Goal: Task Accomplishment & Management: Use online tool/utility

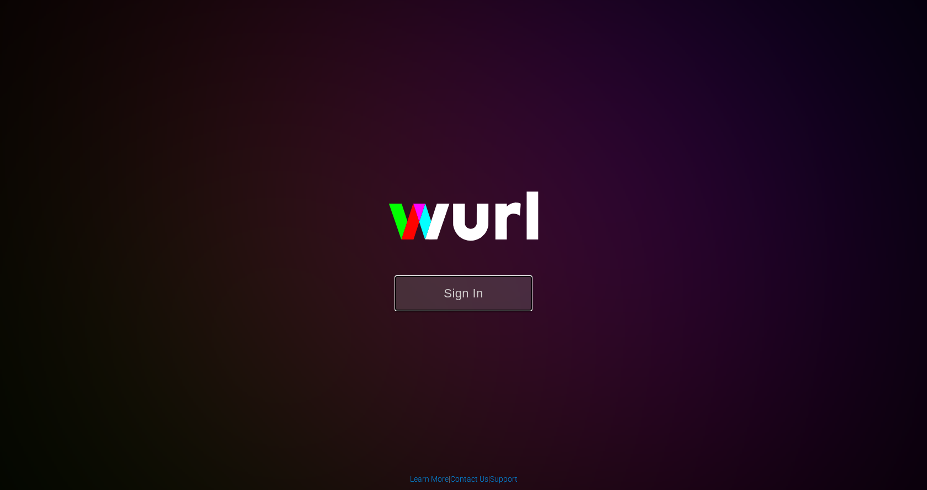
click at [435, 288] on button "Sign In" at bounding box center [464, 293] width 138 height 36
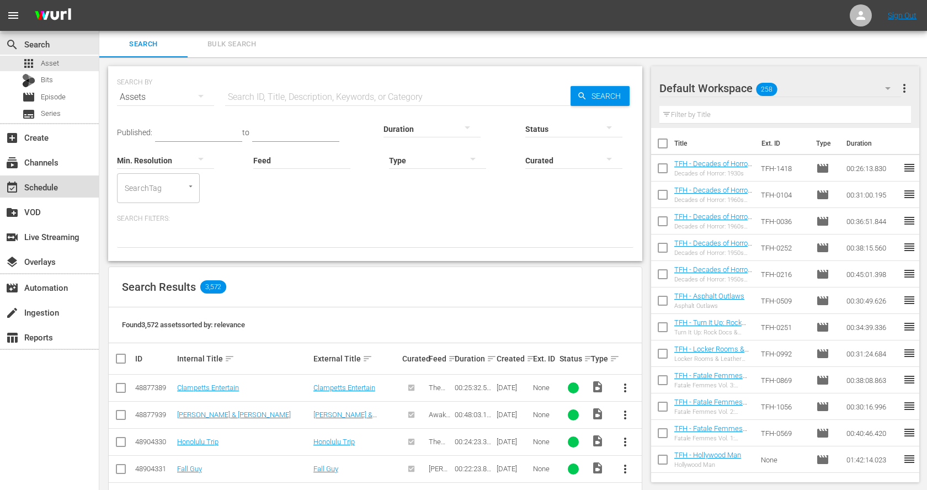
click at [58, 189] on div "event_available Schedule" at bounding box center [31, 185] width 62 height 10
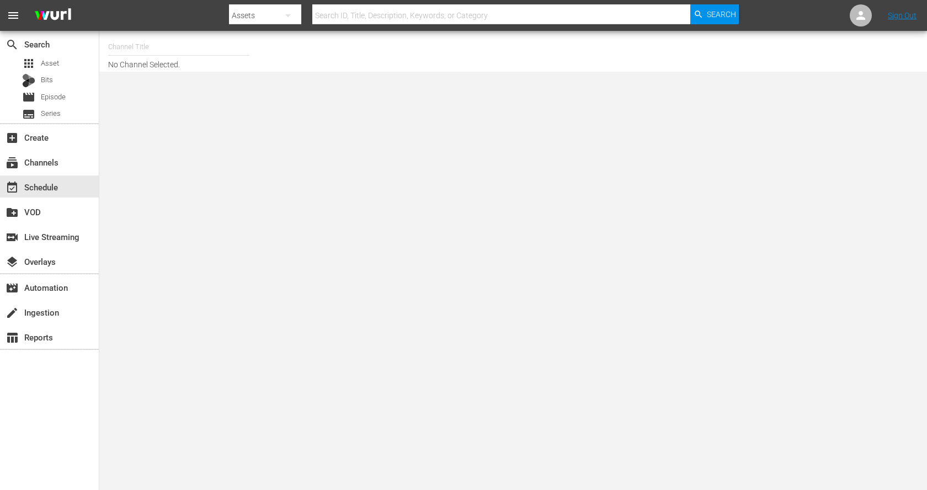
click at [169, 53] on input "text" at bounding box center [178, 47] width 141 height 26
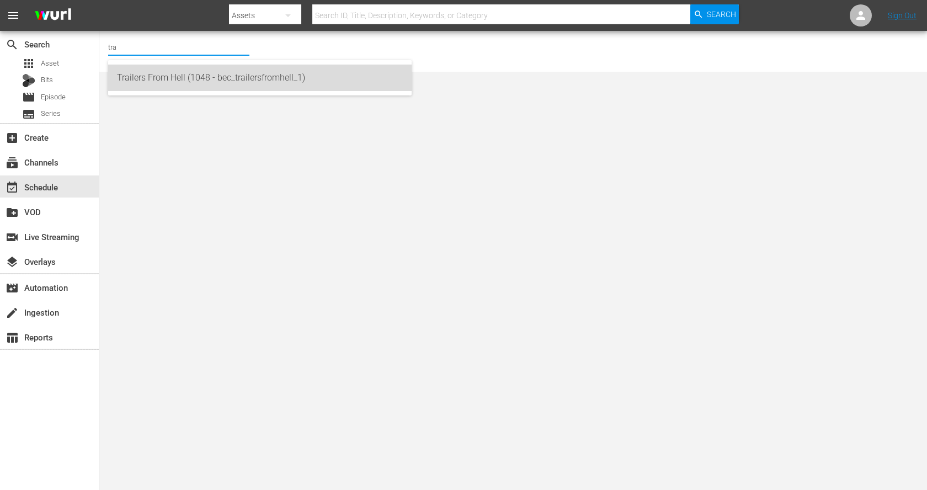
click at [182, 81] on div "Trailers From Hell (1048 - bec_trailersfromhell_1)" at bounding box center [260, 78] width 286 height 26
type input "Trailers From Hell (1048 - bec_trailersfromhell_1)"
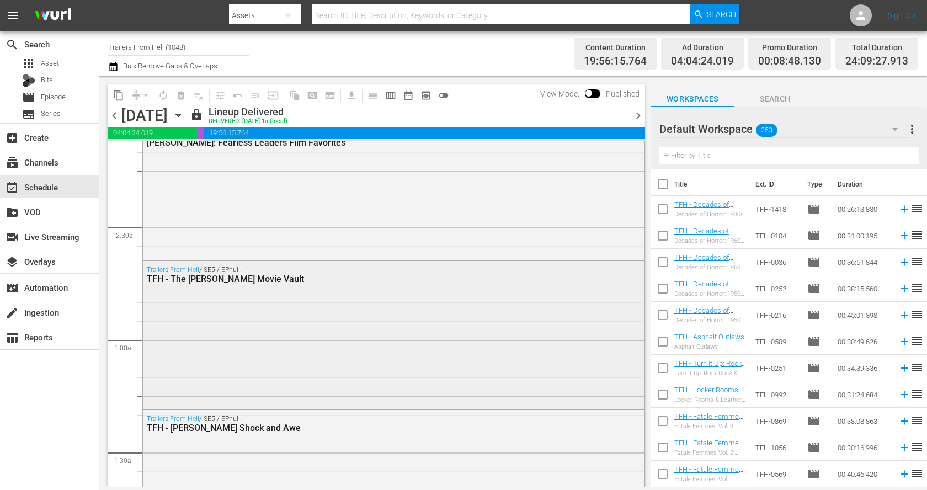
scroll to position [28, 0]
click at [184, 114] on icon "button" at bounding box center [178, 115] width 12 height 12
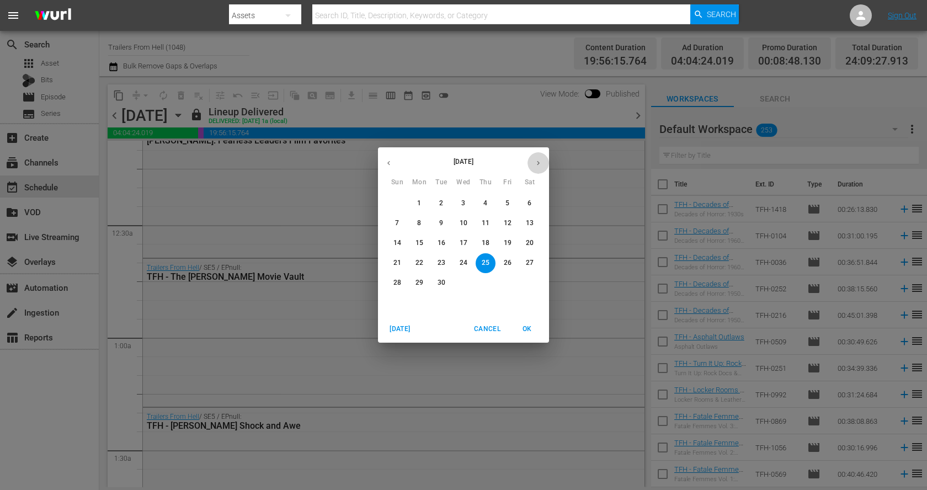
click at [539, 161] on icon "button" at bounding box center [538, 163] width 8 height 8
click at [467, 225] on span "8" at bounding box center [464, 223] width 20 height 9
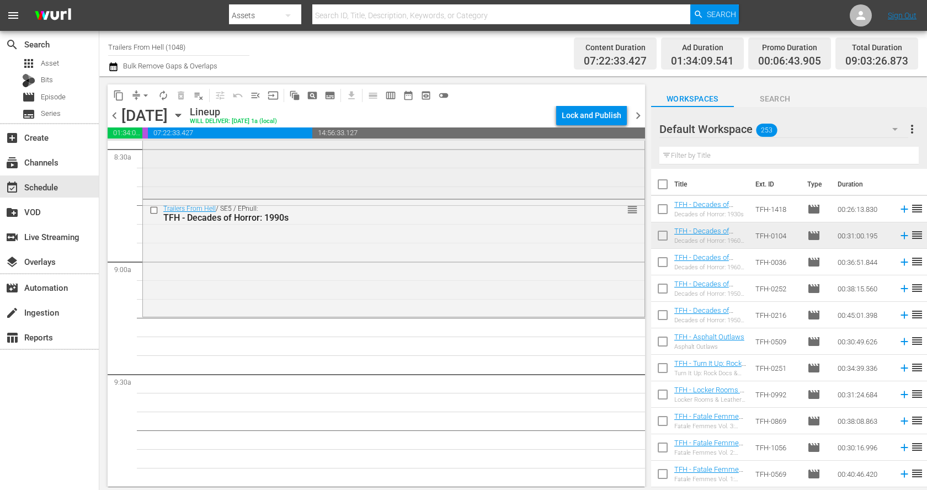
scroll to position [1977, 0]
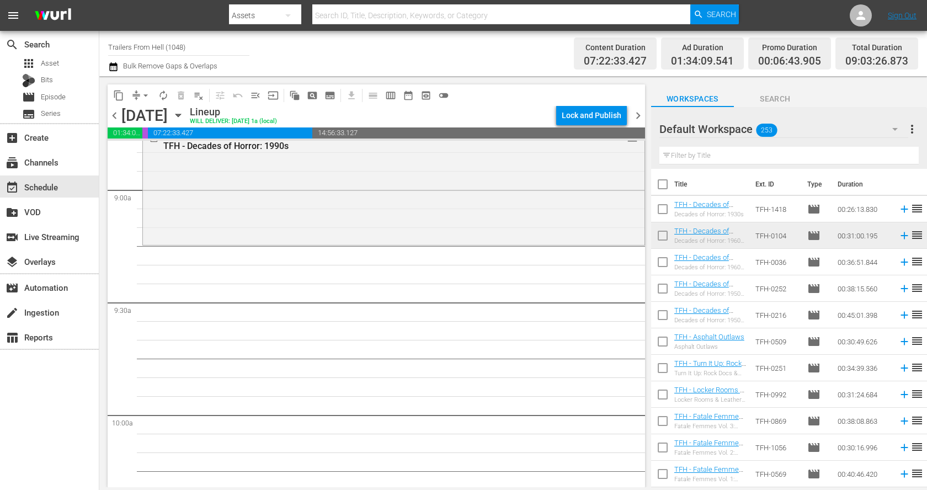
click at [756, 171] on th "Ext. ID" at bounding box center [775, 184] width 52 height 31
click at [754, 153] on input "text" at bounding box center [789, 156] width 259 height 18
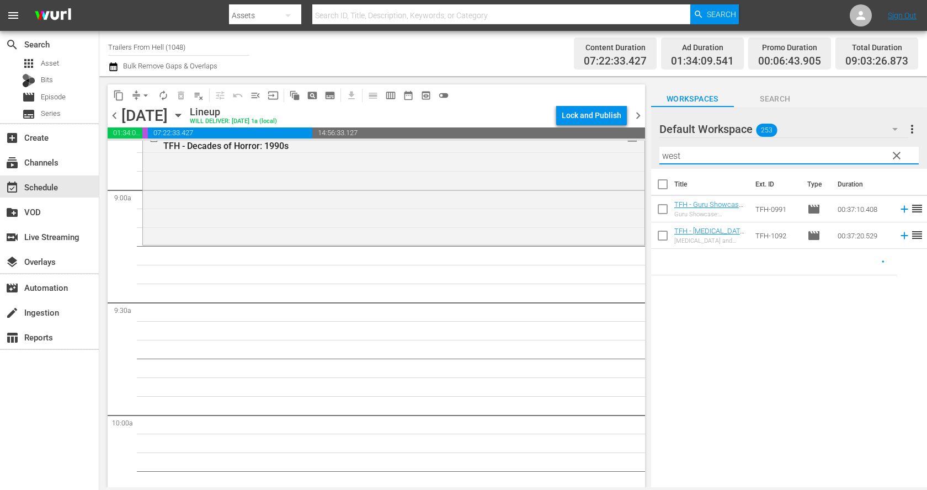
type input "west"
click at [897, 153] on span "clear" at bounding box center [896, 155] width 13 height 13
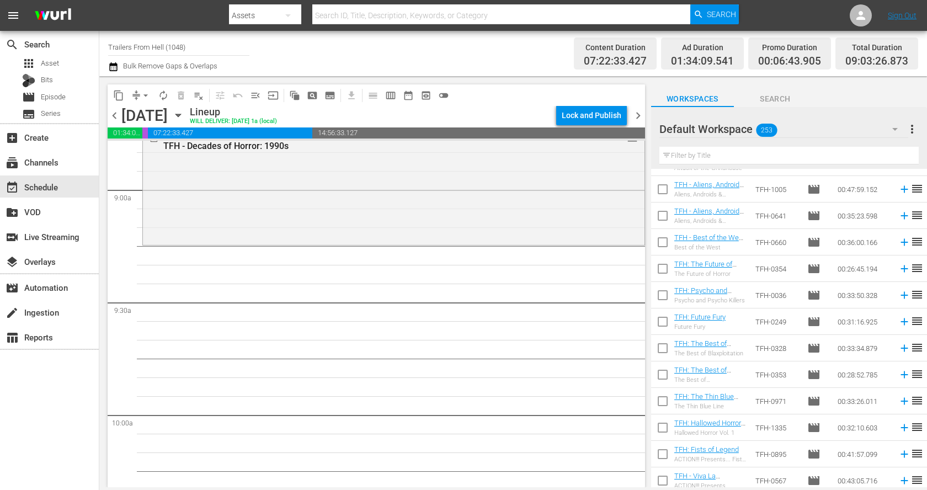
scroll to position [6408, 0]
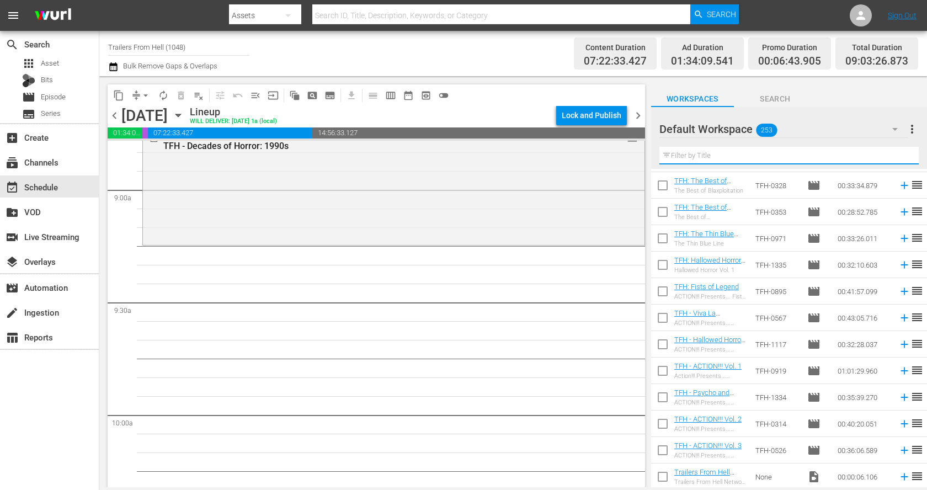
click at [769, 158] on input "text" at bounding box center [789, 156] width 259 height 18
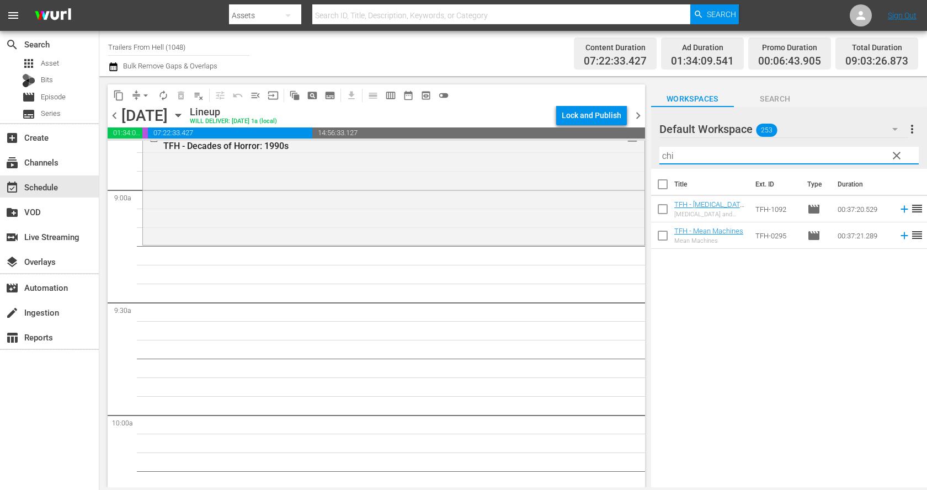
scroll to position [0, 0]
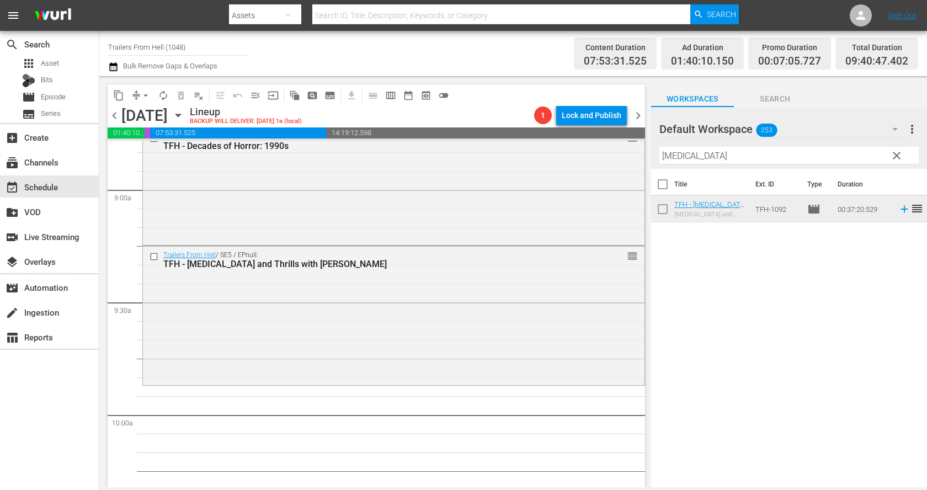
click at [727, 156] on input "[MEDICAL_DATA]" at bounding box center [789, 156] width 259 height 18
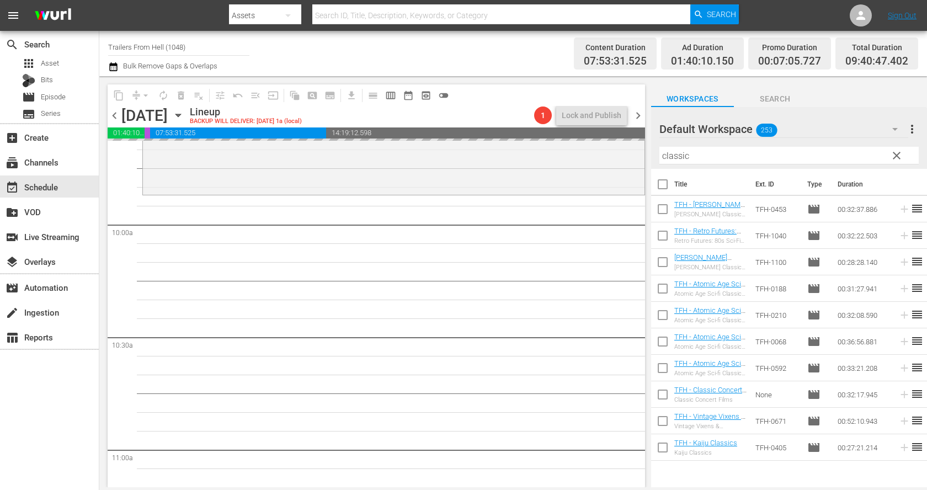
scroll to position [2182, 0]
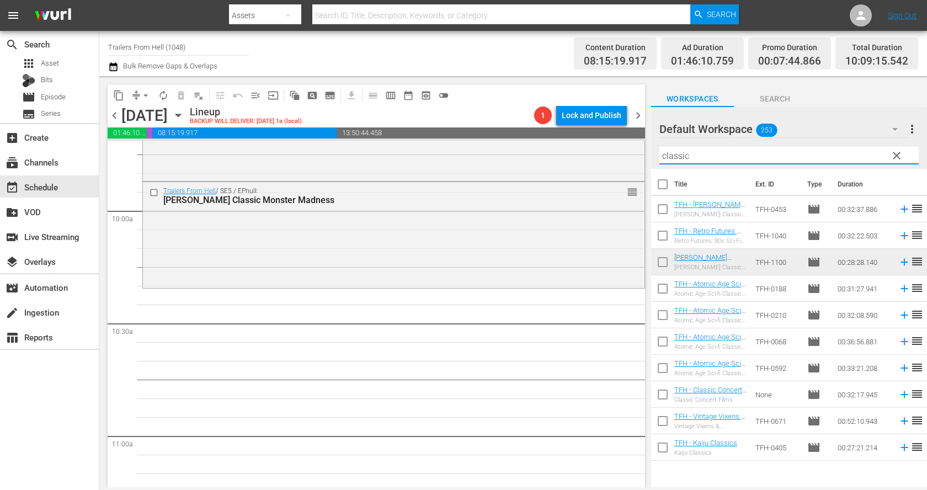
click at [764, 155] on input "classic" at bounding box center [789, 156] width 259 height 18
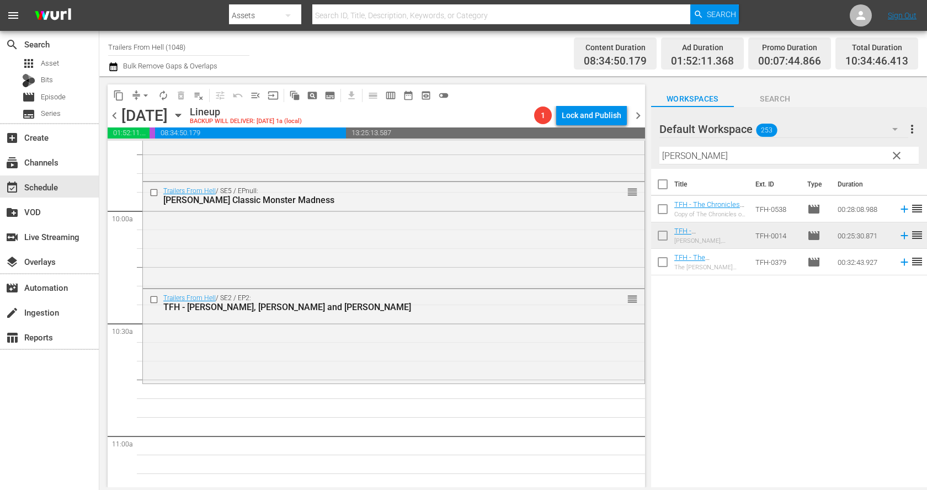
click at [726, 163] on input "[PERSON_NAME]" at bounding box center [789, 156] width 259 height 18
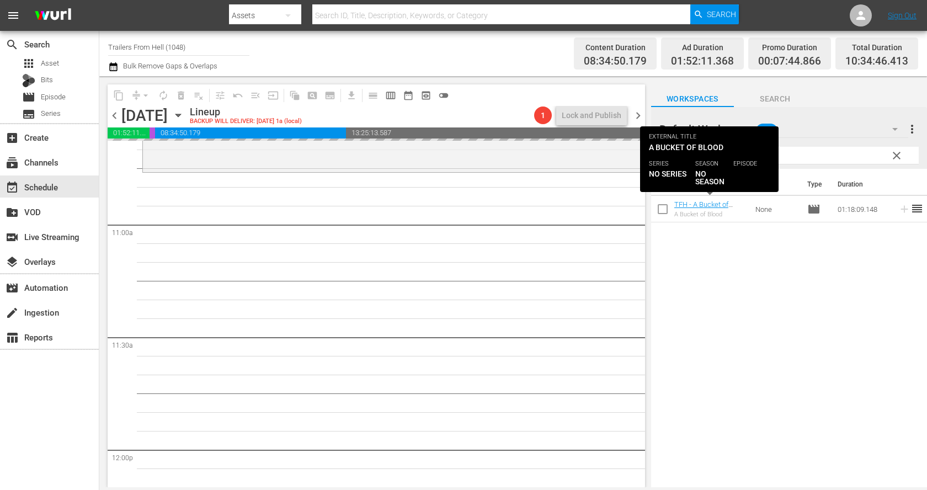
scroll to position [2409, 0]
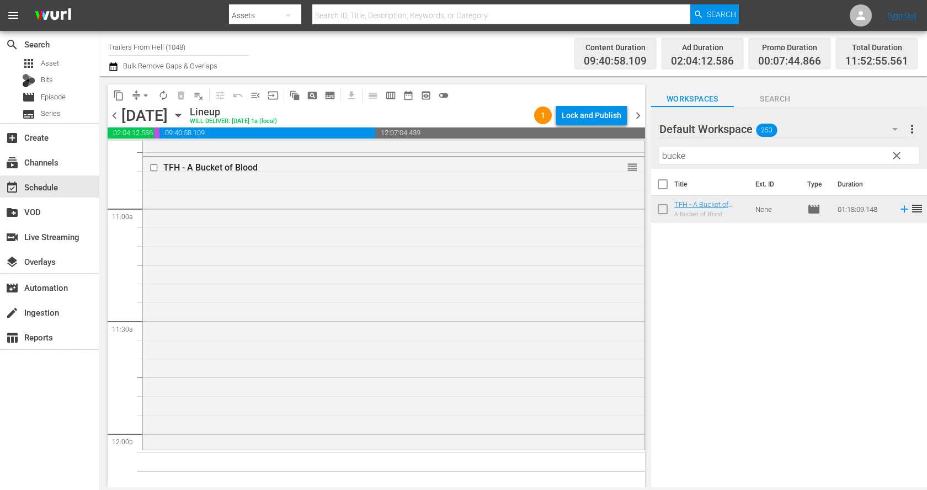
click at [709, 151] on input "bucke" at bounding box center [789, 156] width 259 height 18
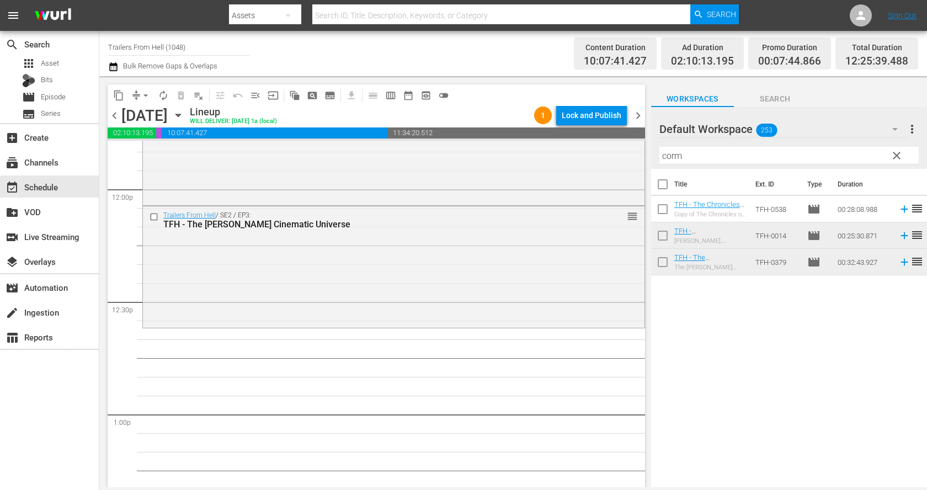
scroll to position [2668, 0]
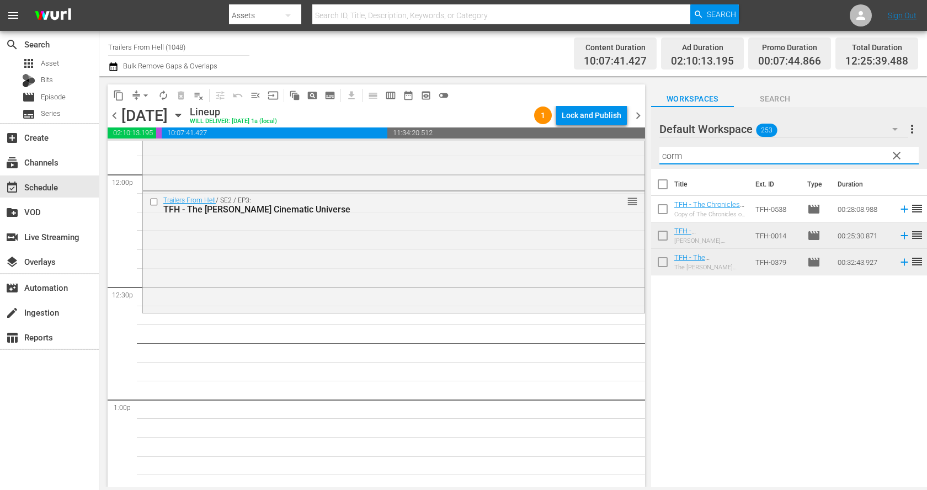
click at [679, 153] on input "corm" at bounding box center [789, 156] width 259 height 18
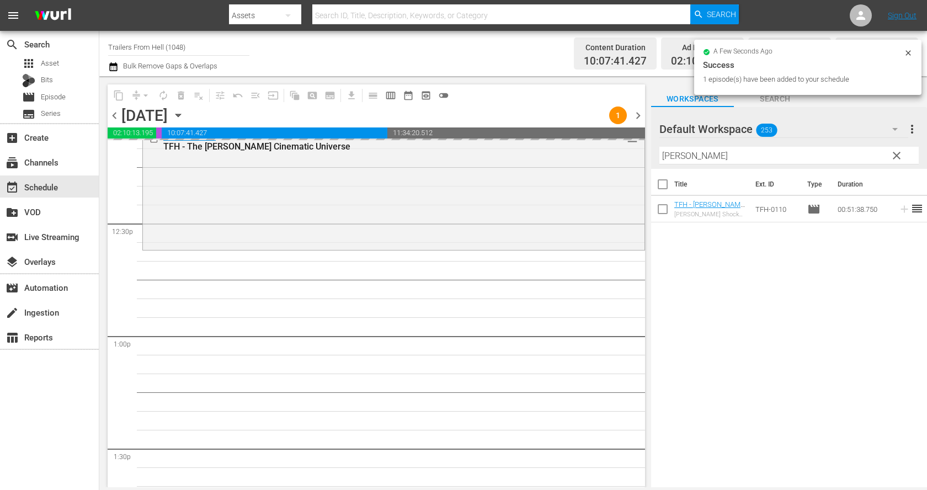
scroll to position [2795, 0]
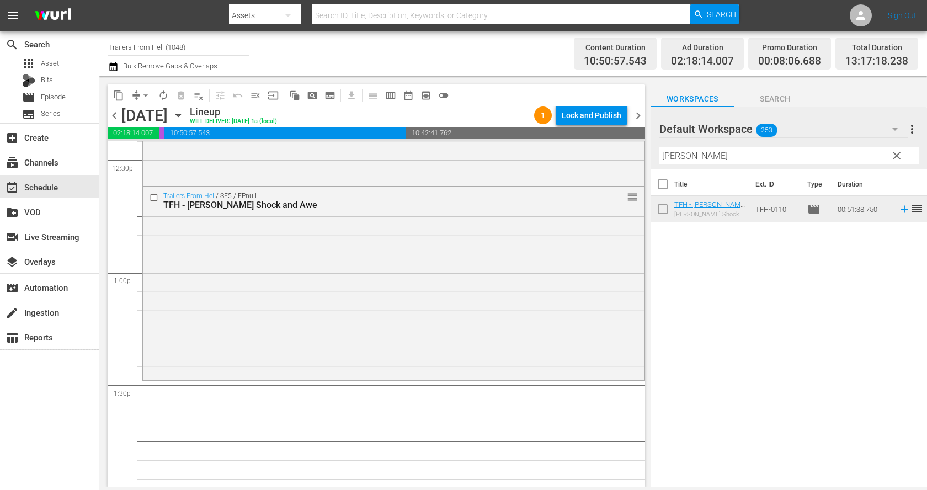
click at [741, 163] on input "[PERSON_NAME]" at bounding box center [789, 156] width 259 height 18
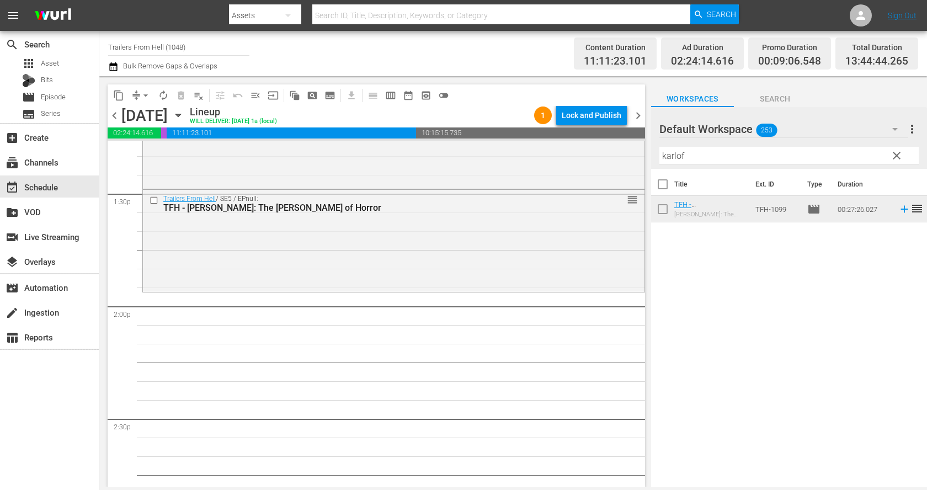
scroll to position [2996, 0]
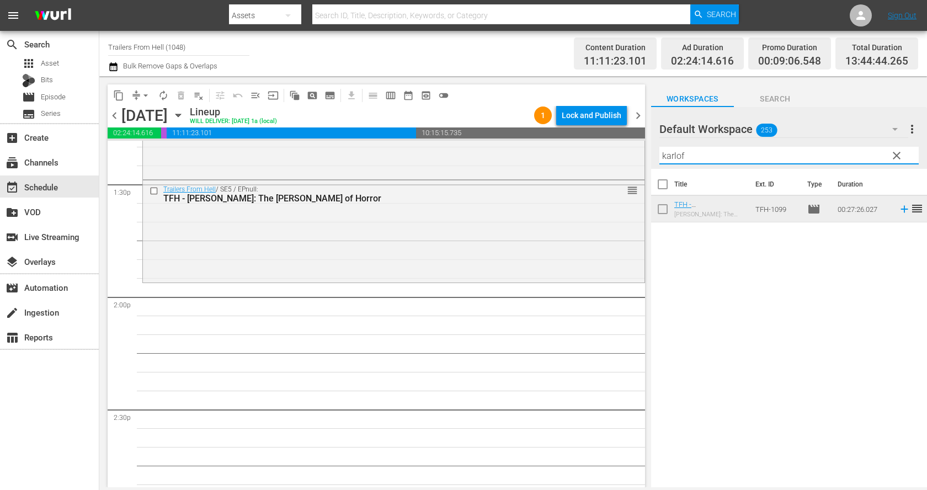
click at [687, 160] on input "karlof" at bounding box center [789, 156] width 259 height 18
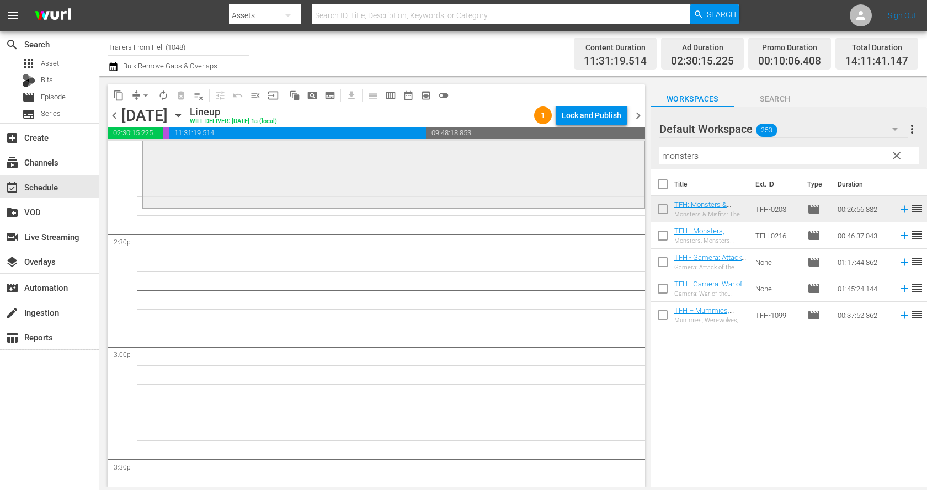
scroll to position [3177, 0]
click at [705, 155] on input "monsters" at bounding box center [789, 156] width 259 height 18
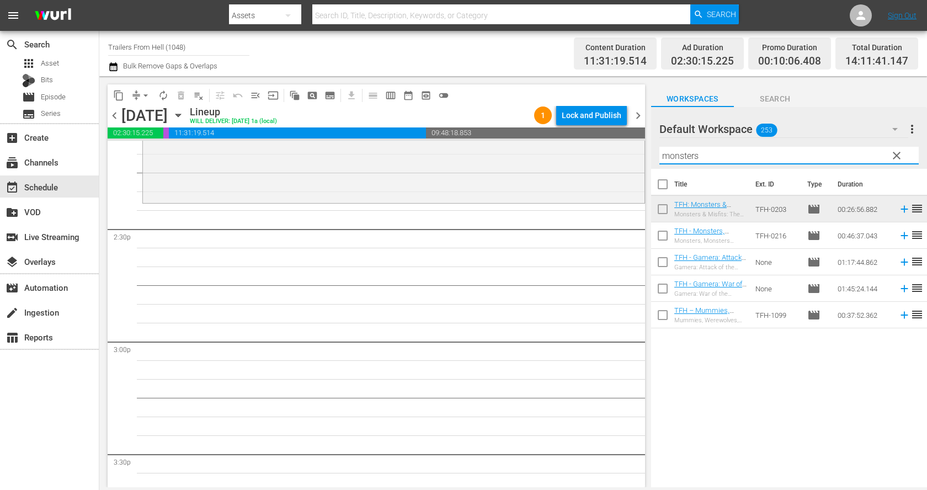
click at [705, 155] on input "monsters" at bounding box center [789, 156] width 259 height 18
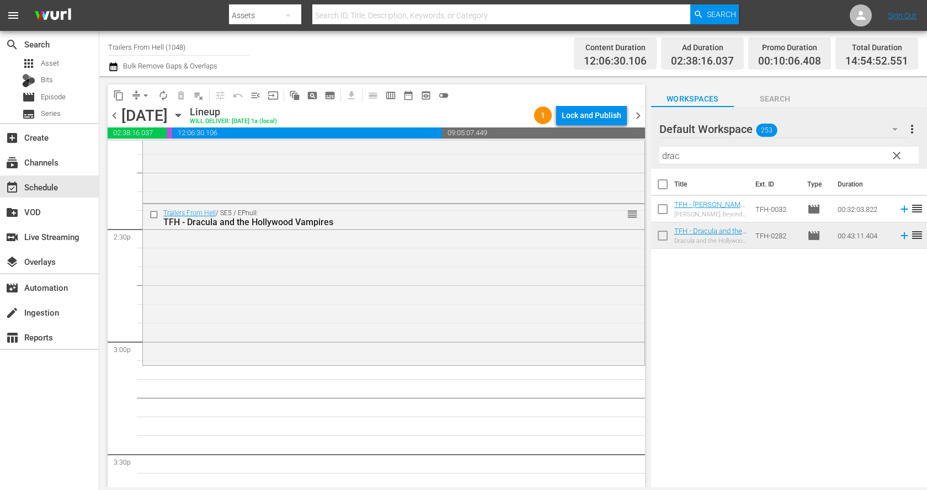
click at [716, 156] on input "drac" at bounding box center [789, 156] width 259 height 18
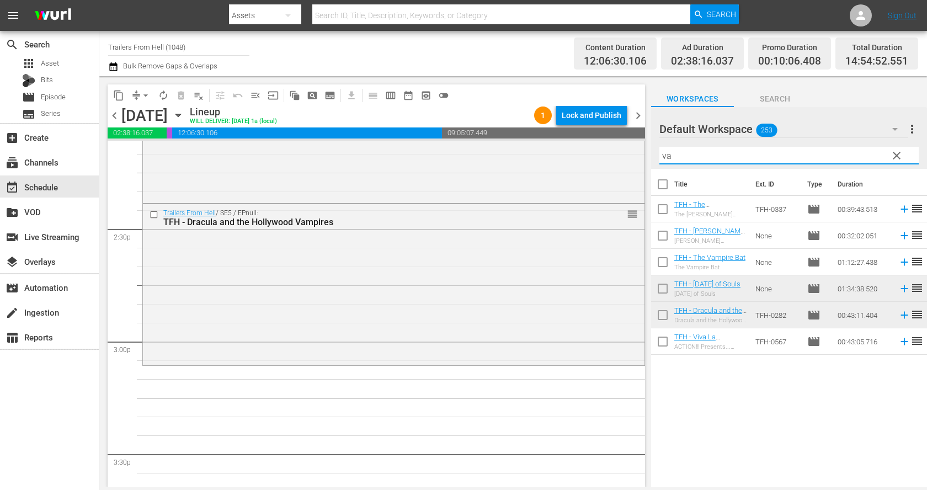
type input "v"
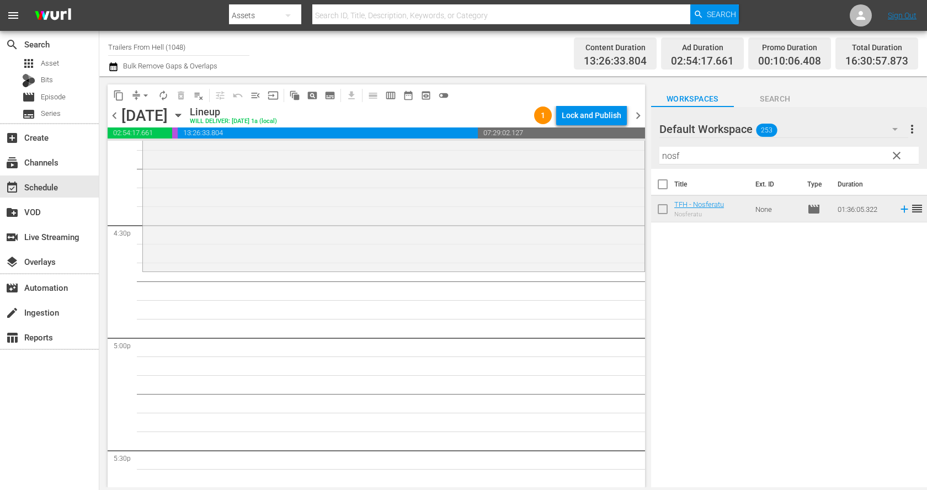
scroll to position [3660, 0]
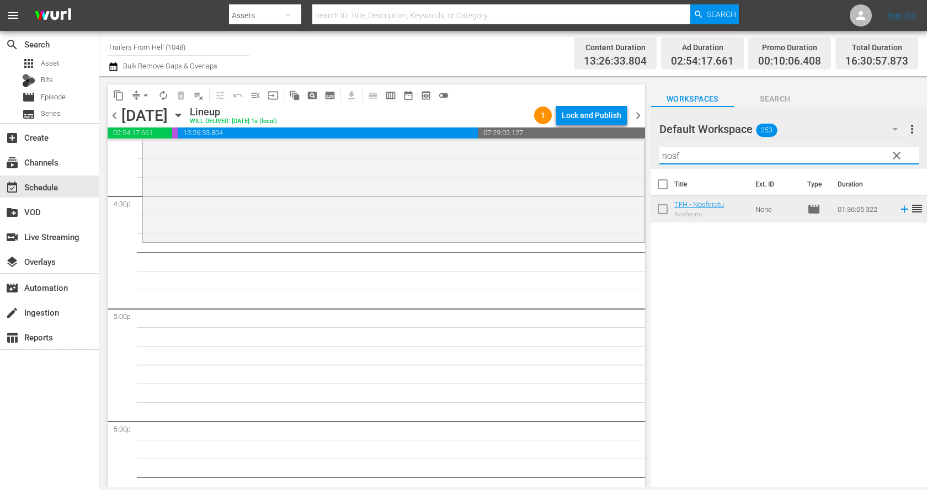
click at [676, 155] on input "nosf" at bounding box center [789, 156] width 259 height 18
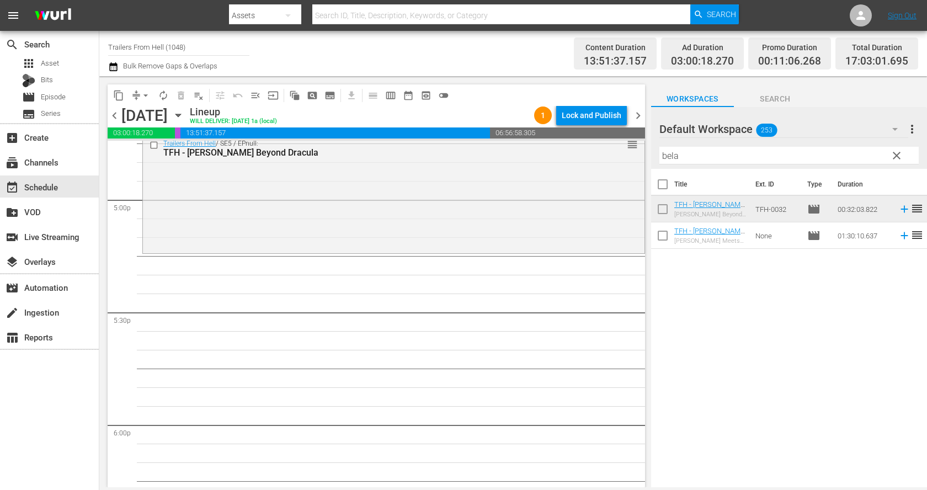
scroll to position [3789, 0]
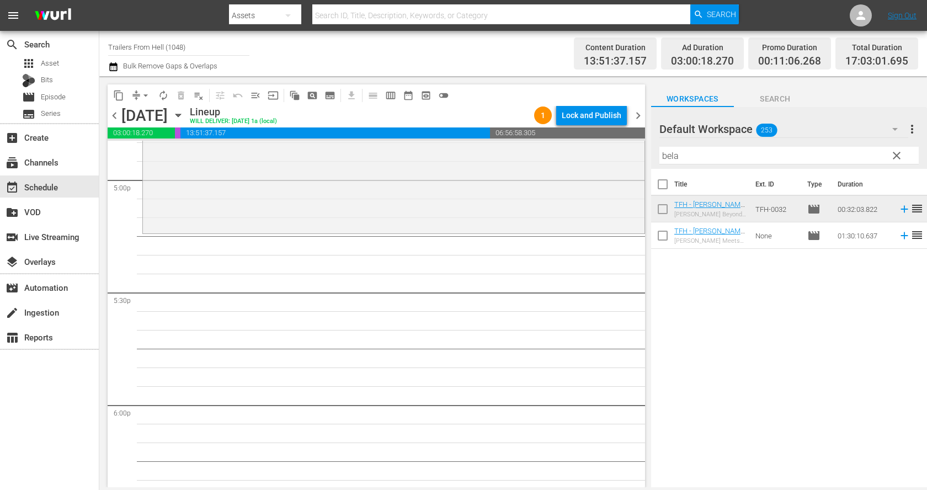
click at [721, 160] on input "bela" at bounding box center [789, 156] width 259 height 18
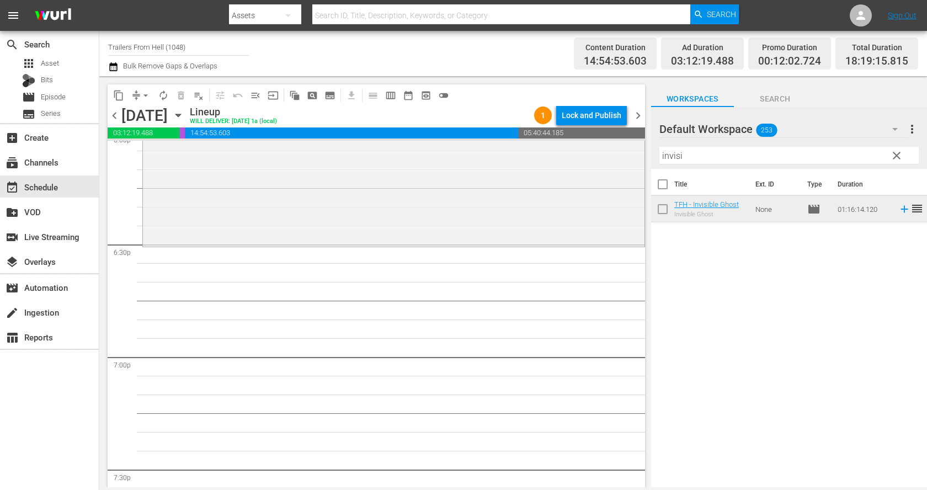
scroll to position [4068, 0]
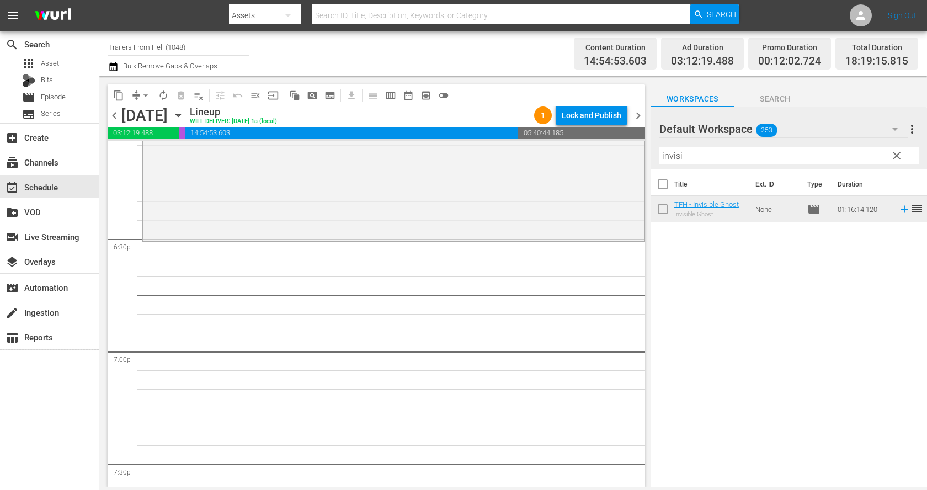
click at [700, 150] on input "invisi" at bounding box center [789, 156] width 259 height 18
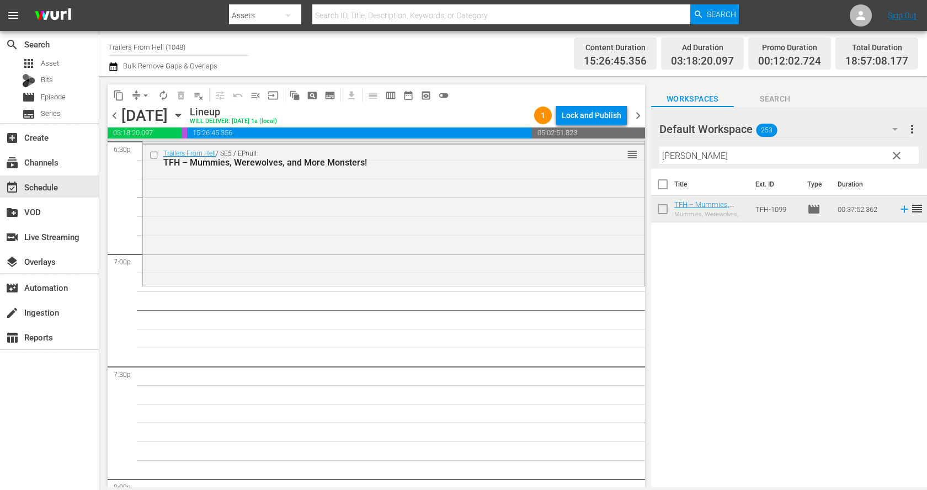
scroll to position [4166, 0]
click at [759, 163] on input "[PERSON_NAME]" at bounding box center [789, 156] width 259 height 18
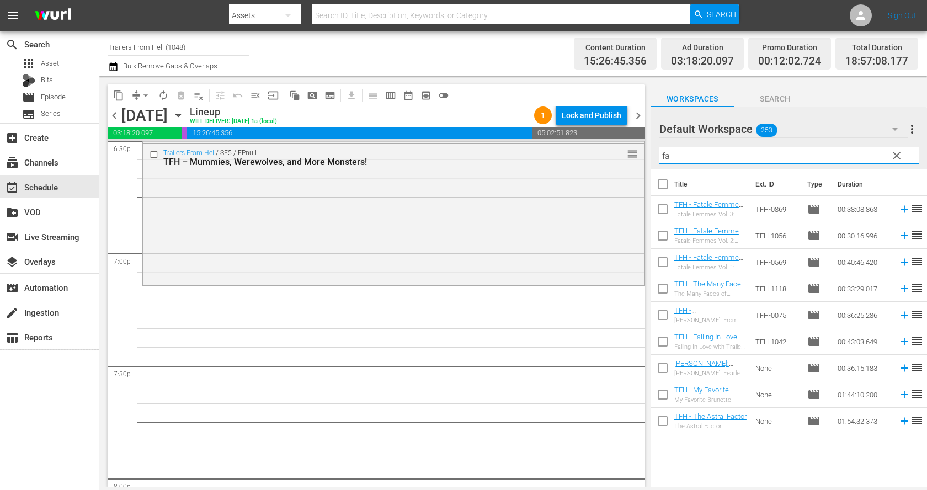
type input "f"
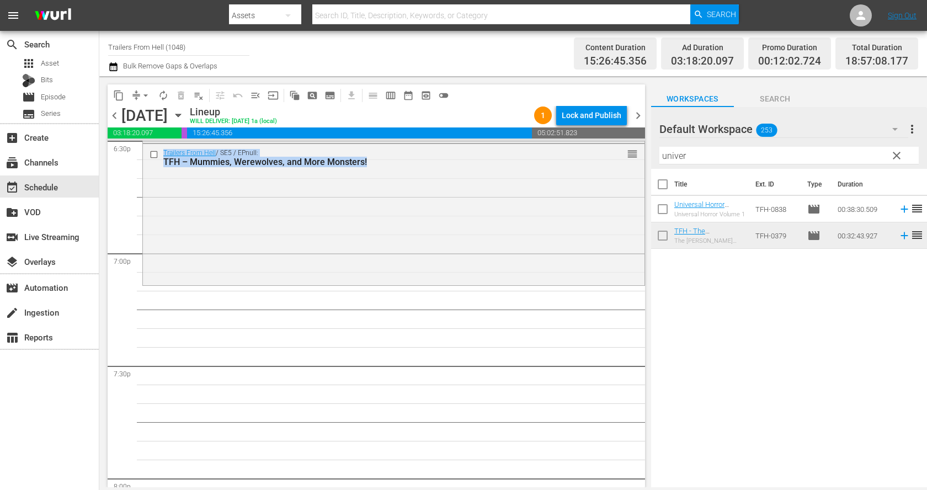
drag, startPoint x: 572, startPoint y: 254, endPoint x: 692, endPoint y: 178, distance: 141.5
click at [683, 187] on div "content_copy compress arrow_drop_down autorenew_outlined delete_forever_outline…" at bounding box center [513, 281] width 828 height 411
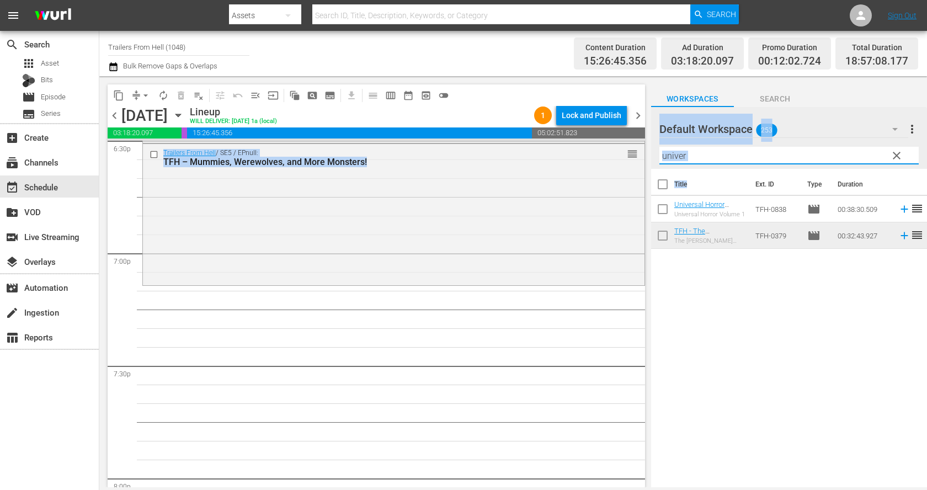
click at [708, 156] on input "univer" at bounding box center [789, 156] width 259 height 18
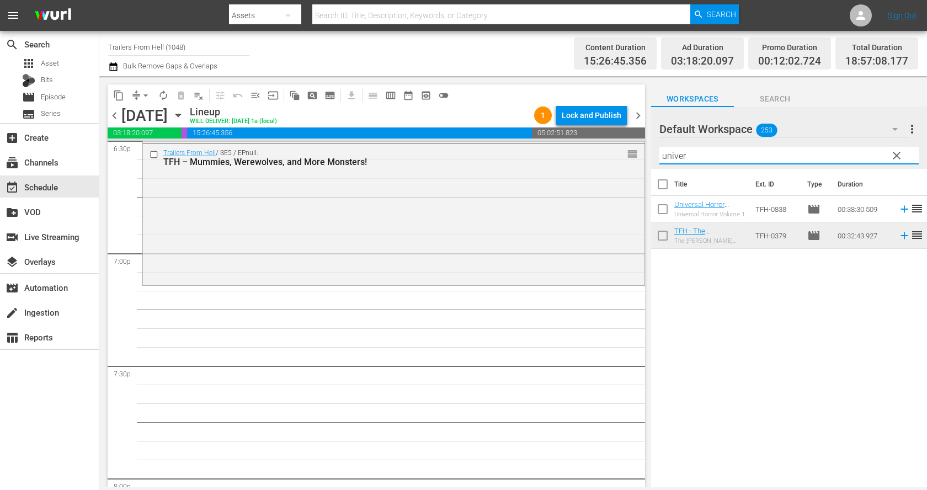
click at [708, 156] on input "univer" at bounding box center [789, 156] width 259 height 18
type input "king"
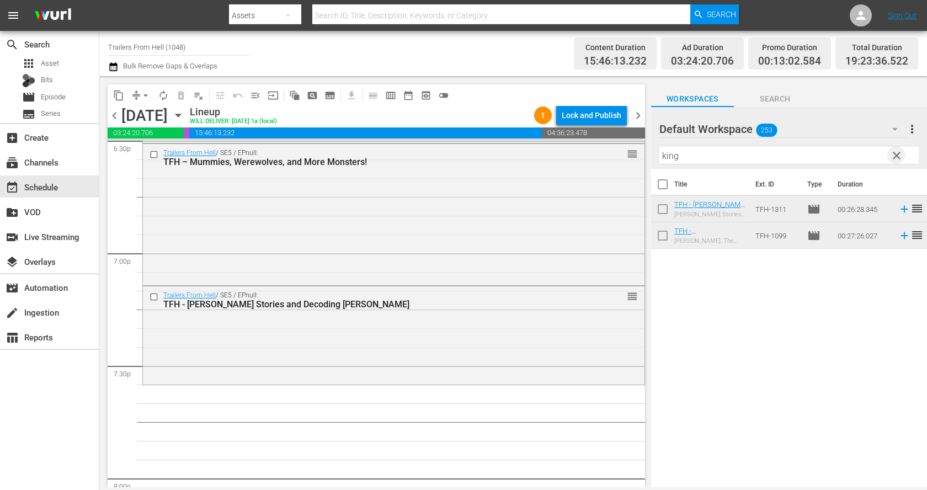
click at [895, 153] on span "clear" at bounding box center [896, 155] width 13 height 13
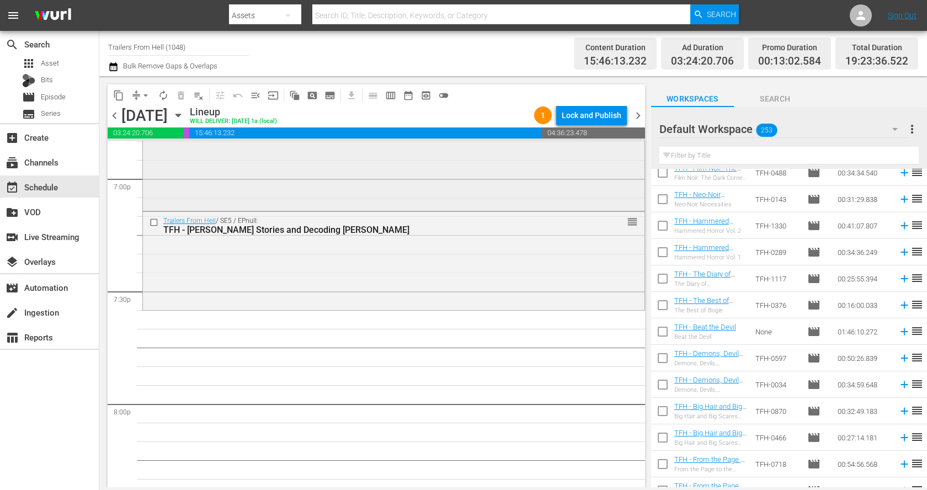
scroll to position [4244, 0]
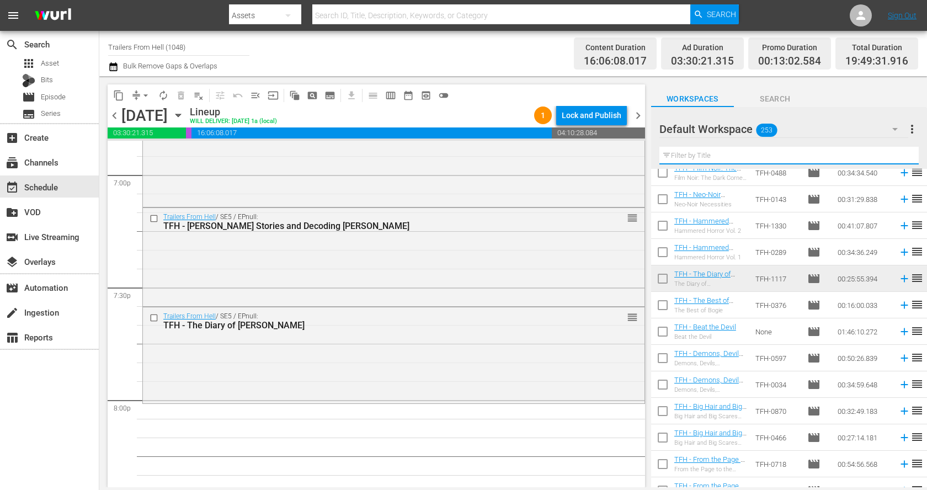
click at [754, 151] on input "text" at bounding box center [789, 156] width 259 height 18
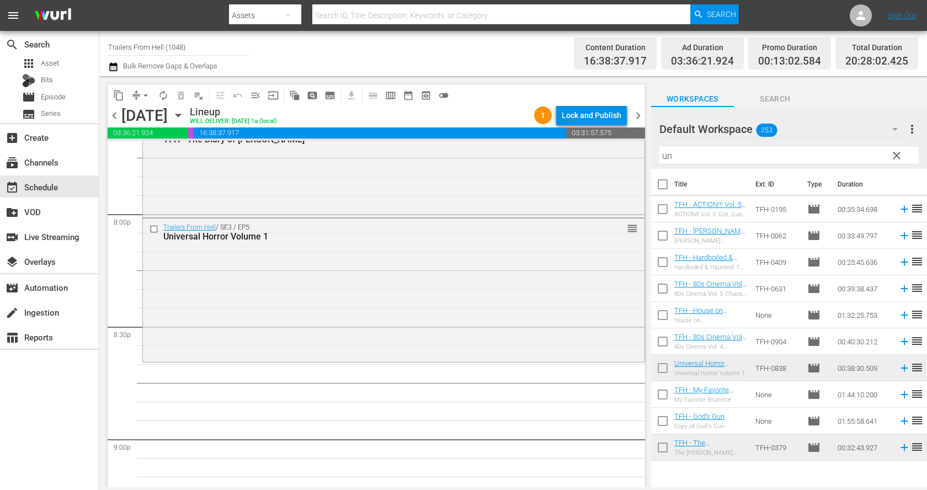
scroll to position [4468, 0]
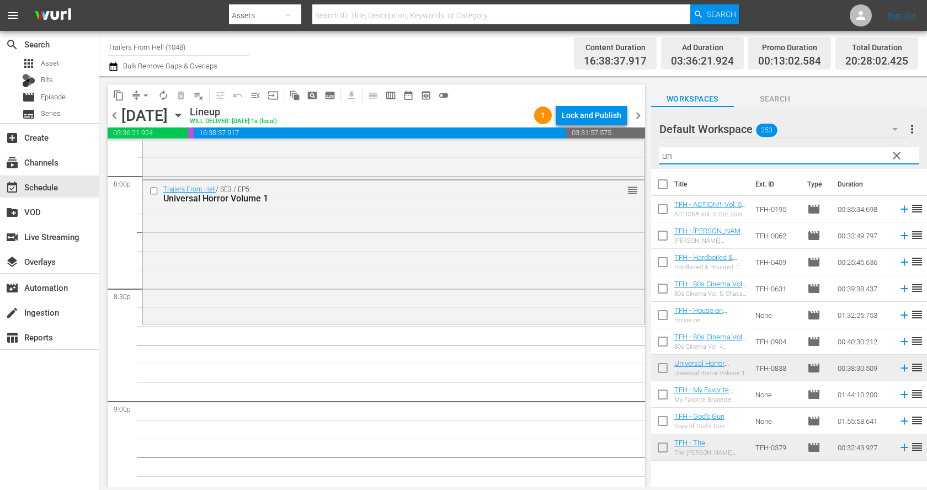
click at [720, 161] on input "un" at bounding box center [789, 156] width 259 height 18
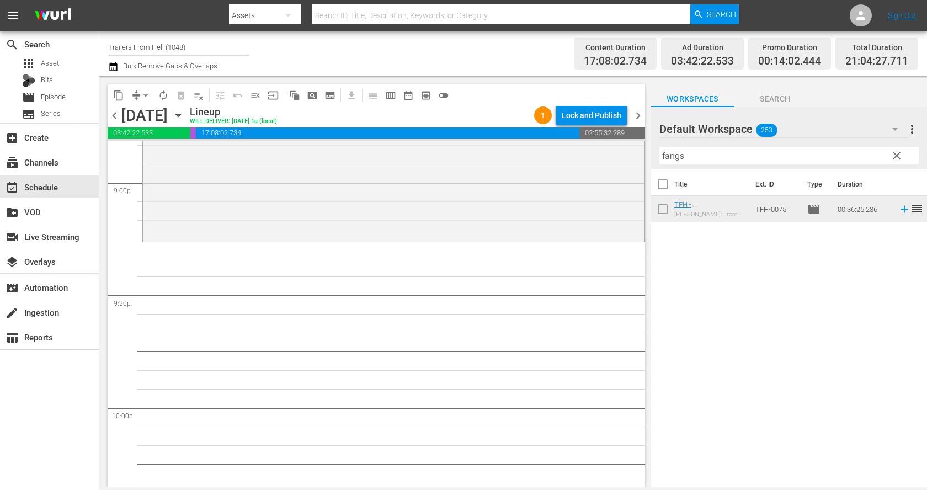
scroll to position [4704, 0]
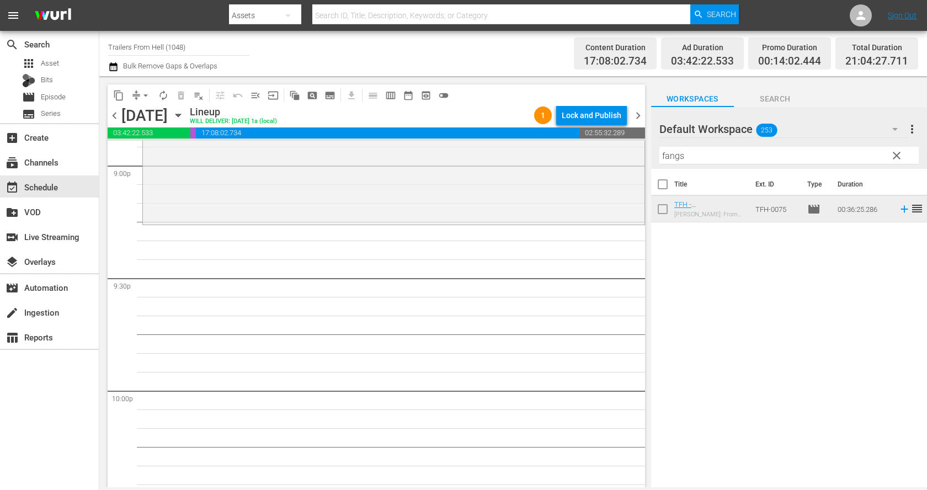
click at [706, 148] on input "fangs" at bounding box center [789, 156] width 259 height 18
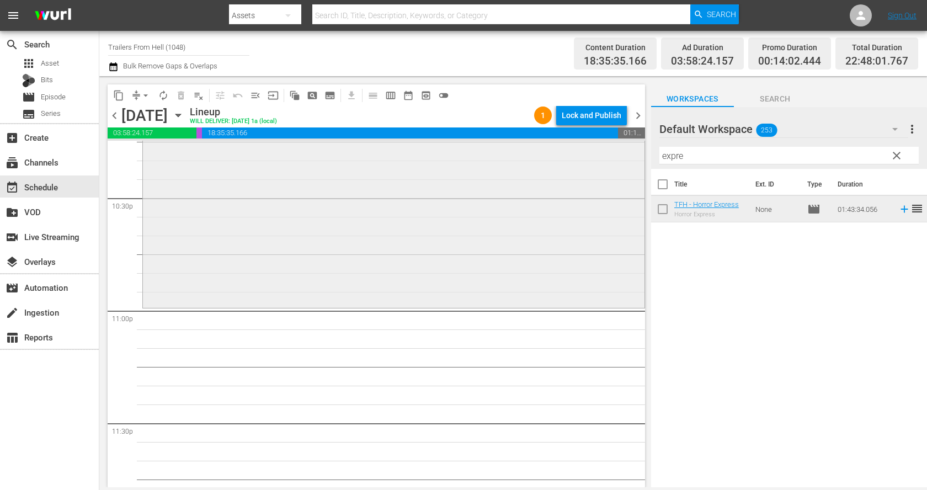
scroll to position [5018, 0]
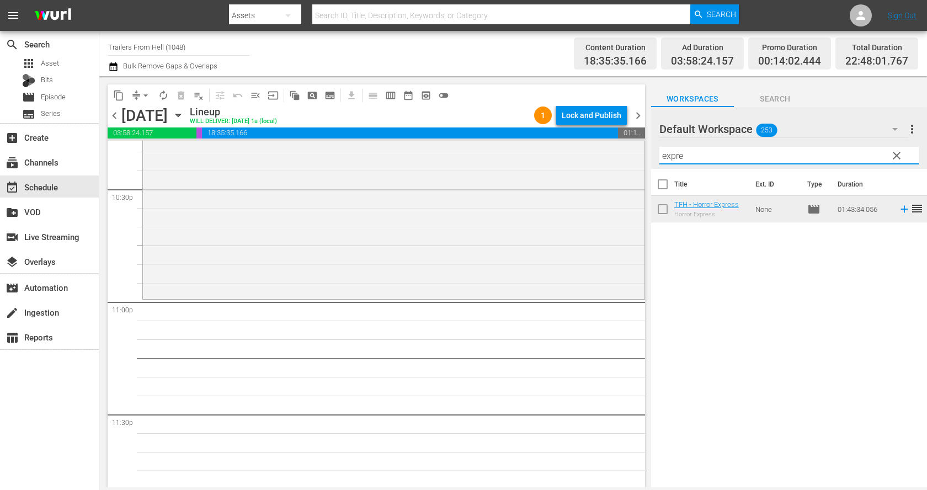
click at [704, 157] on input "expre" at bounding box center [789, 156] width 259 height 18
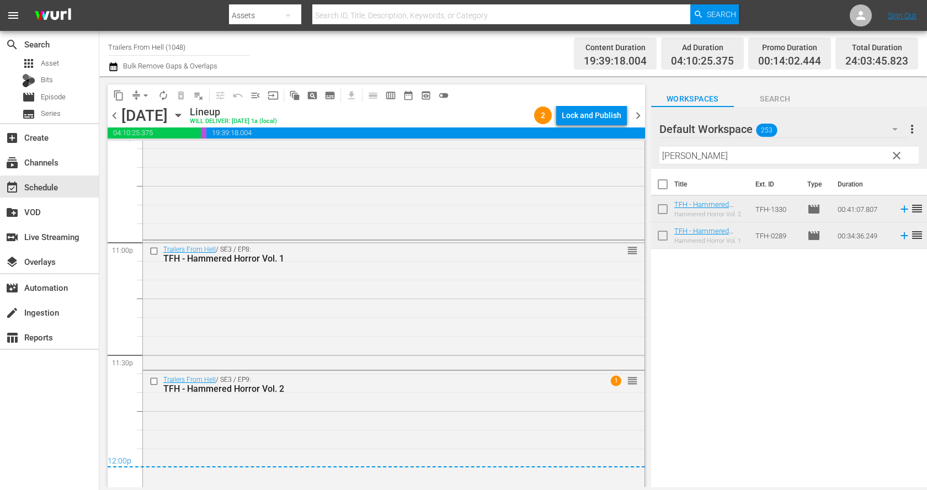
scroll to position [5115, 0]
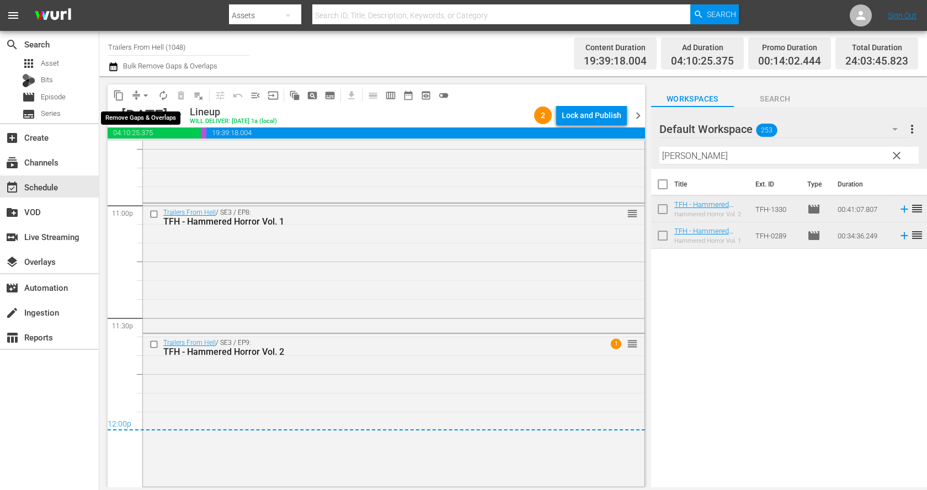
click at [143, 95] on span "arrow_drop_down" at bounding box center [145, 95] width 11 height 11
click at [157, 155] on li "Align to End of Previous Day" at bounding box center [146, 154] width 116 height 18
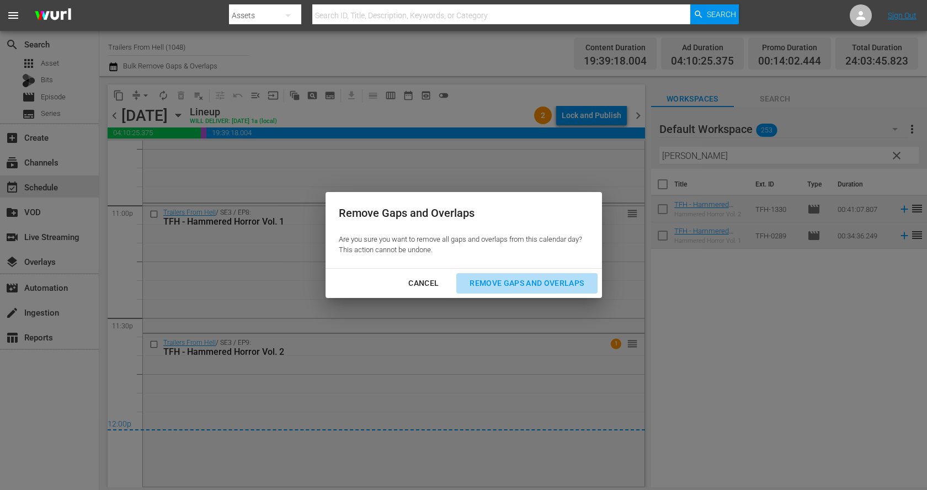
click at [557, 291] on button "Remove Gaps and Overlaps" at bounding box center [526, 283] width 141 height 20
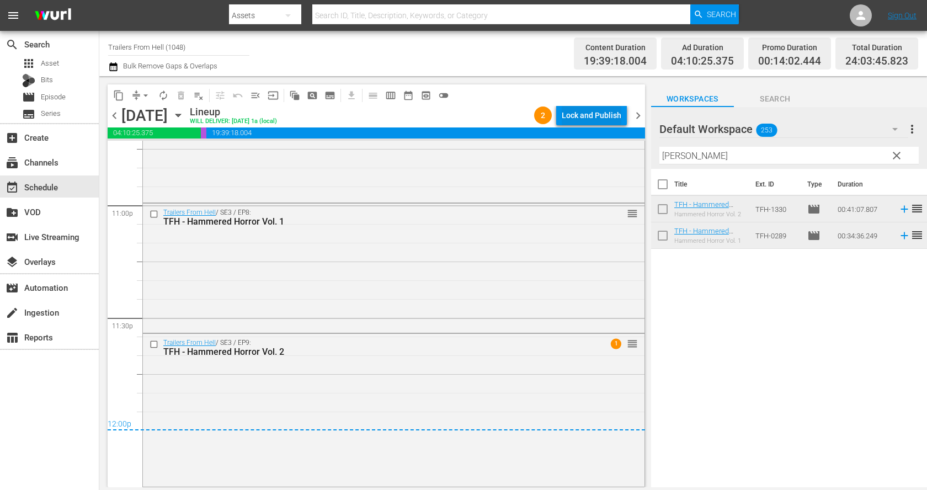
click at [592, 119] on div "Lock and Publish" at bounding box center [592, 115] width 60 height 20
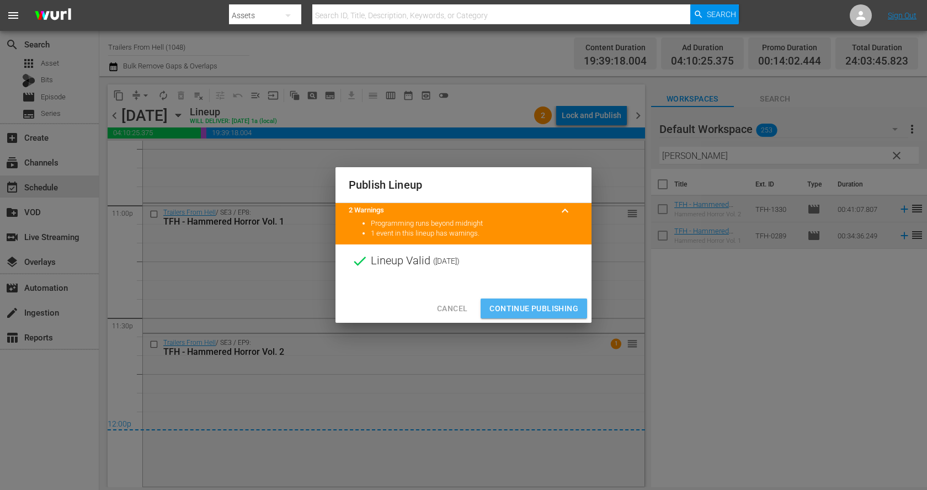
click at [551, 302] on span "Continue Publishing" at bounding box center [534, 309] width 89 height 14
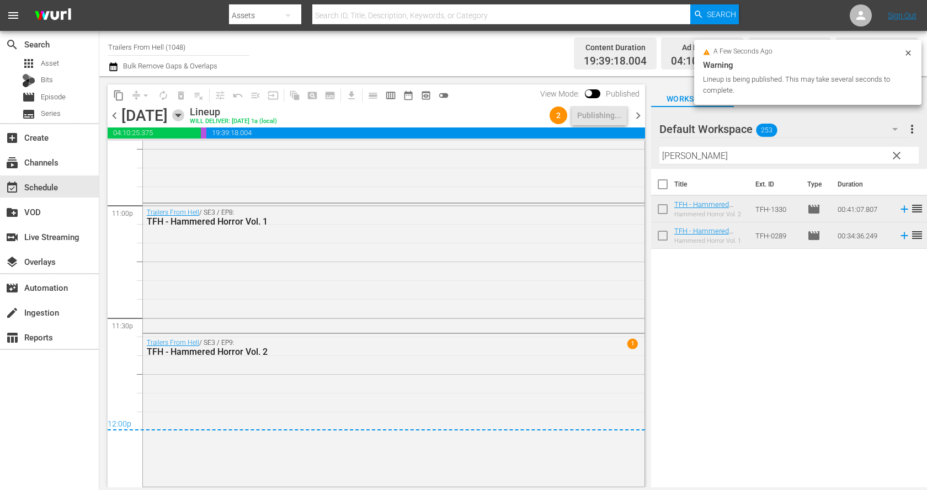
click at [180, 115] on icon "button" at bounding box center [178, 115] width 5 height 3
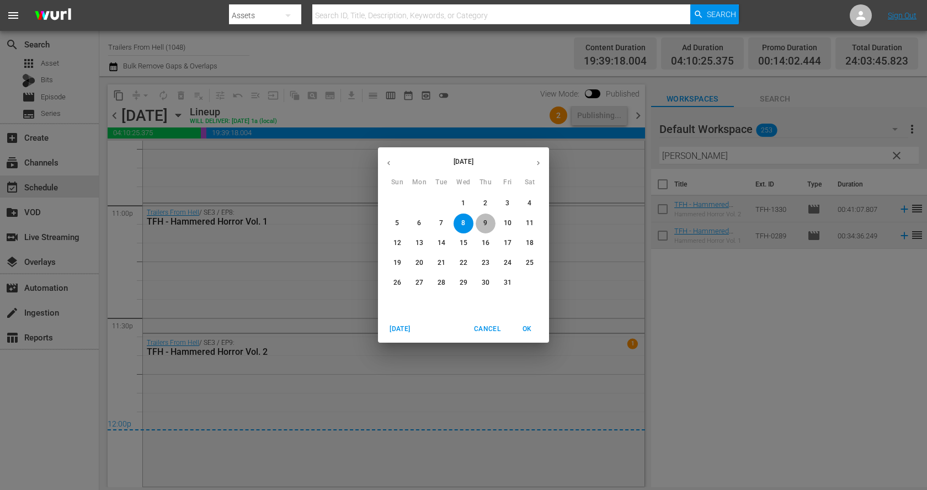
click at [487, 221] on span "9" at bounding box center [486, 223] width 20 height 9
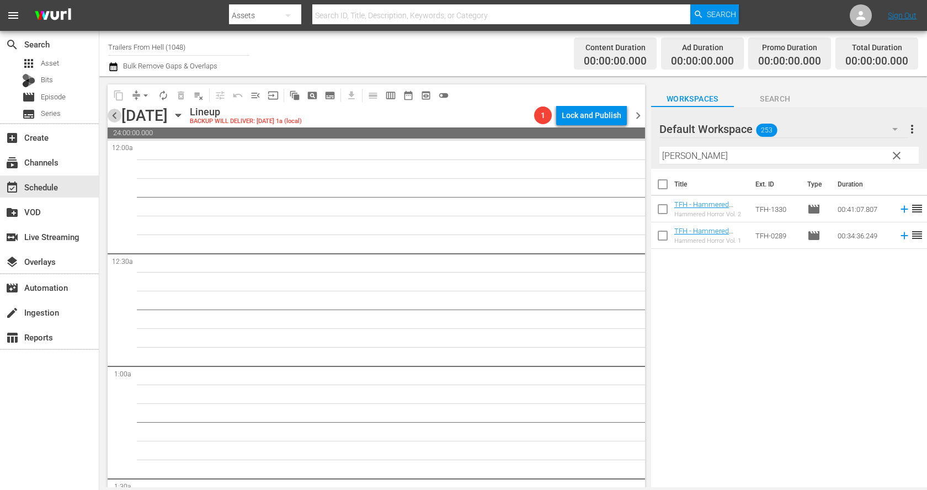
click at [110, 113] on span "chevron_left" at bounding box center [115, 116] width 14 height 14
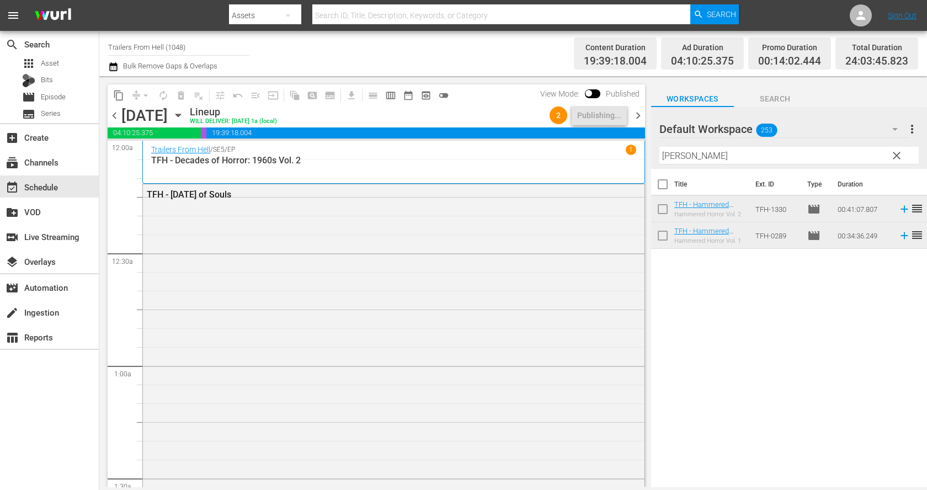
click at [641, 114] on span "chevron_right" at bounding box center [638, 116] width 14 height 14
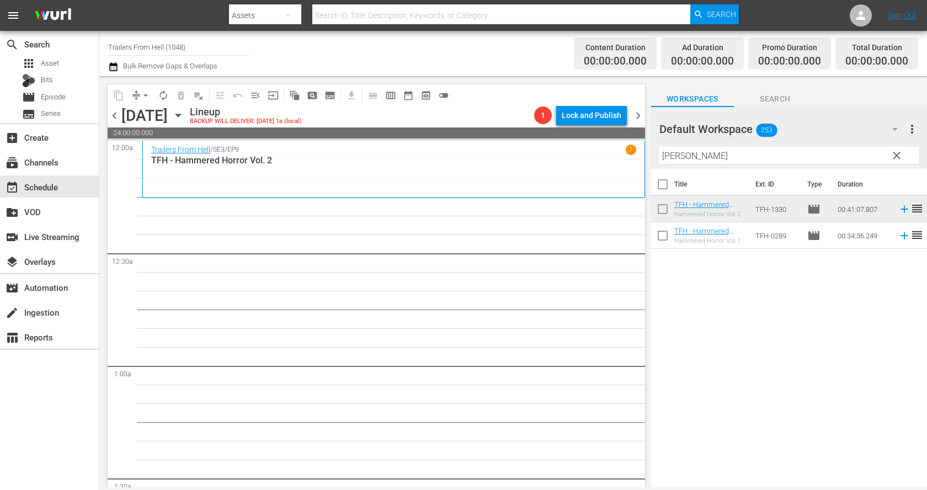
click at [699, 165] on div "Filter by Title [PERSON_NAME]" at bounding box center [789, 155] width 259 height 26
click at [701, 158] on input "[PERSON_NAME]" at bounding box center [789, 156] width 259 height 18
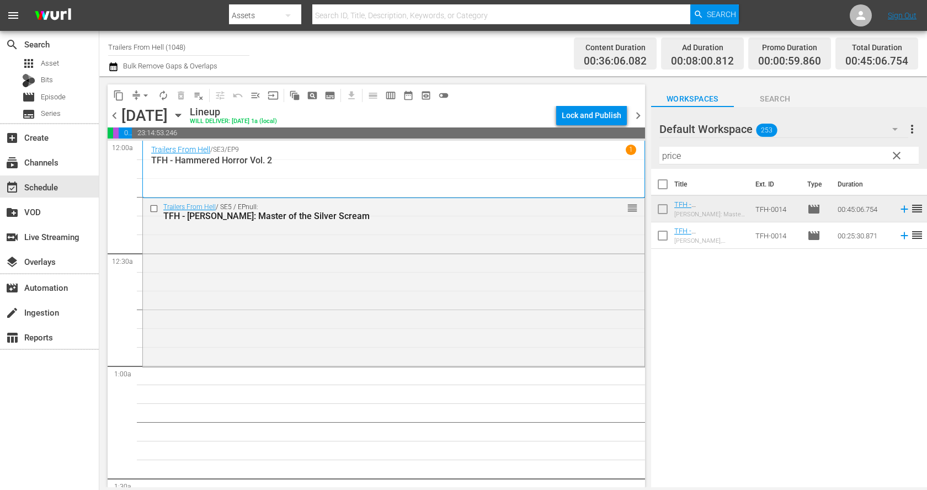
click at [703, 149] on input "price" at bounding box center [789, 156] width 259 height 18
click at [703, 153] on input "price" at bounding box center [789, 156] width 259 height 18
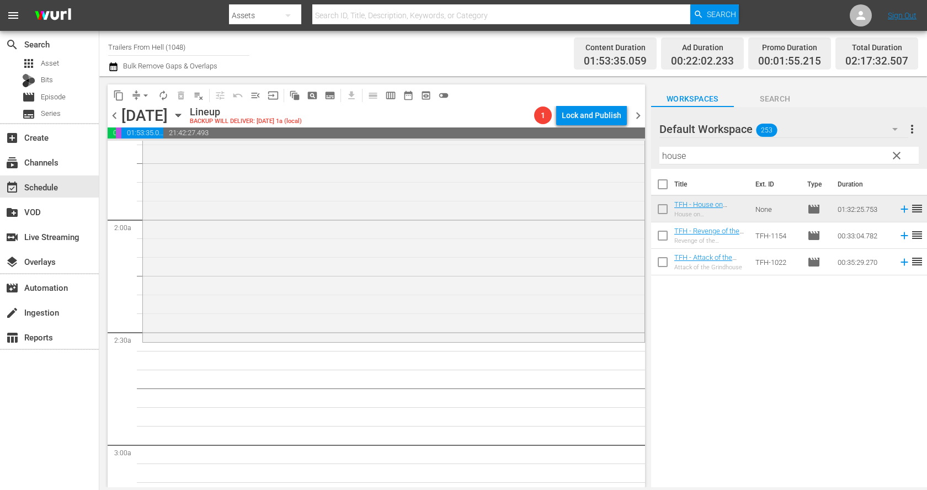
scroll to position [394, 0]
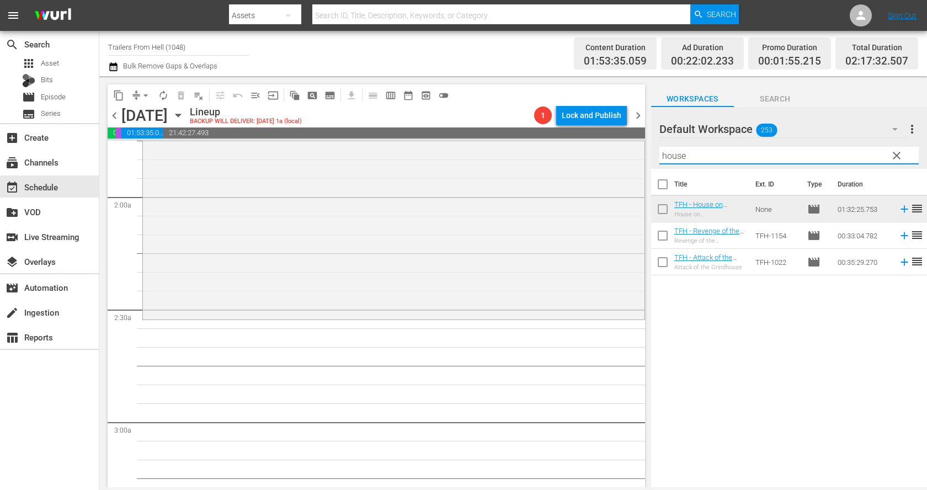
click at [728, 158] on input "house" at bounding box center [789, 156] width 259 height 18
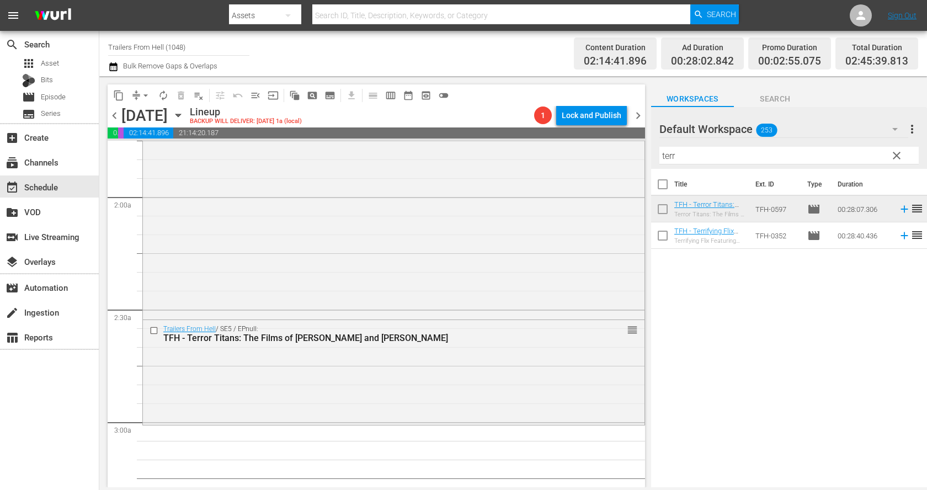
click at [689, 158] on input "terr" at bounding box center [789, 156] width 259 height 18
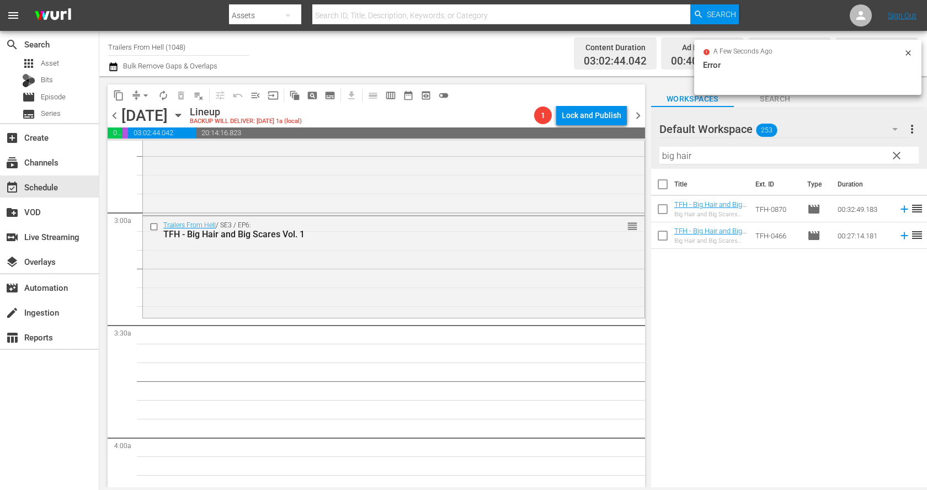
scroll to position [614, 0]
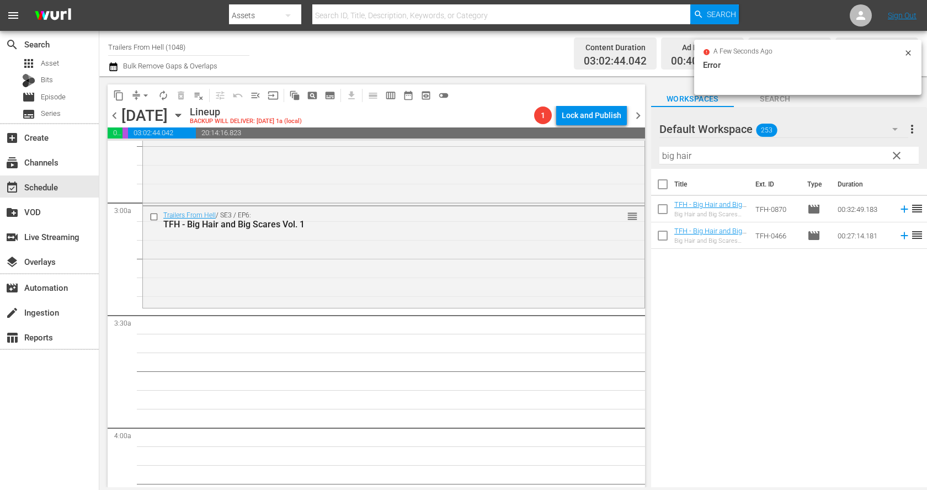
click at [699, 146] on div "Filter by Title big hair" at bounding box center [789, 155] width 259 height 26
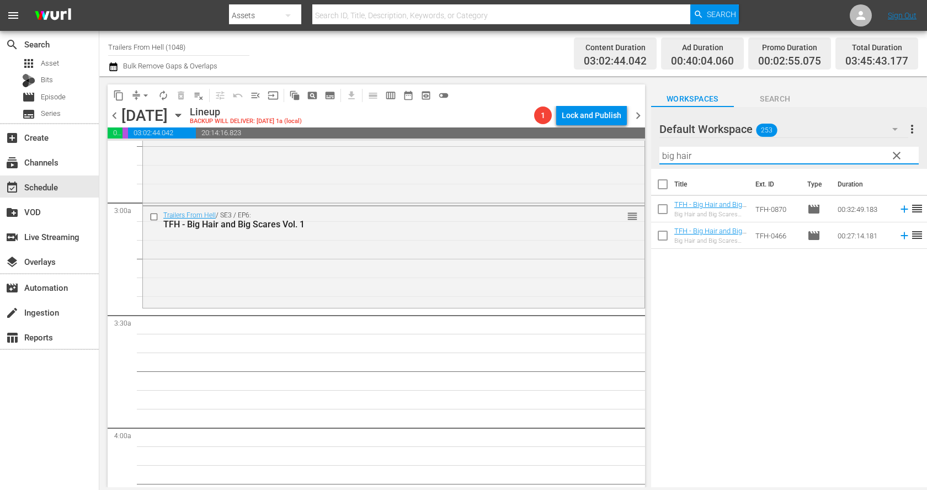
click at [698, 151] on input "big hair" at bounding box center [789, 156] width 259 height 18
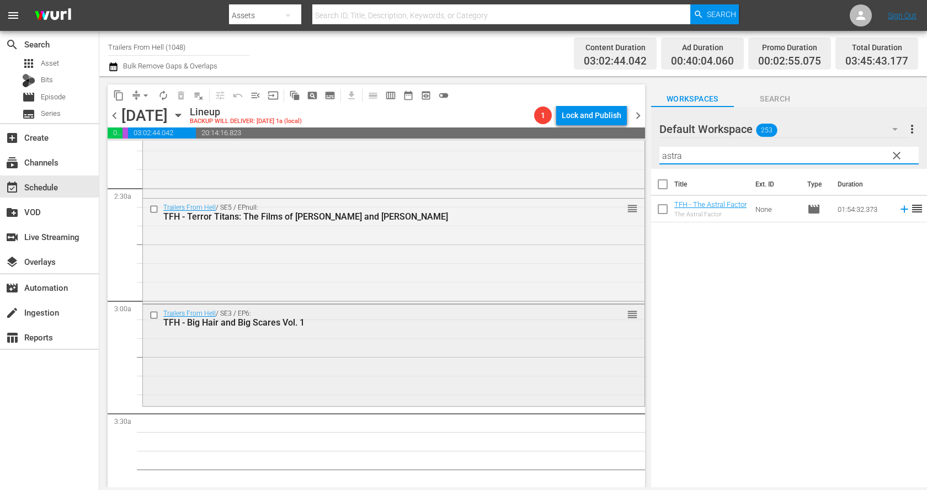
scroll to position [511, 0]
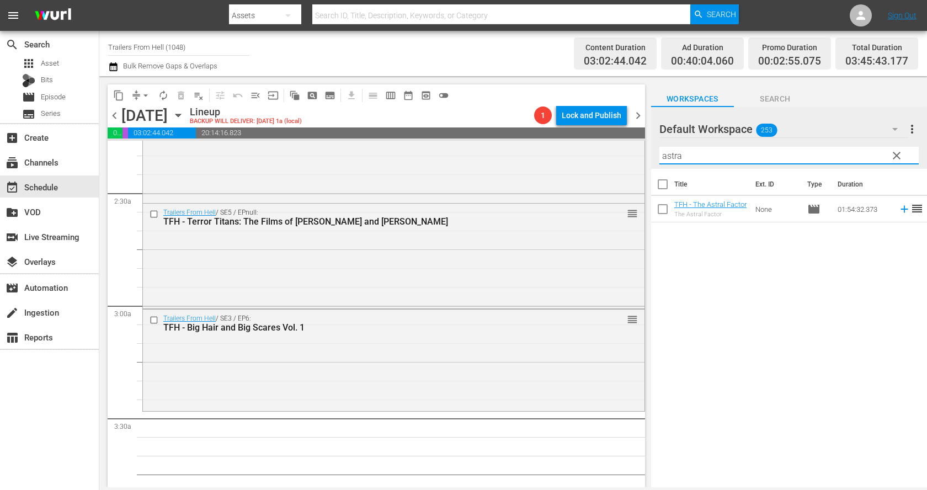
click at [848, 156] on input "astra" at bounding box center [789, 156] width 259 height 18
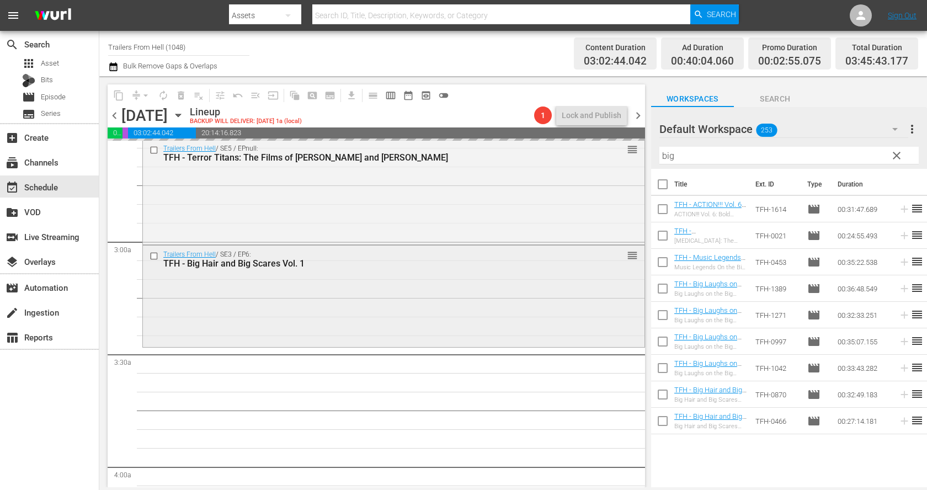
scroll to position [624, 0]
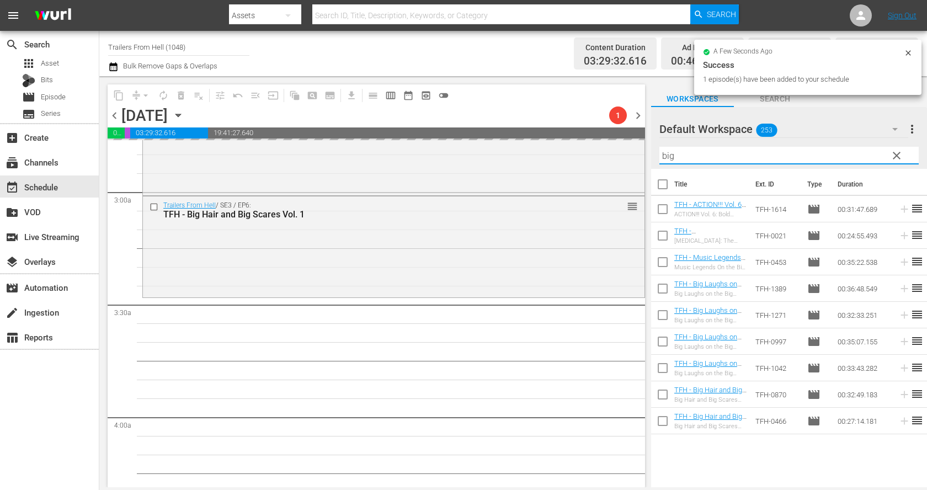
click at [746, 152] on input "big" at bounding box center [789, 156] width 259 height 18
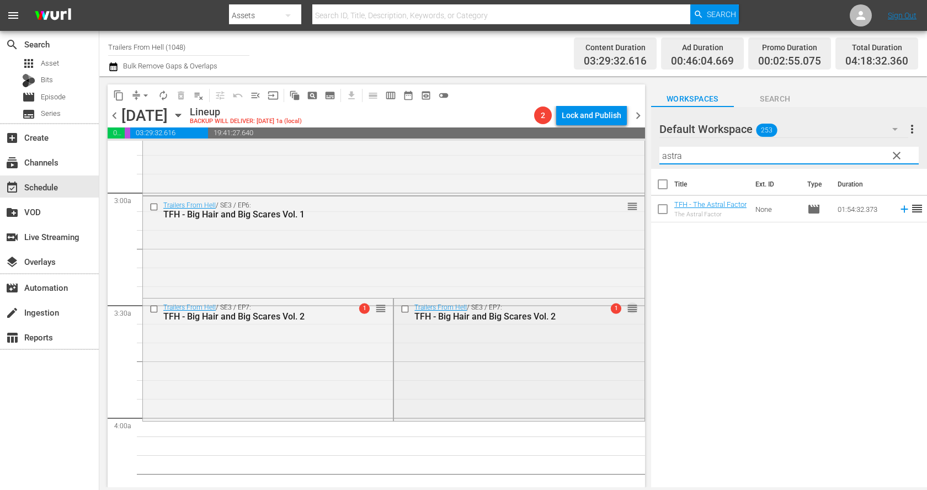
click at [636, 309] on span "reorder" at bounding box center [632, 308] width 11 height 12
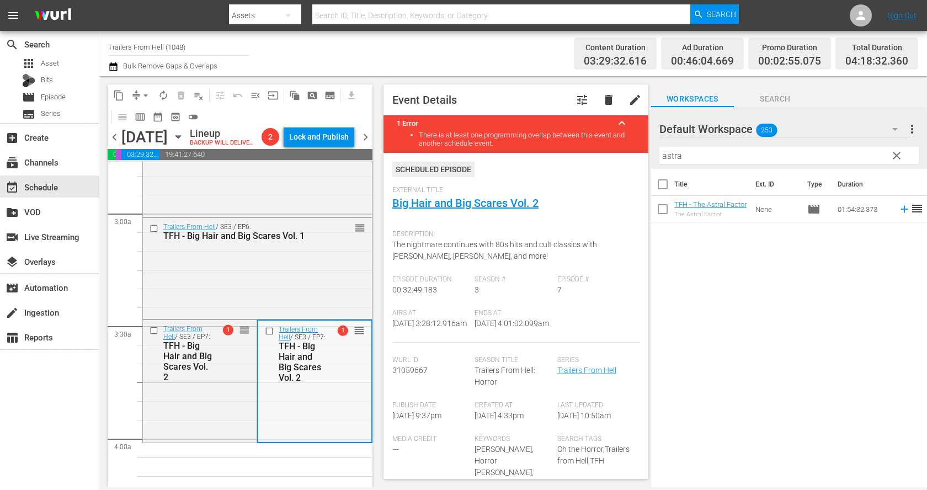
click at [347, 372] on div "Trailers From Hell / SE3 / EP7: TFH - Big Hair and Big Scares Vol. 2 1 reorder" at bounding box center [314, 354] width 113 height 66
click at [610, 99] on span "delete" at bounding box center [608, 99] width 13 height 13
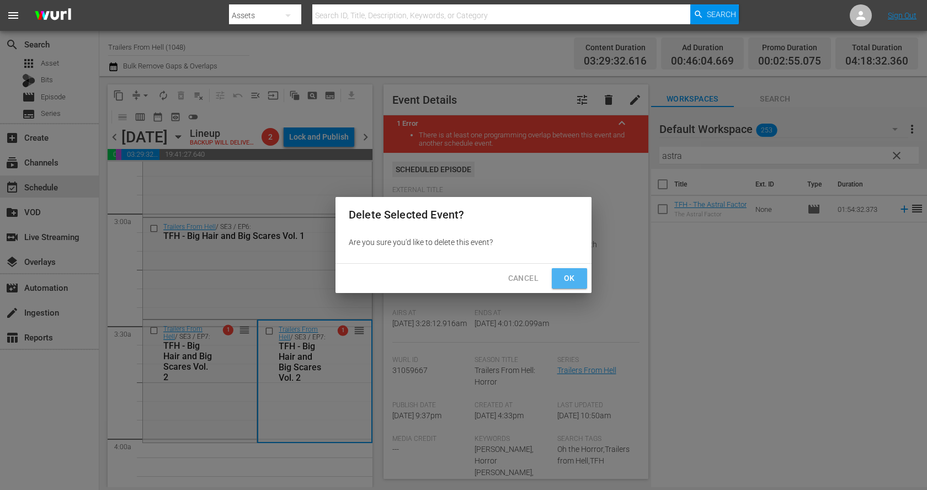
click at [569, 277] on span "Ok" at bounding box center [570, 279] width 18 height 14
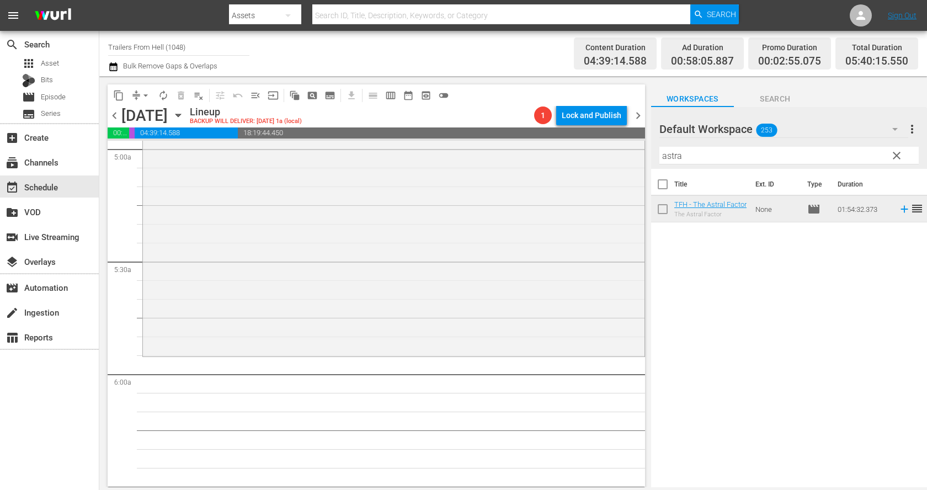
scroll to position [1130, 0]
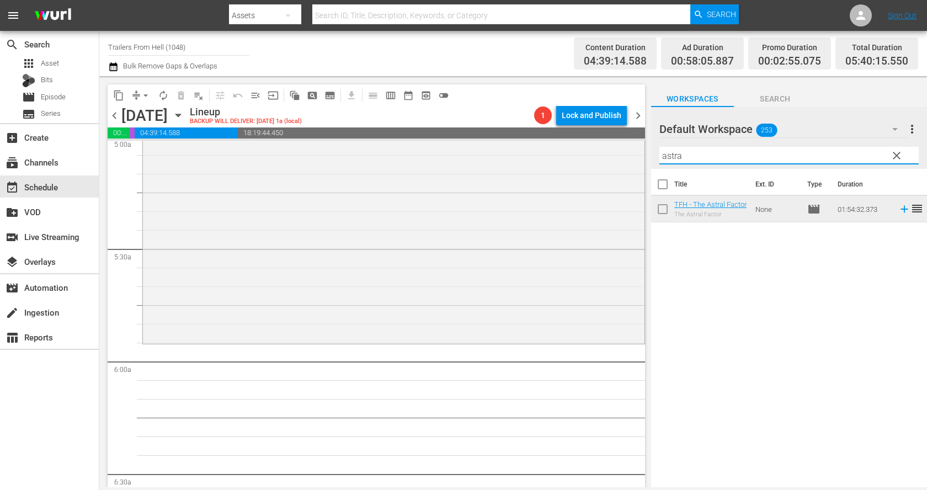
click at [684, 152] on input "astra" at bounding box center [789, 156] width 259 height 18
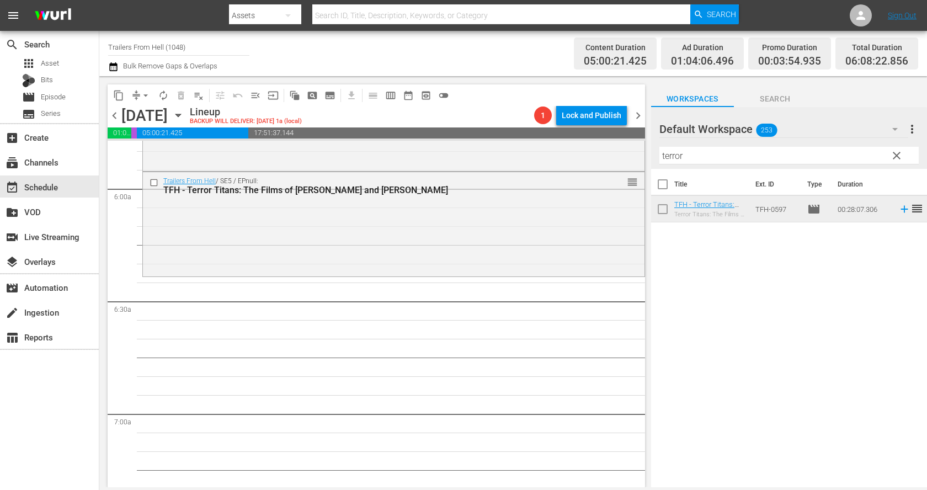
scroll to position [1328, 0]
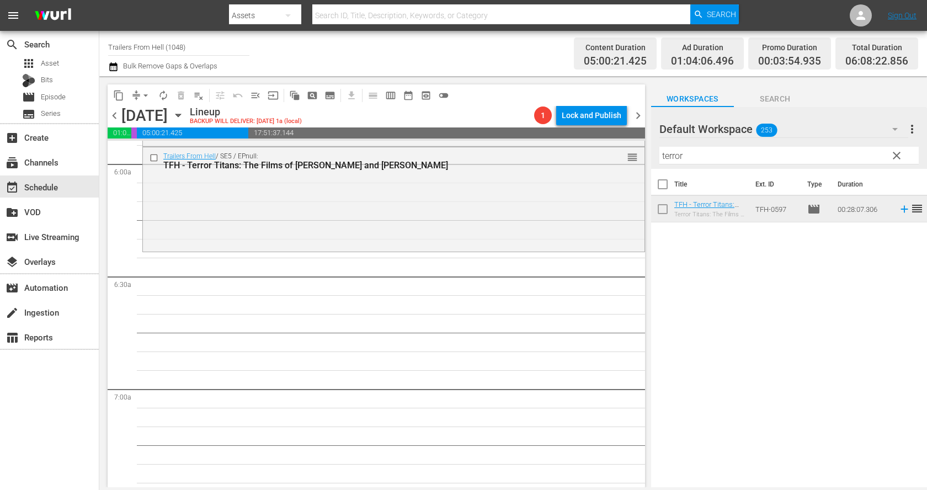
click at [709, 153] on input "terror" at bounding box center [789, 156] width 259 height 18
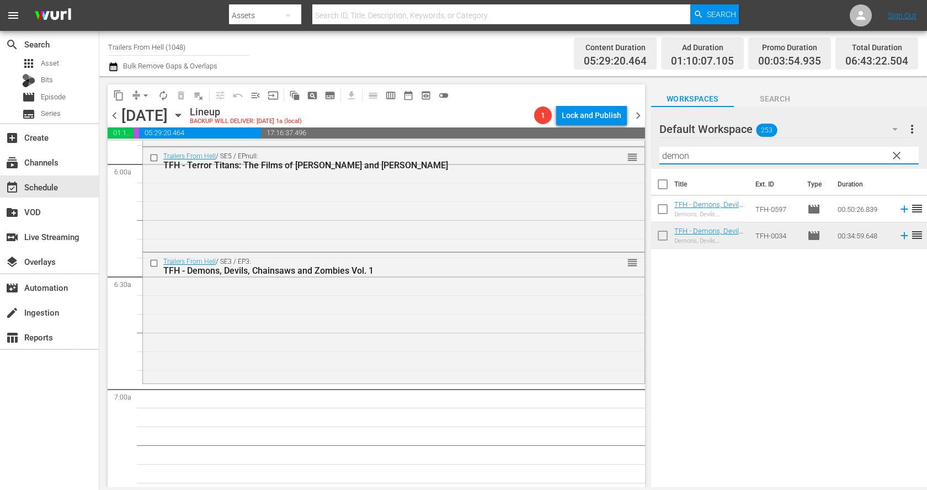
click at [705, 153] on input "demon" at bounding box center [789, 156] width 259 height 18
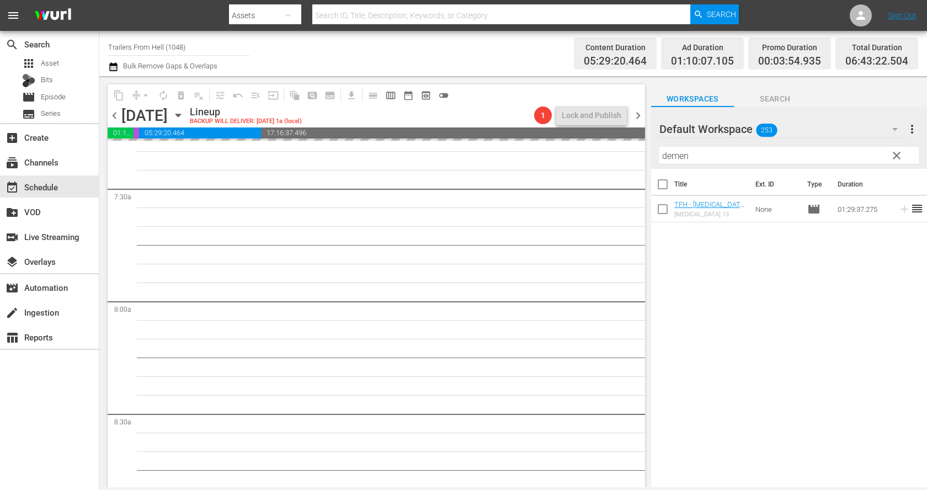
scroll to position [1683, 0]
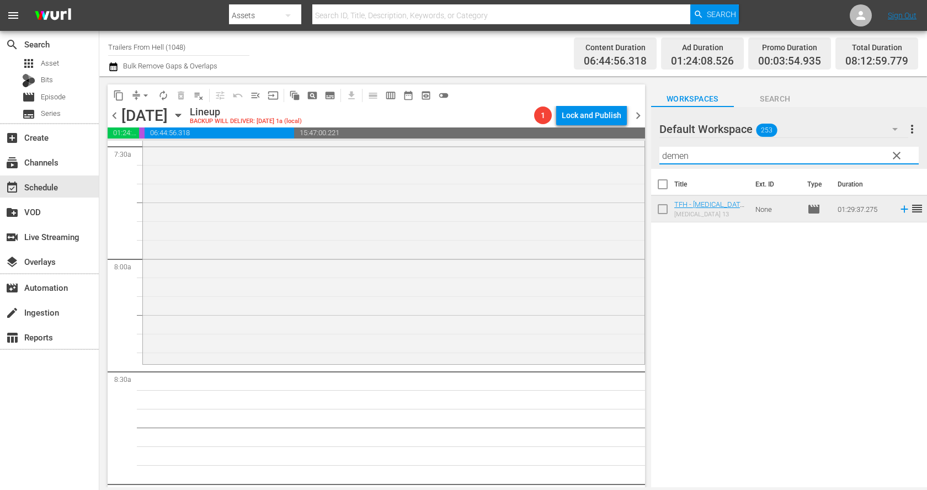
click at [727, 152] on input "demen" at bounding box center [789, 156] width 259 height 18
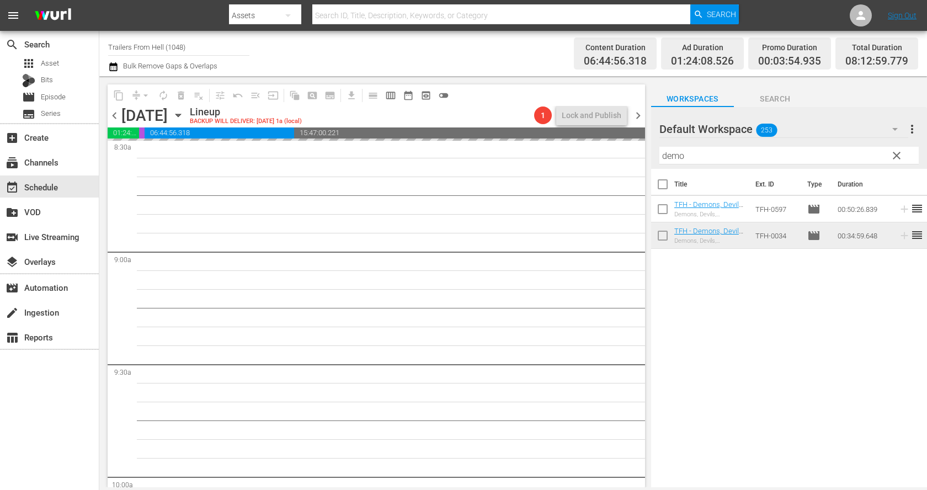
scroll to position [1934, 0]
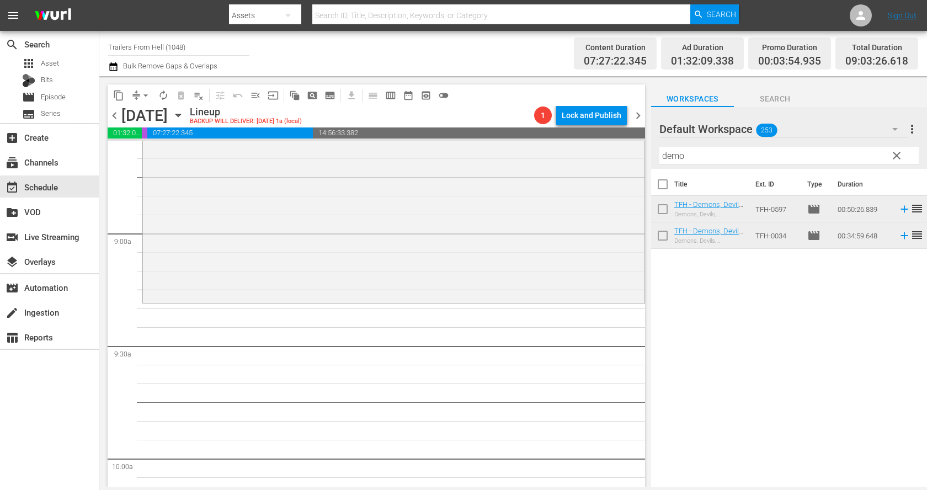
click at [716, 156] on input "demo" at bounding box center [789, 156] width 259 height 18
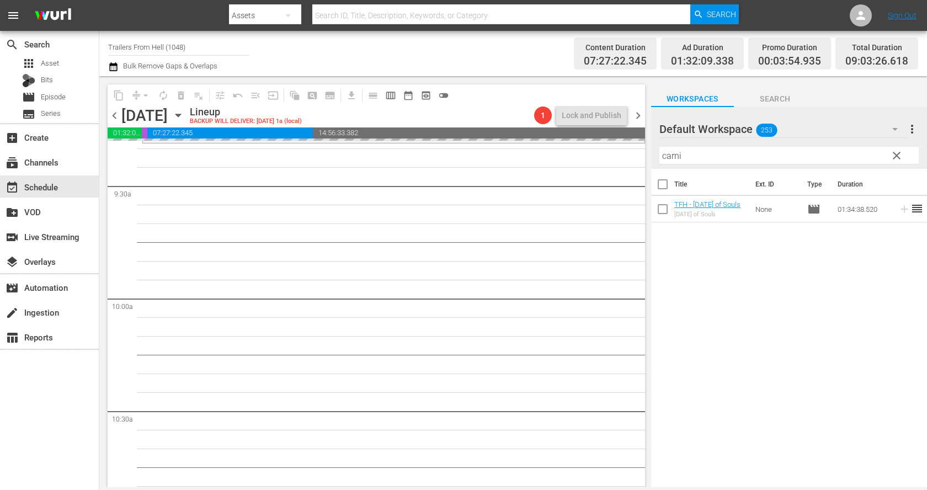
scroll to position [2271, 0]
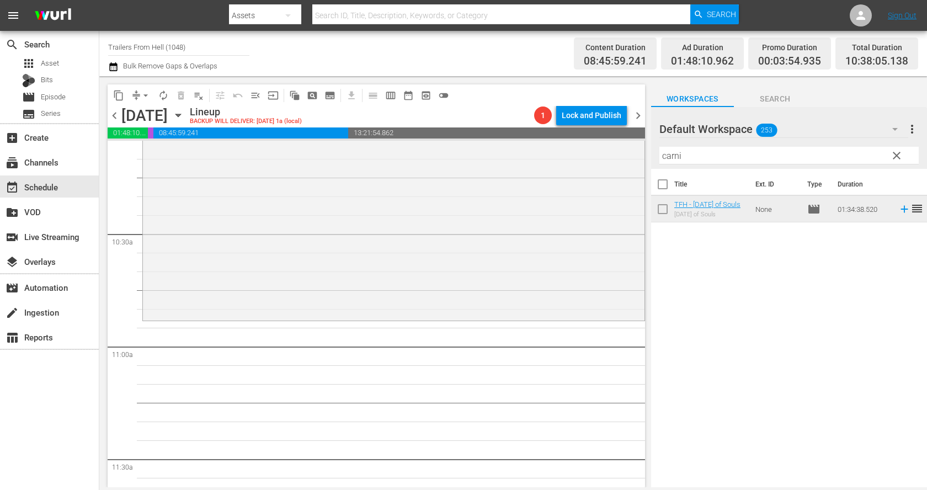
click at [705, 157] on input "carni" at bounding box center [789, 156] width 259 height 18
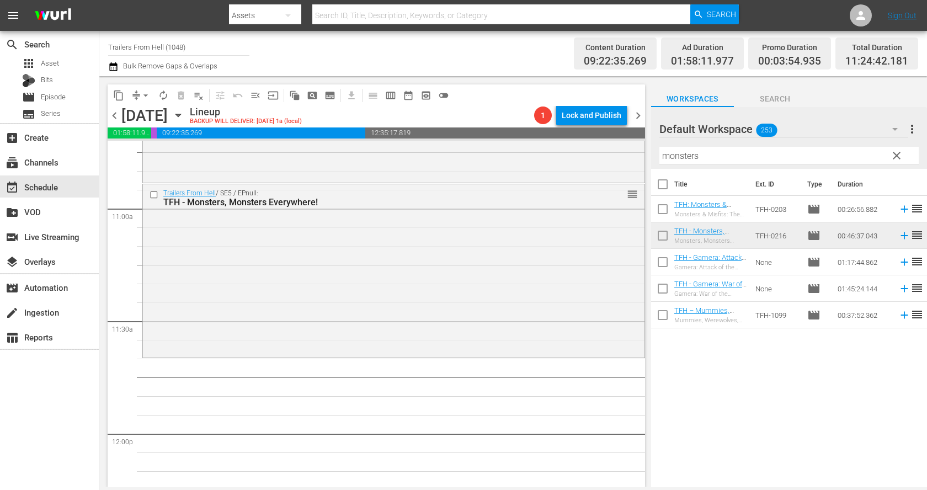
scroll to position [2445, 0]
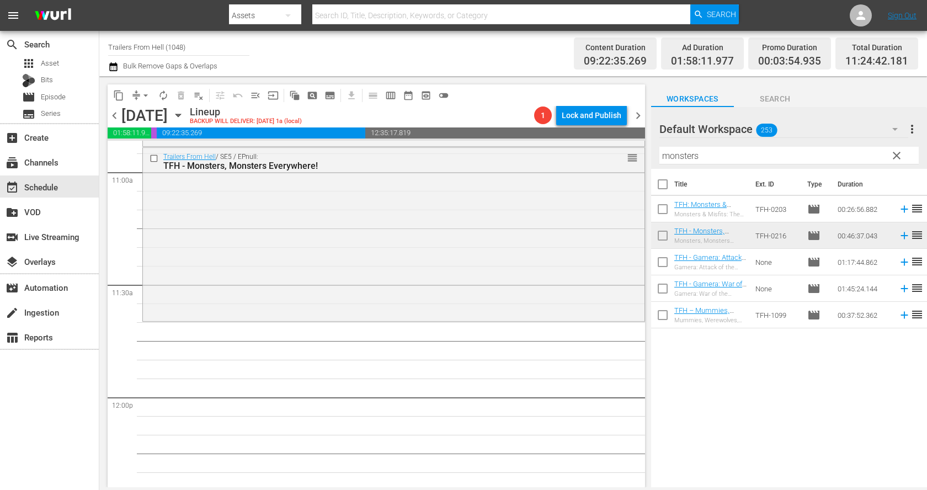
click at [714, 153] on input "monsters" at bounding box center [789, 156] width 259 height 18
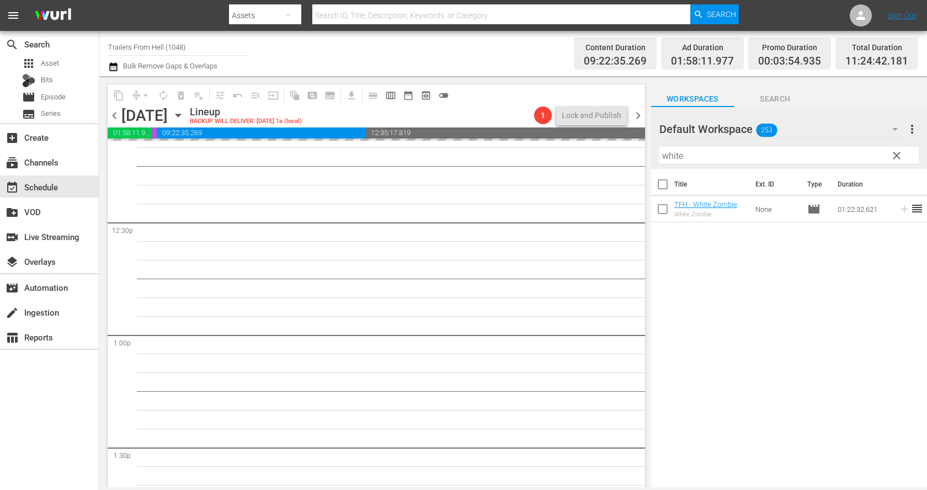
scroll to position [2741, 0]
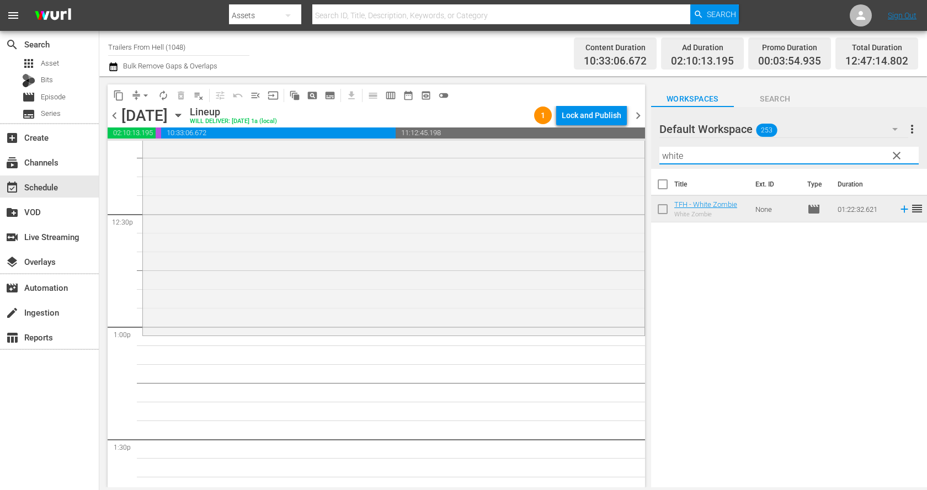
click at [758, 156] on input "white" at bounding box center [789, 156] width 259 height 18
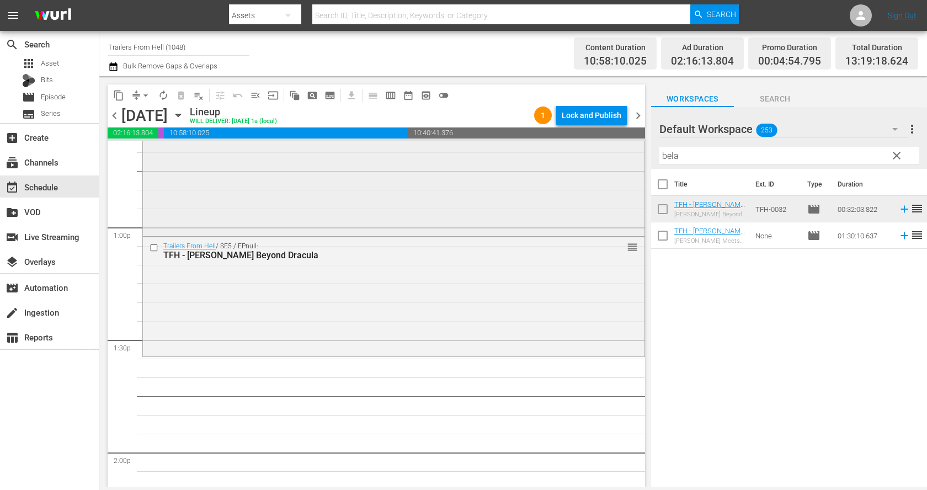
scroll to position [2857, 0]
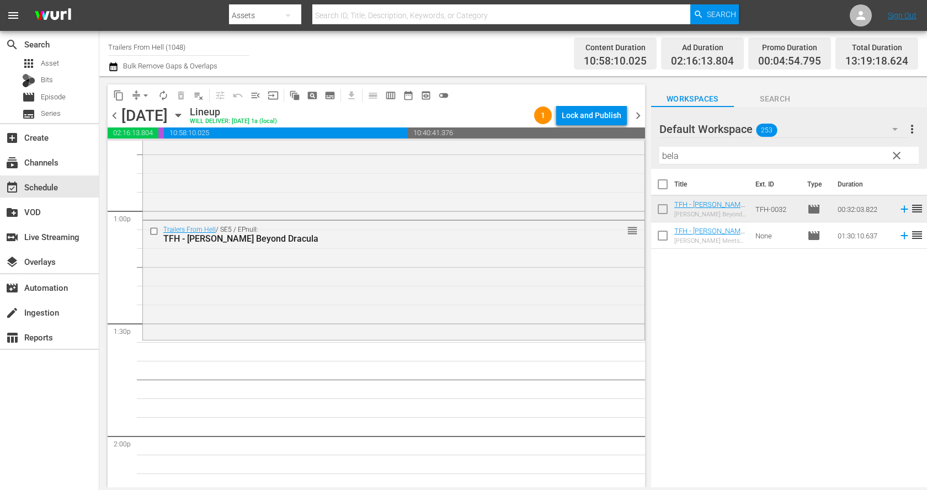
click at [744, 158] on input "bela" at bounding box center [789, 156] width 259 height 18
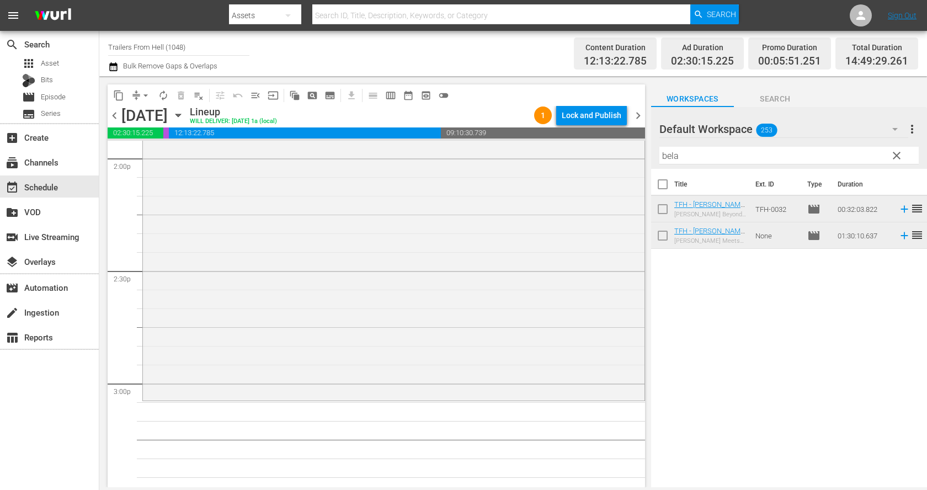
scroll to position [3142, 0]
click at [693, 157] on input "bela" at bounding box center [789, 156] width 259 height 18
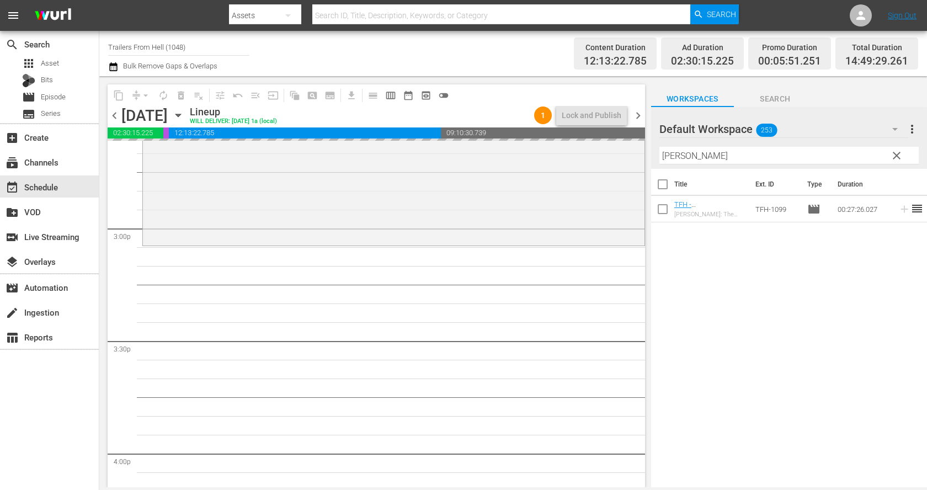
scroll to position [3292, 0]
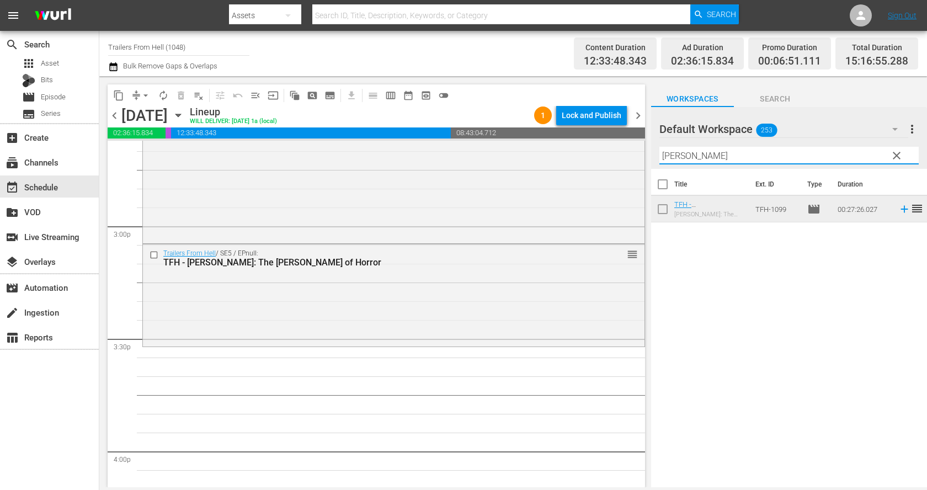
click at [694, 157] on input "[PERSON_NAME]" at bounding box center [789, 156] width 259 height 18
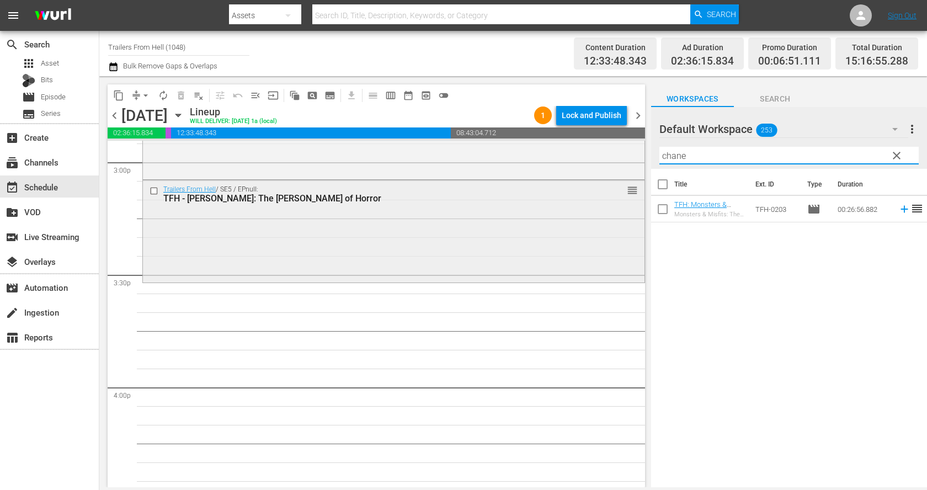
scroll to position [3396, 0]
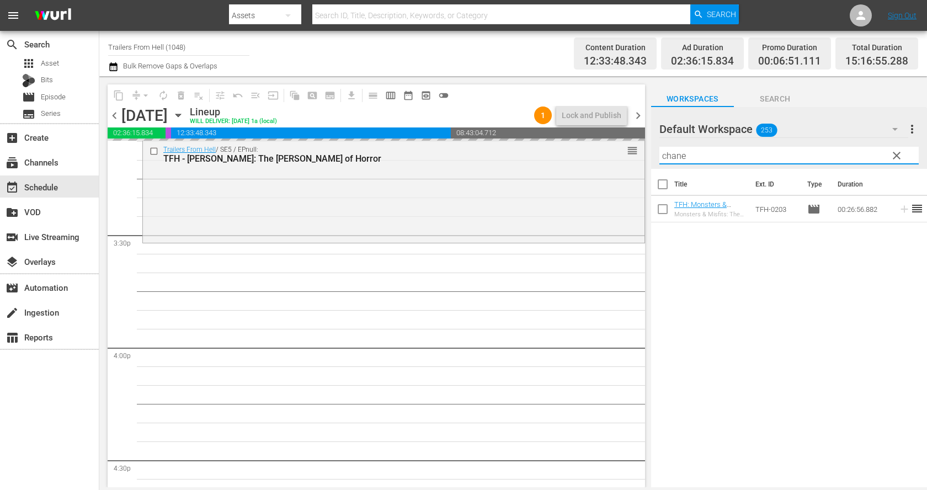
click at [692, 153] on input "chane" at bounding box center [789, 156] width 259 height 18
type input "[PERSON_NAME]"
click at [636, 116] on span "chevron_right" at bounding box center [638, 116] width 14 height 14
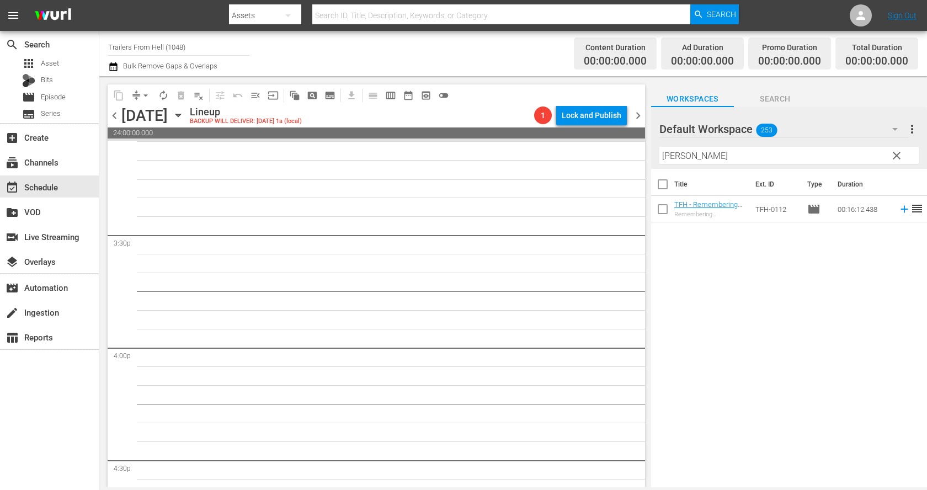
click at [113, 115] on span "chevron_left" at bounding box center [115, 116] width 14 height 14
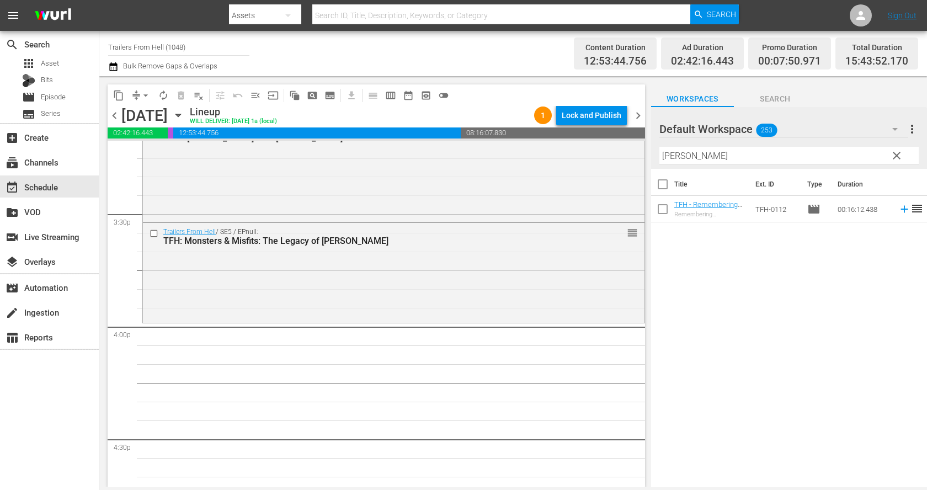
scroll to position [3416, 0]
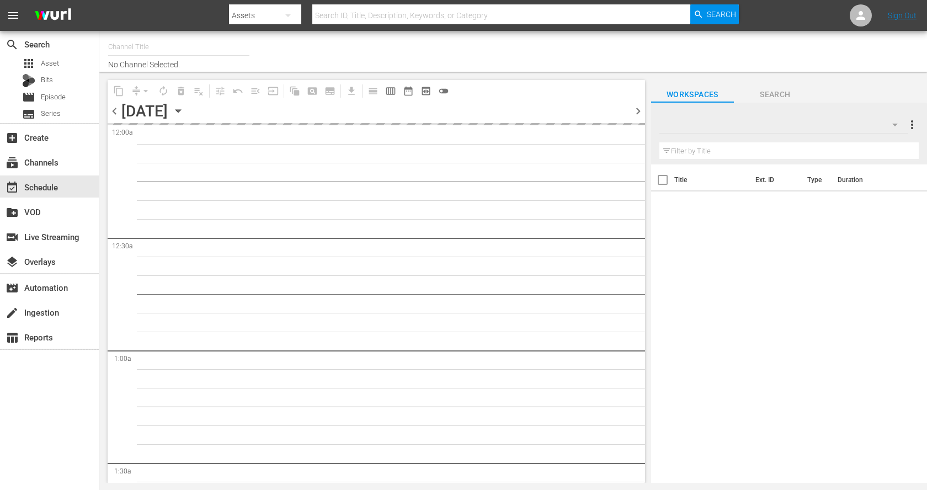
type input "Trailers From Hell (1048)"
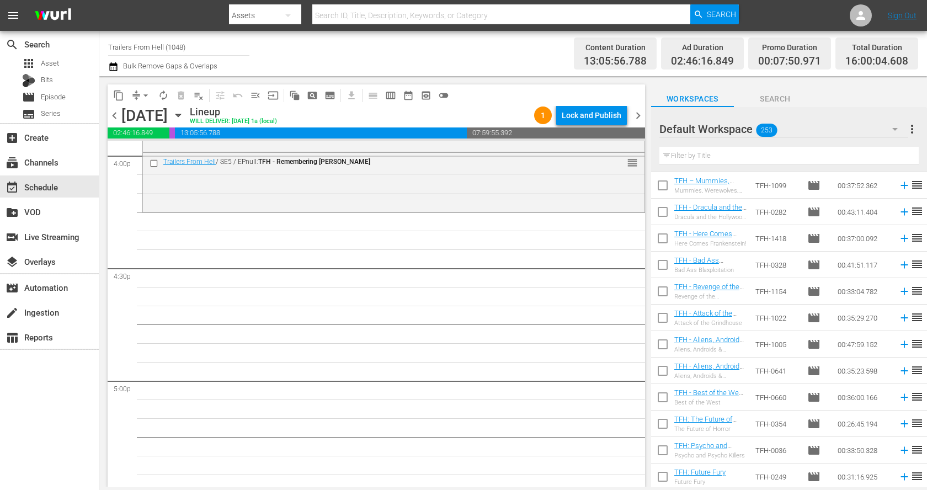
scroll to position [6408, 0]
click at [713, 154] on input "text" at bounding box center [789, 156] width 259 height 18
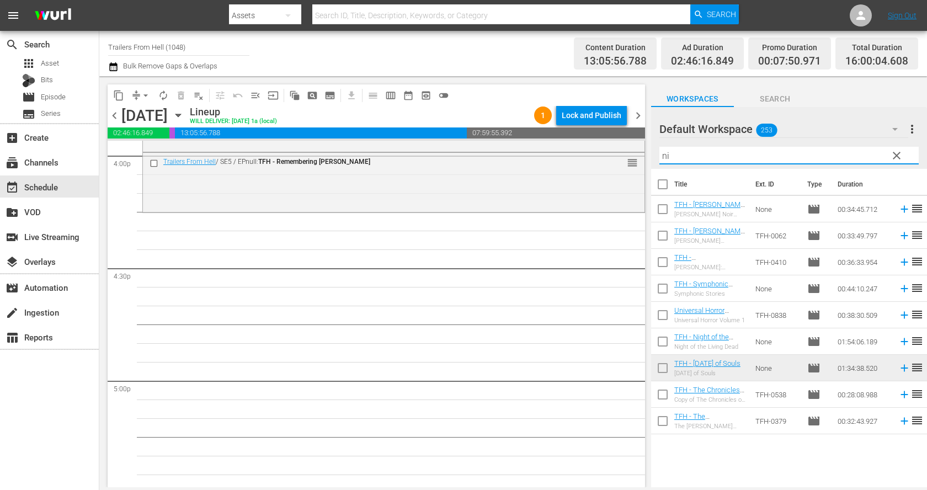
scroll to position [0, 0]
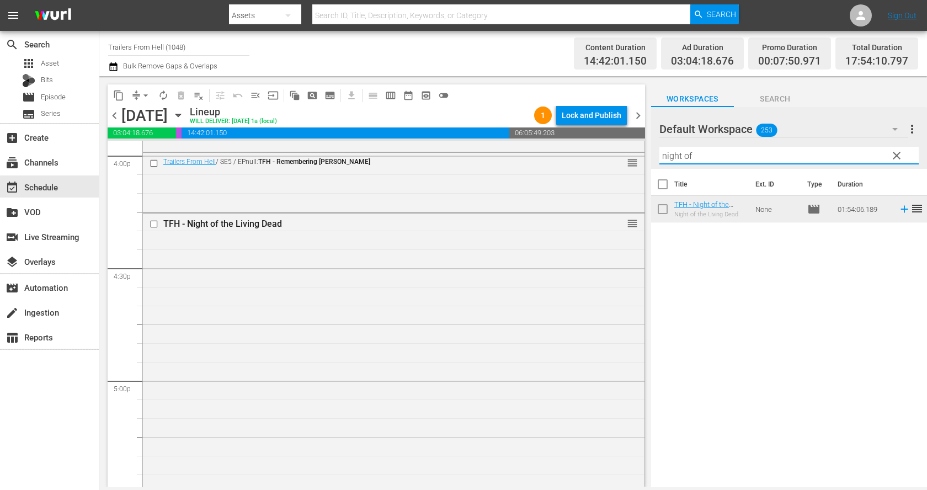
click at [715, 153] on input "night of" at bounding box center [789, 156] width 259 height 18
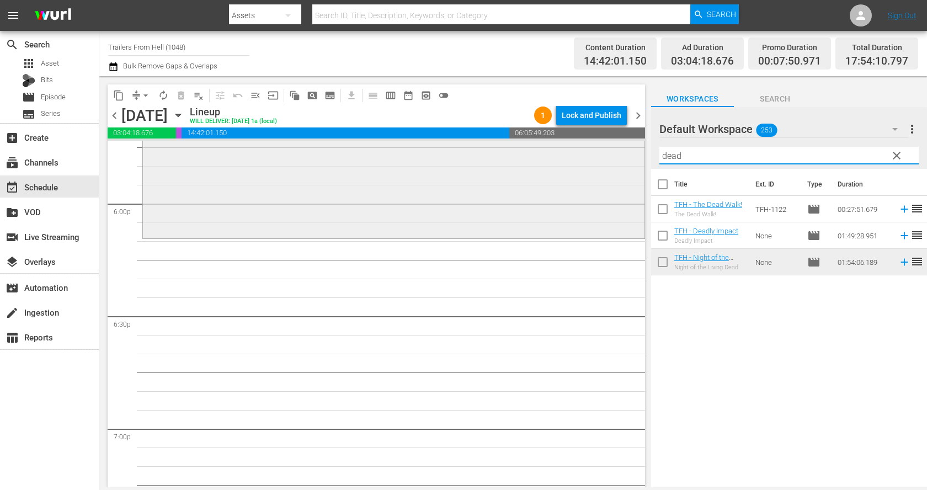
scroll to position [3986, 0]
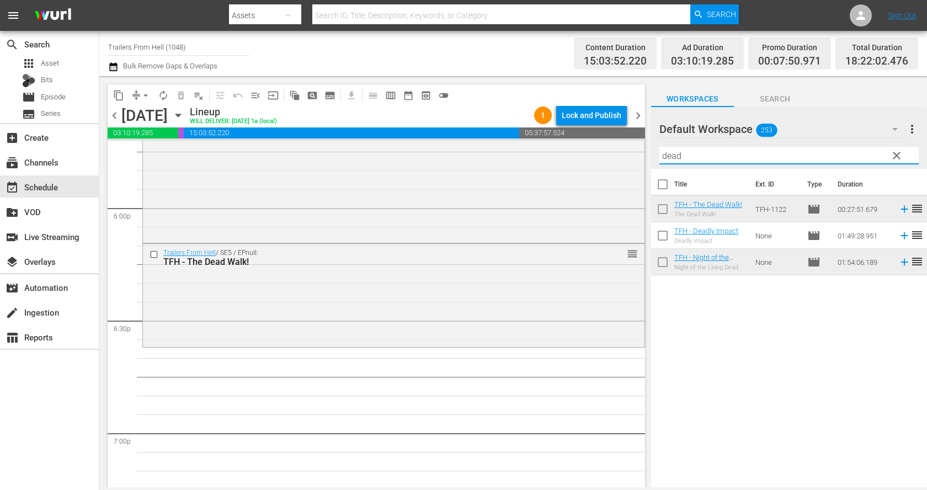
click at [695, 155] on input "dead" at bounding box center [789, 156] width 259 height 18
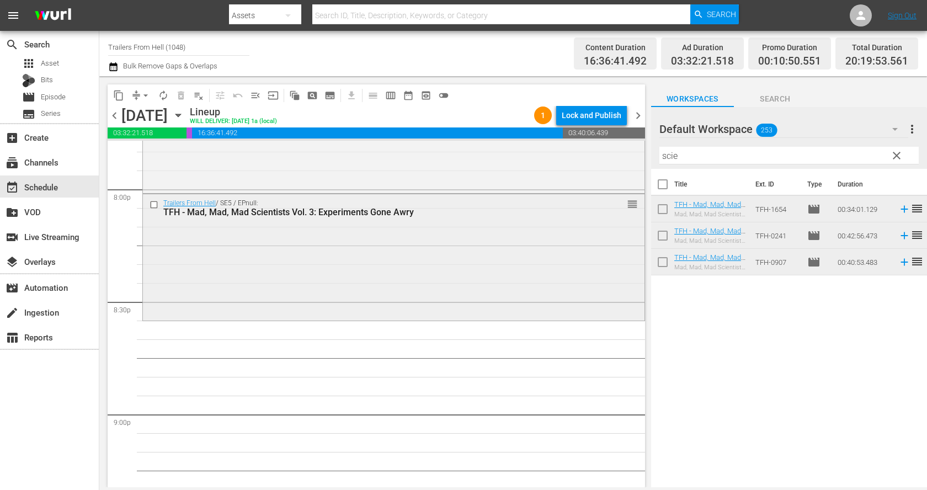
scroll to position [4470, 0]
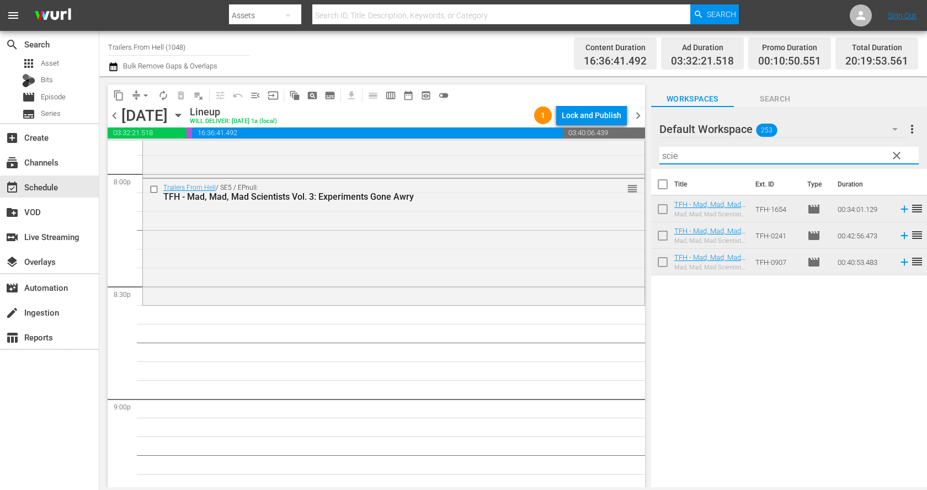
click at [683, 156] on input "scie" at bounding box center [789, 156] width 259 height 18
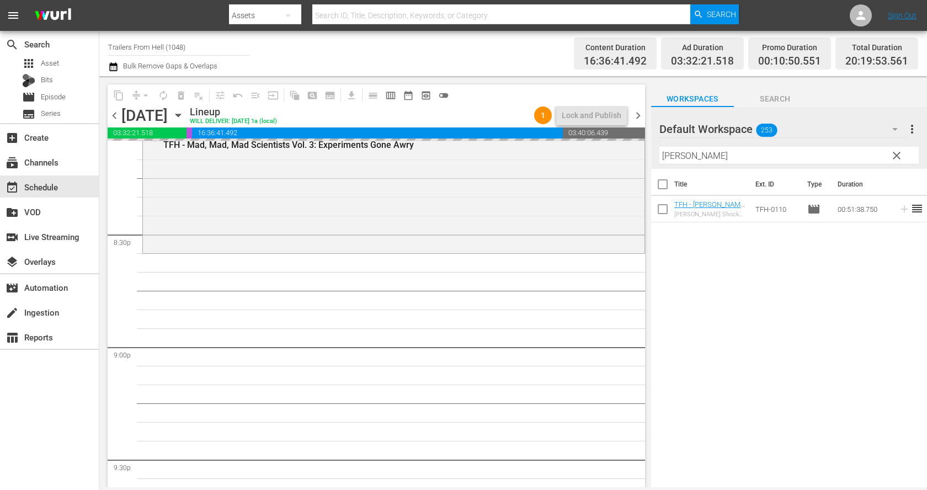
scroll to position [4545, 0]
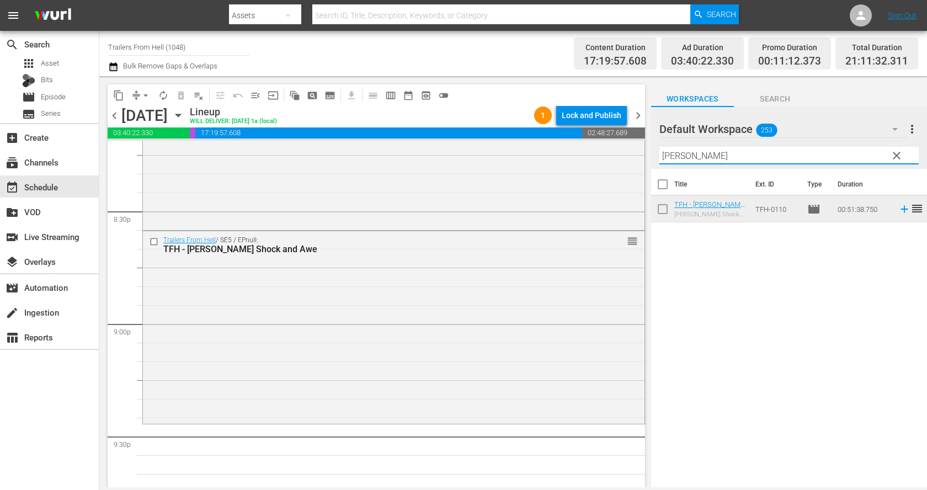
click at [702, 155] on input "eli" at bounding box center [789, 156] width 259 height 18
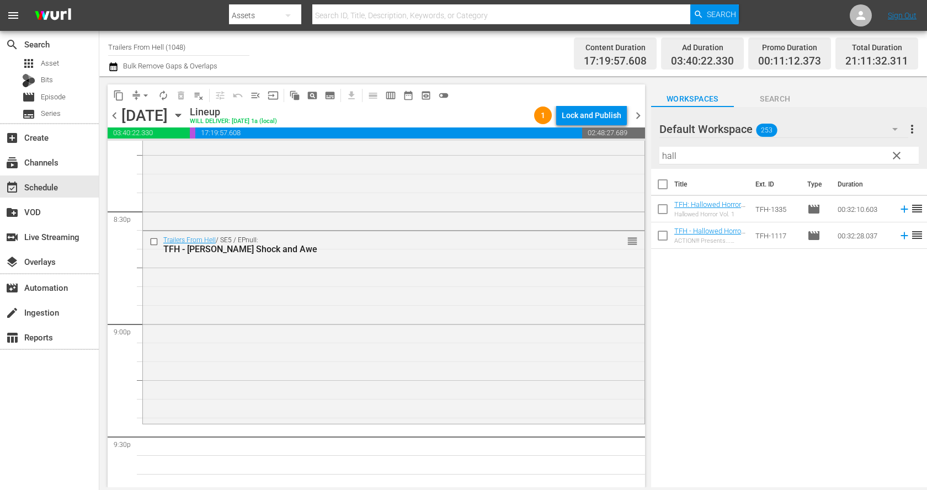
click at [719, 285] on div "Title Ext. ID Type Duration TFH: Hallowed Horror Vol. 1 Hallowed Horror Vol. 1 …" at bounding box center [789, 329] width 276 height 320
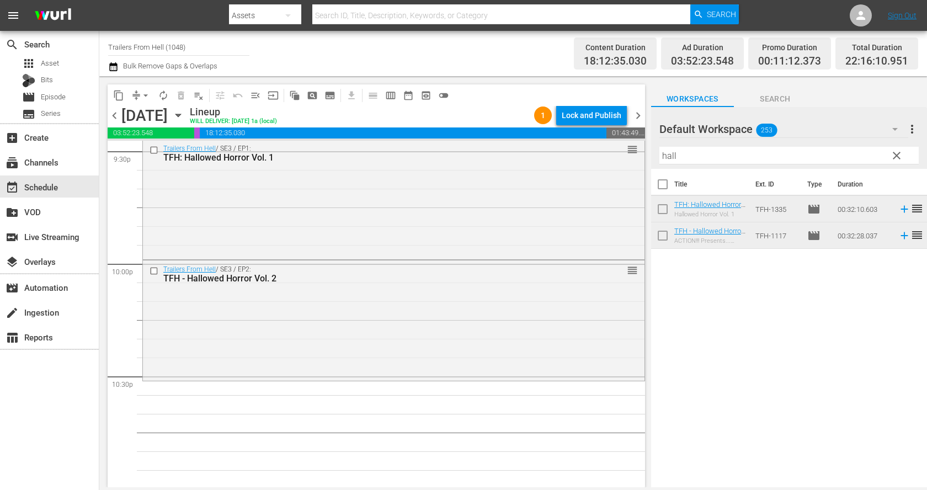
scroll to position [4905, 0]
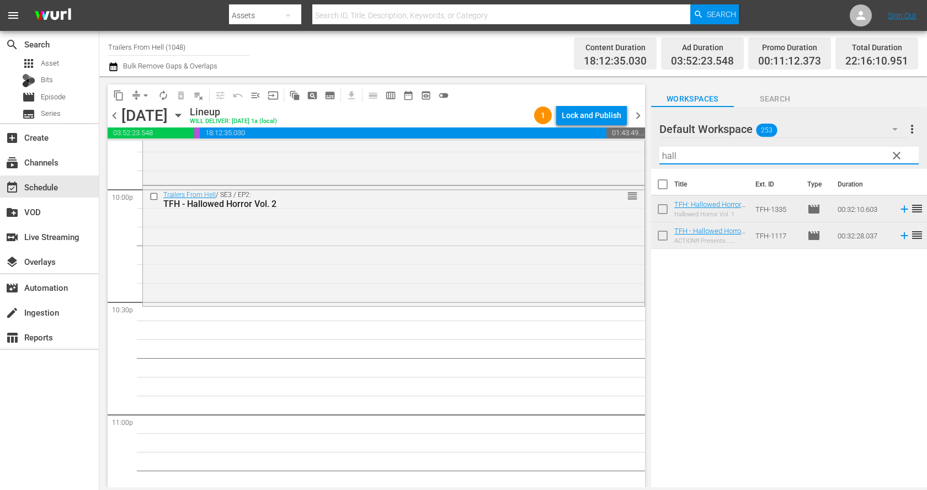
click at [702, 150] on input "hall" at bounding box center [789, 156] width 259 height 18
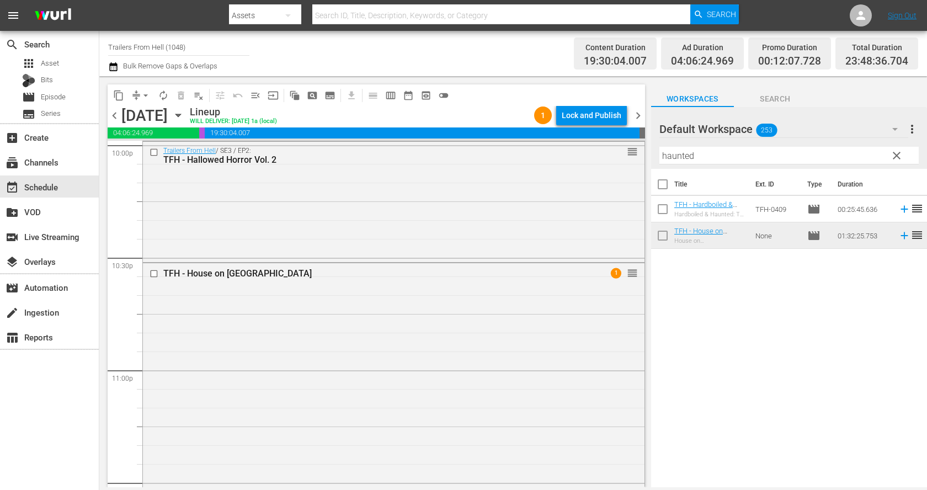
scroll to position [5072, 0]
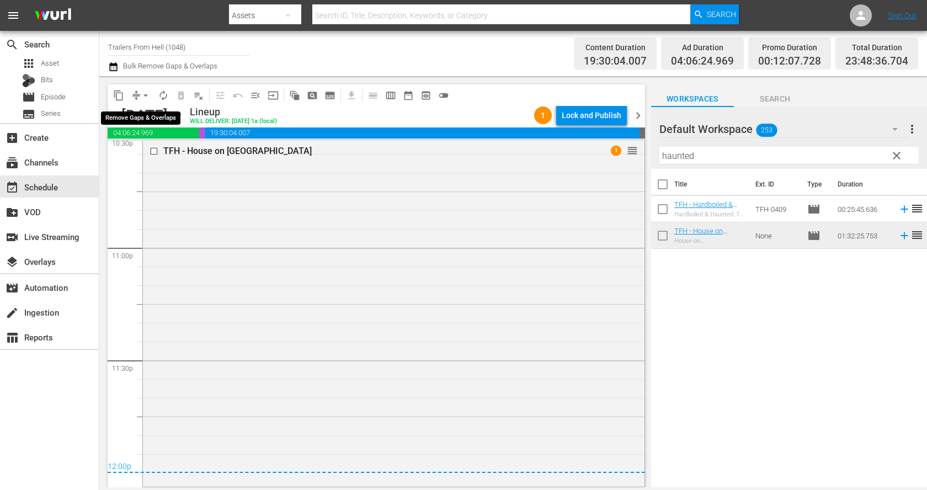
click at [138, 91] on button "arrow_drop_down" at bounding box center [146, 96] width 18 height 18
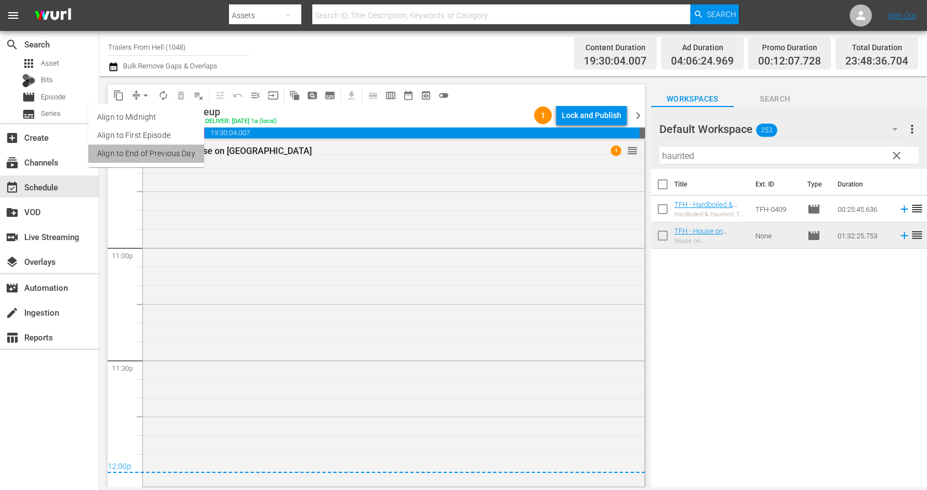
click at [154, 150] on li "Align to End of Previous Day" at bounding box center [146, 154] width 116 height 18
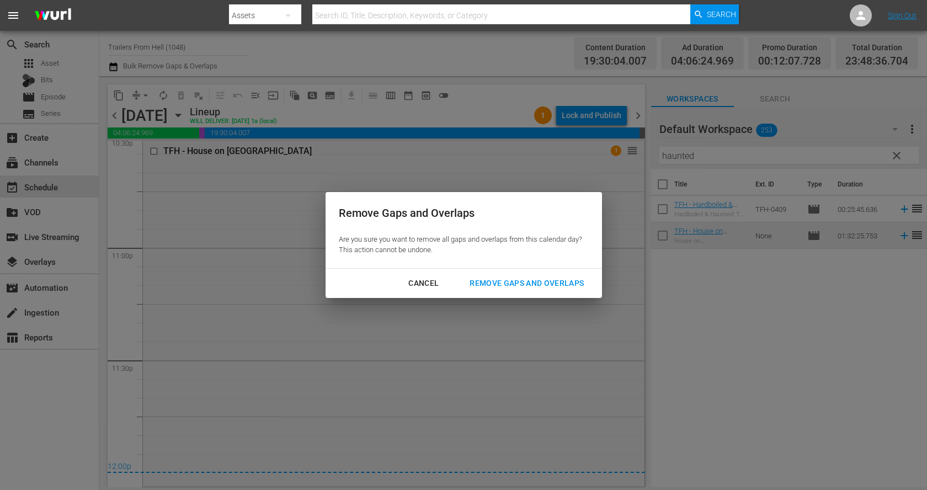
click at [471, 285] on div "Remove Gaps and Overlaps" at bounding box center [527, 284] width 132 height 14
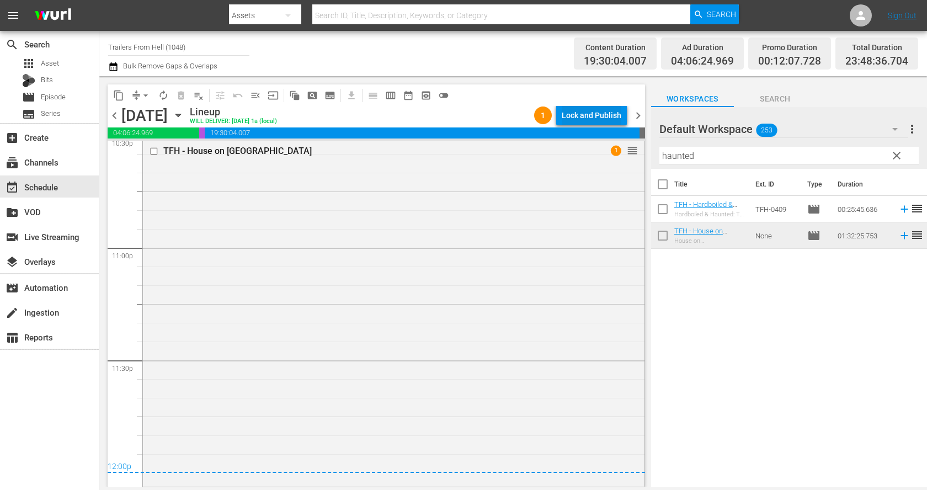
click at [580, 108] on div "Lock and Publish" at bounding box center [592, 115] width 60 height 20
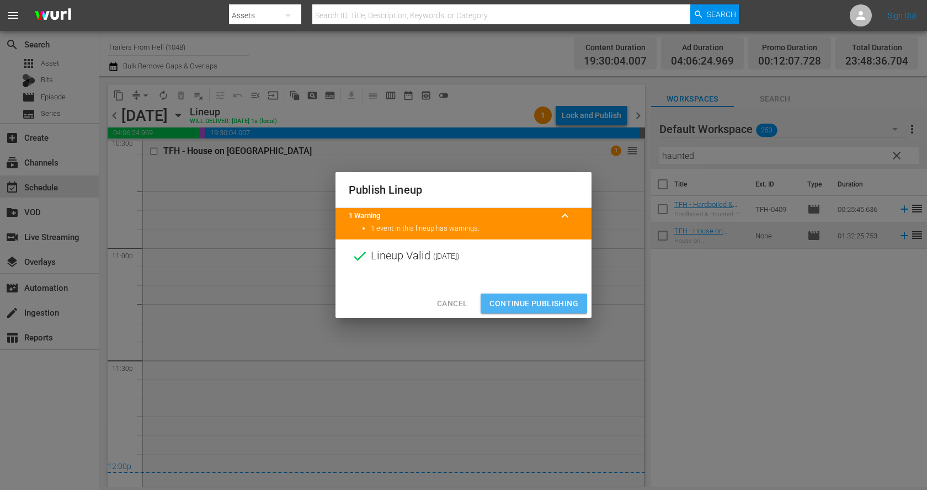
click at [560, 303] on span "Continue Publishing" at bounding box center [534, 304] width 89 height 14
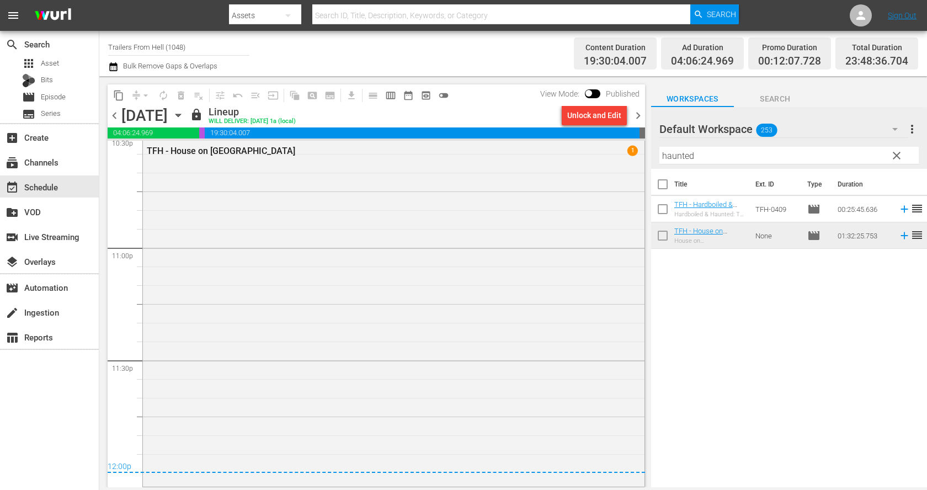
click at [641, 115] on span "chevron_right" at bounding box center [638, 116] width 14 height 14
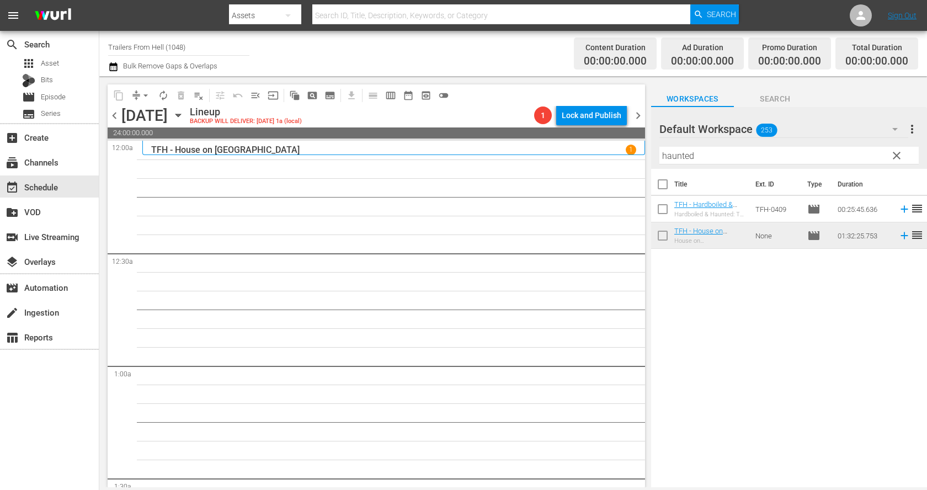
click at [754, 144] on div "Filter by Title haunted" at bounding box center [789, 155] width 259 height 26
click at [753, 152] on input "haunted" at bounding box center [789, 156] width 259 height 18
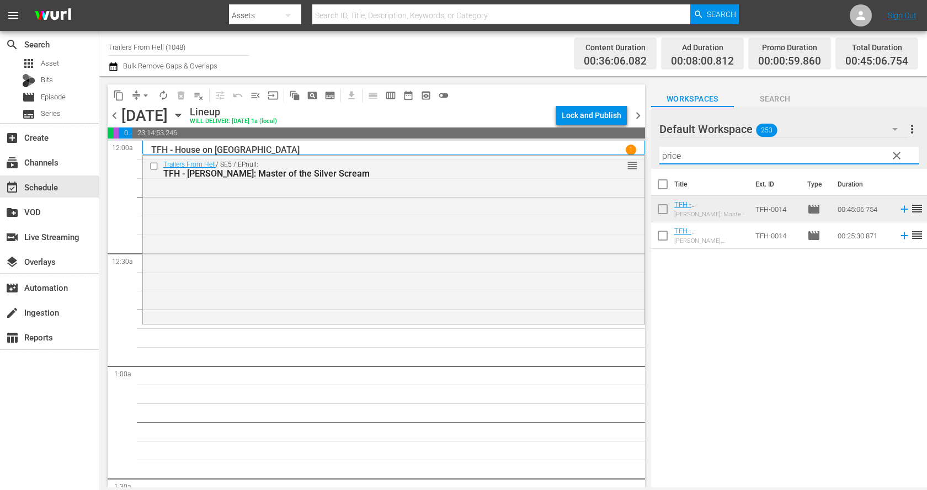
click at [729, 153] on input "price" at bounding box center [789, 156] width 259 height 18
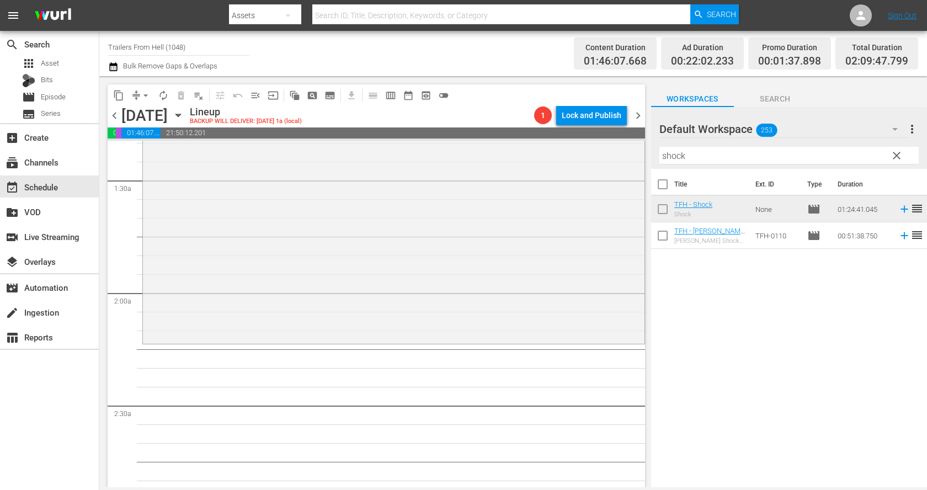
scroll to position [330, 0]
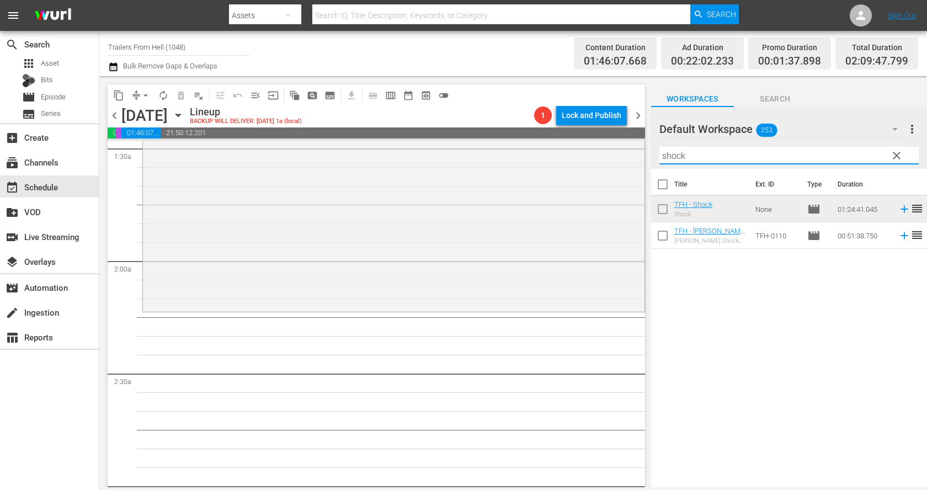
click at [721, 157] on input "shock" at bounding box center [789, 156] width 259 height 18
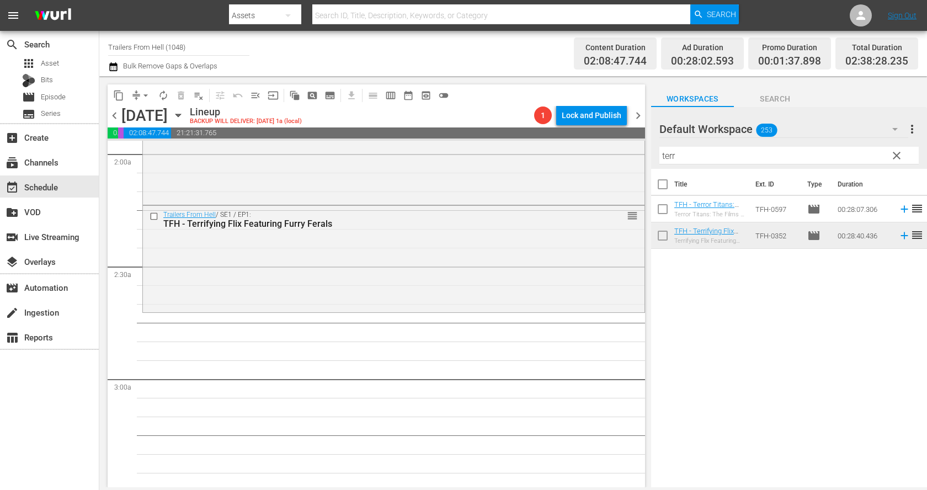
scroll to position [454, 0]
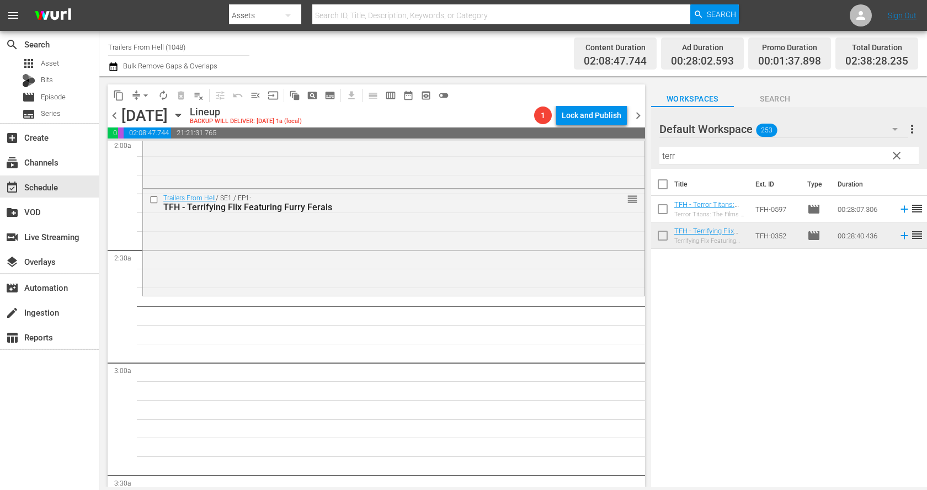
click at [708, 155] on input "terr" at bounding box center [789, 156] width 259 height 18
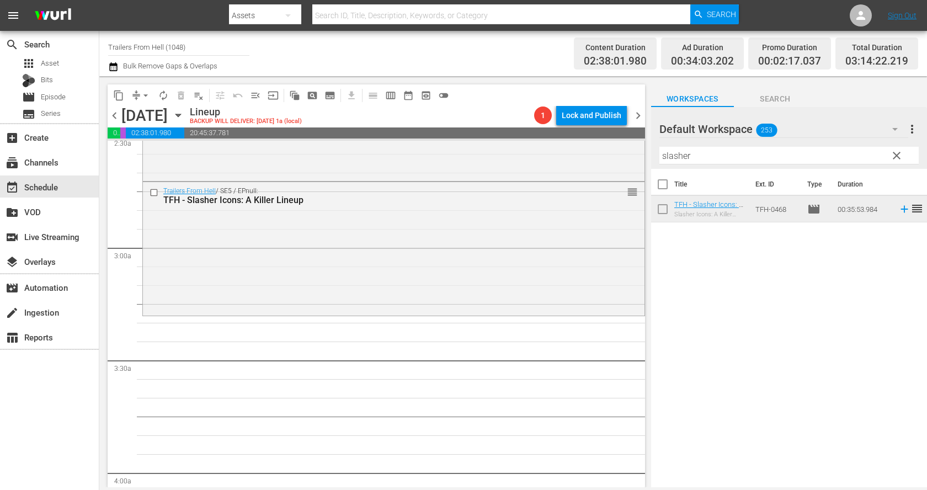
scroll to position [569, 0]
click at [747, 157] on input "slasher" at bounding box center [789, 156] width 259 height 18
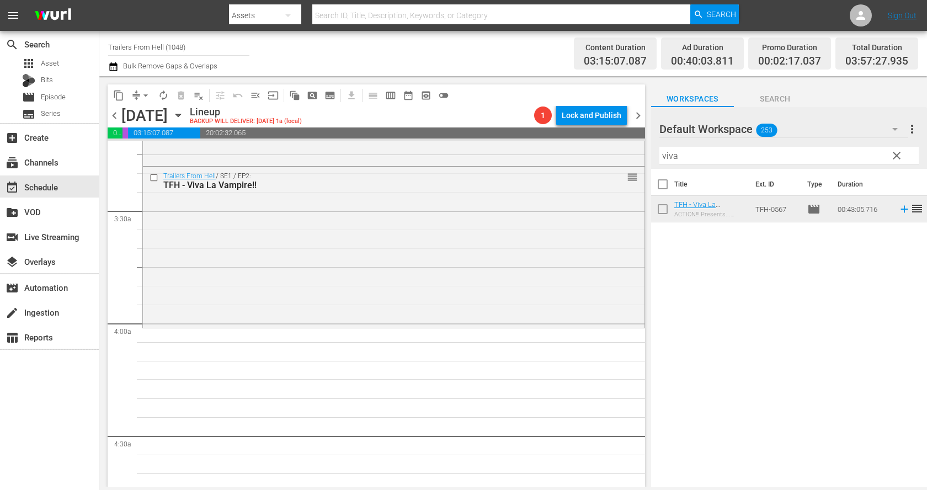
scroll to position [755, 0]
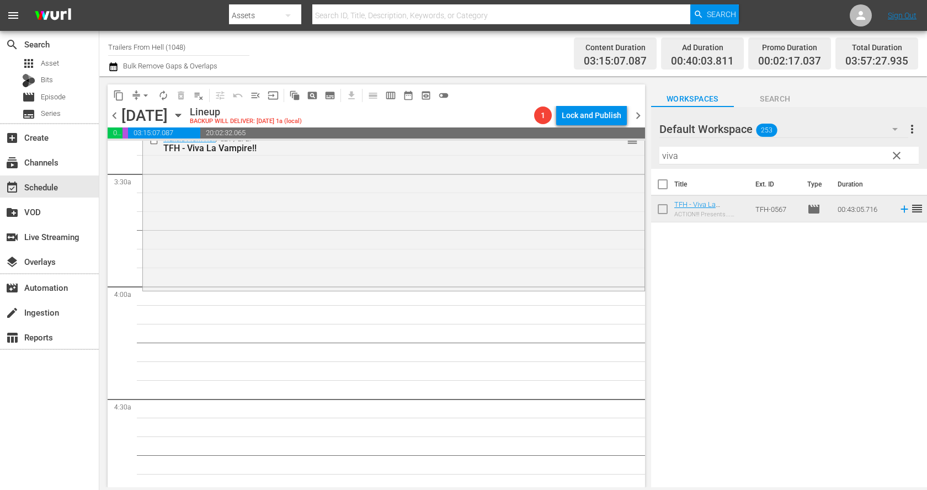
click at [713, 152] on input "viva" at bounding box center [789, 156] width 259 height 18
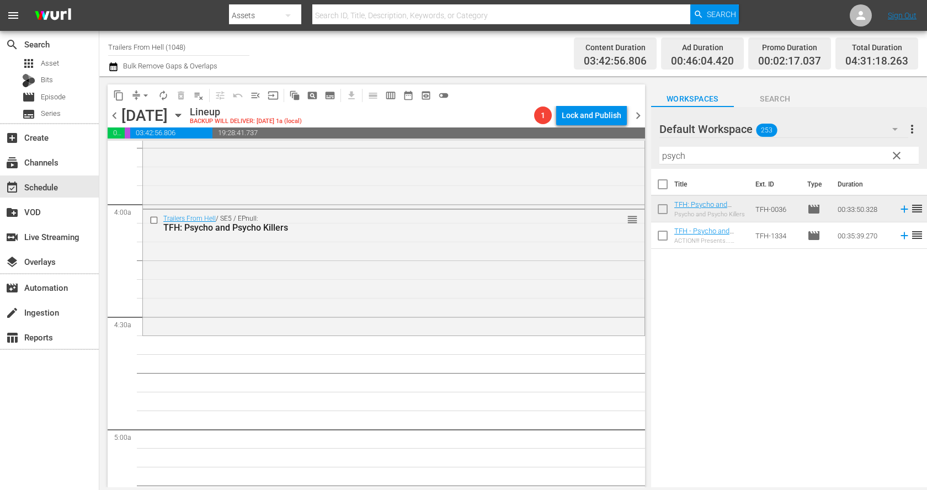
scroll to position [845, 0]
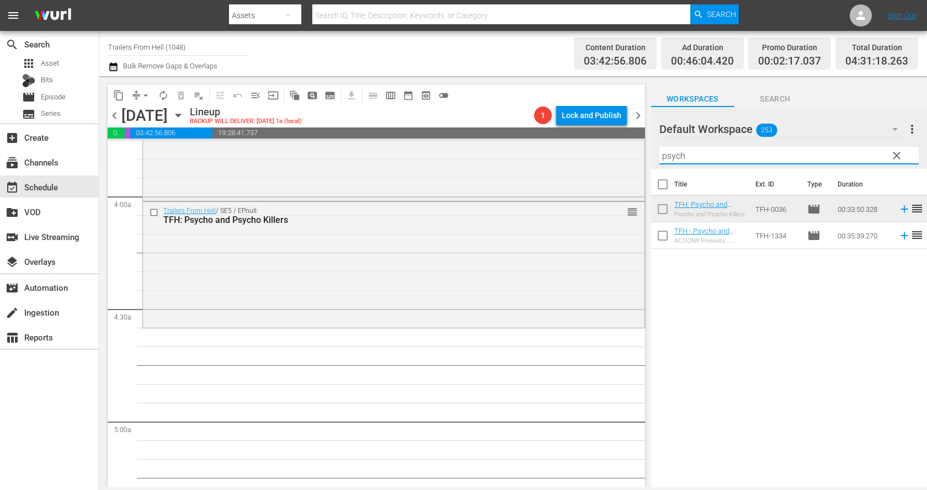
click at [698, 160] on input "psych" at bounding box center [789, 156] width 259 height 18
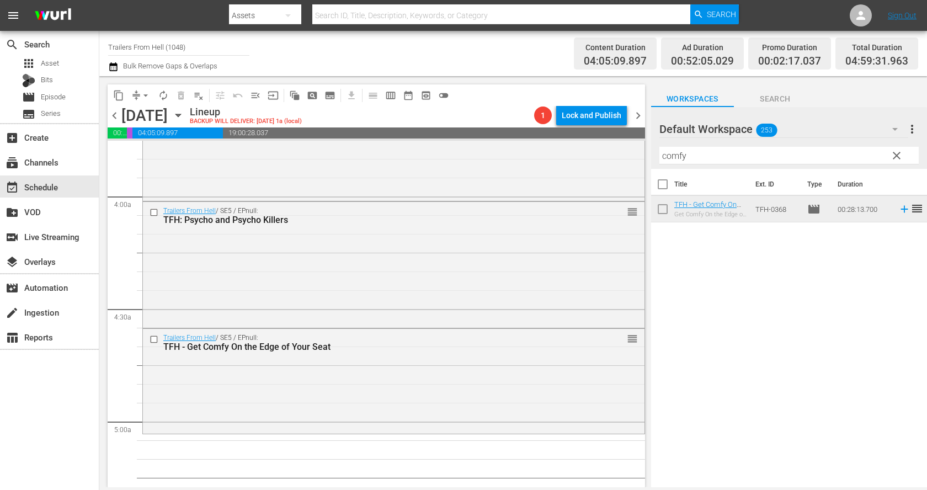
click at [715, 145] on div "Filter by Title comfy" at bounding box center [789, 155] width 259 height 26
click at [714, 152] on input "comfy" at bounding box center [789, 156] width 259 height 18
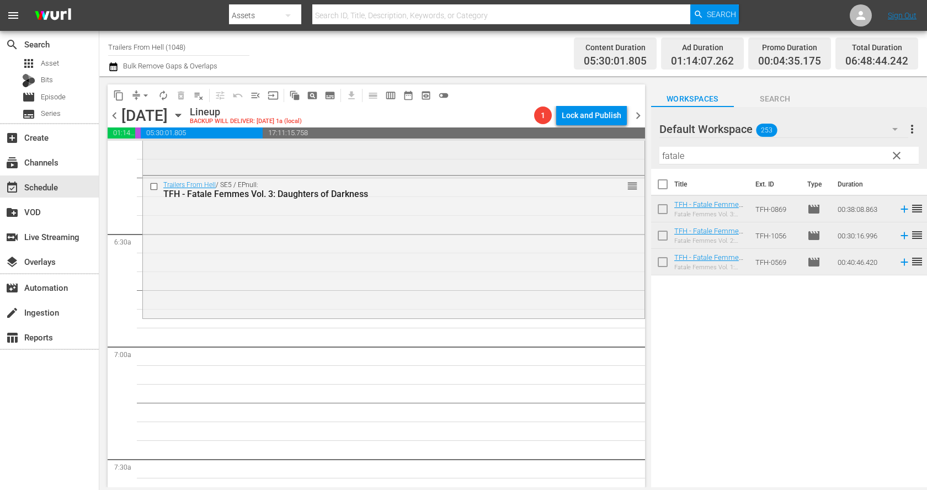
scroll to position [1381, 0]
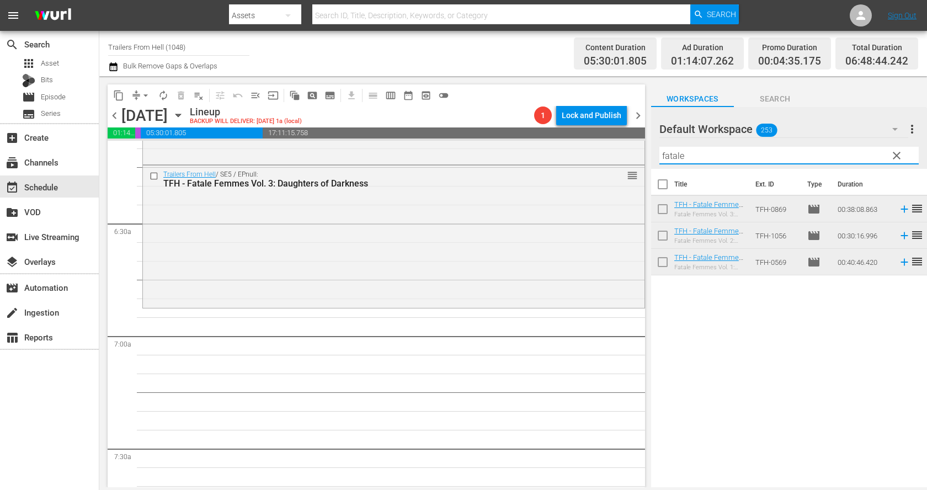
click at [746, 163] on input "fatale" at bounding box center [789, 156] width 259 height 18
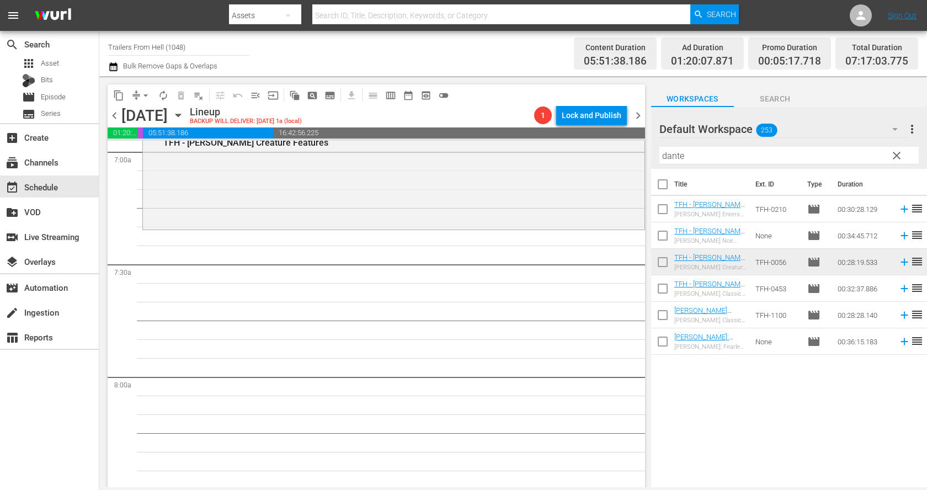
scroll to position [1566, 0]
click at [710, 151] on input "dante" at bounding box center [789, 156] width 259 height 18
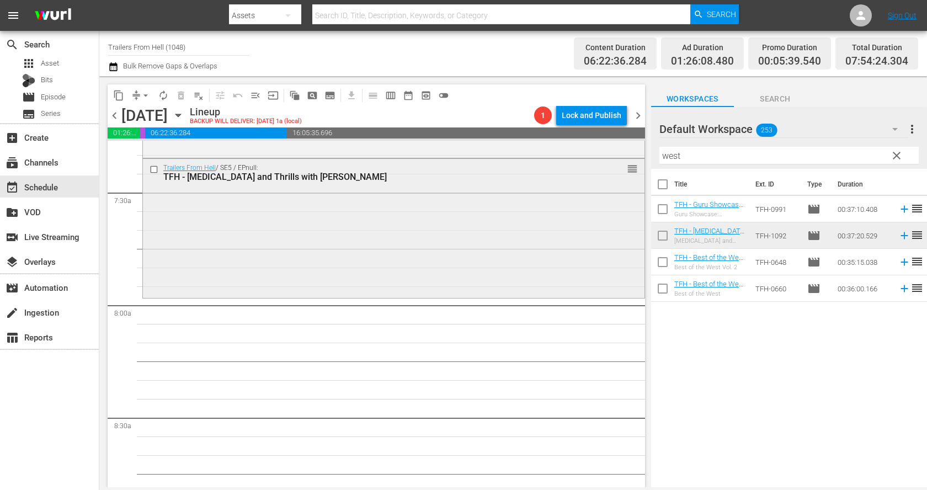
scroll to position [1649, 0]
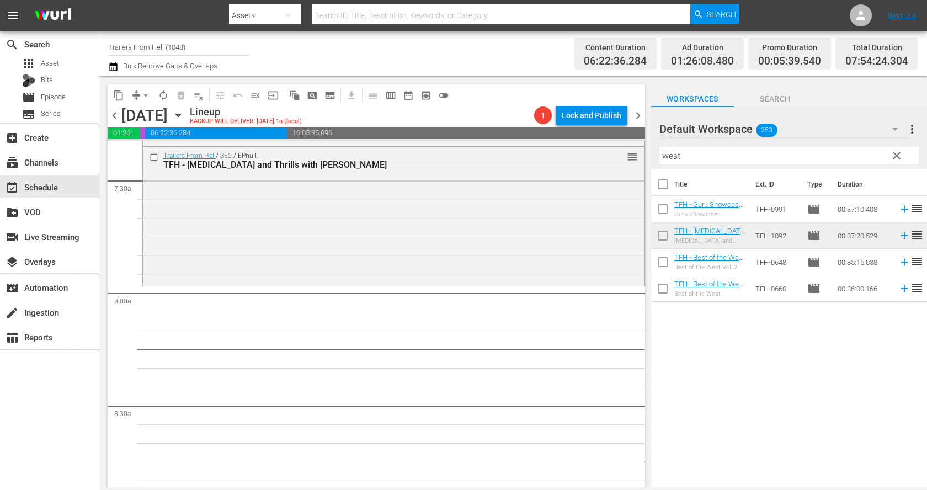
click at [689, 157] on input "west" at bounding box center [789, 156] width 259 height 18
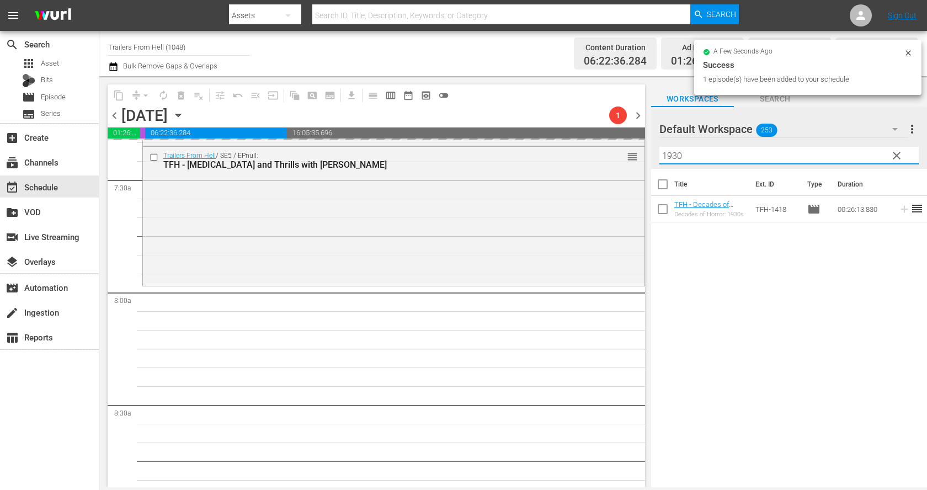
click at [706, 156] on input "1930" at bounding box center [789, 156] width 259 height 18
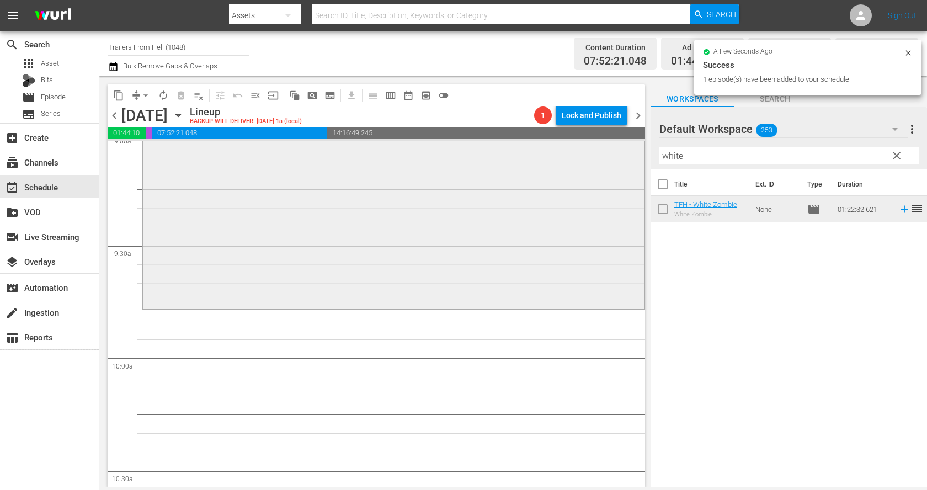
scroll to position [2035, 0]
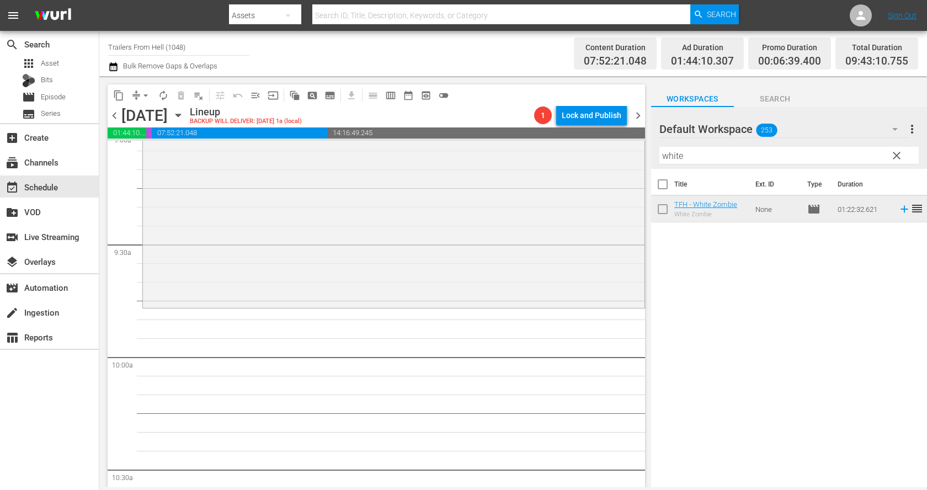
click at [697, 160] on input "white" at bounding box center [789, 156] width 259 height 18
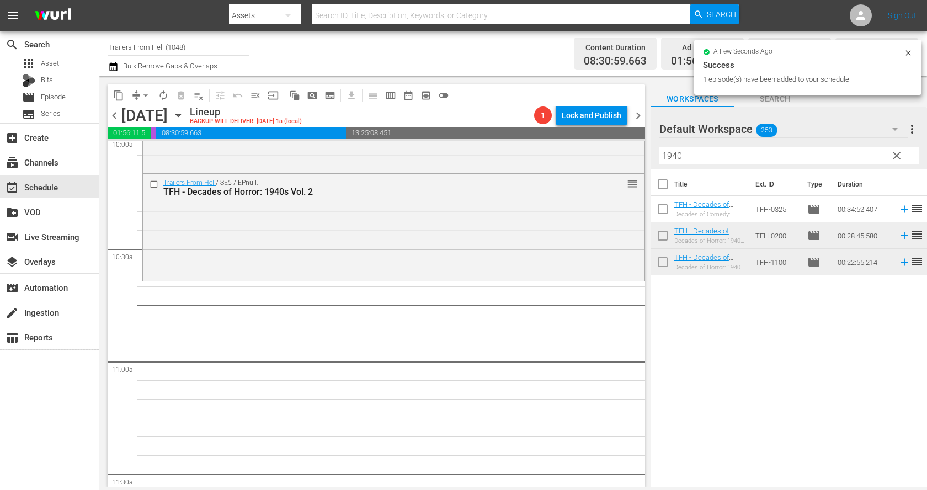
scroll to position [2272, 0]
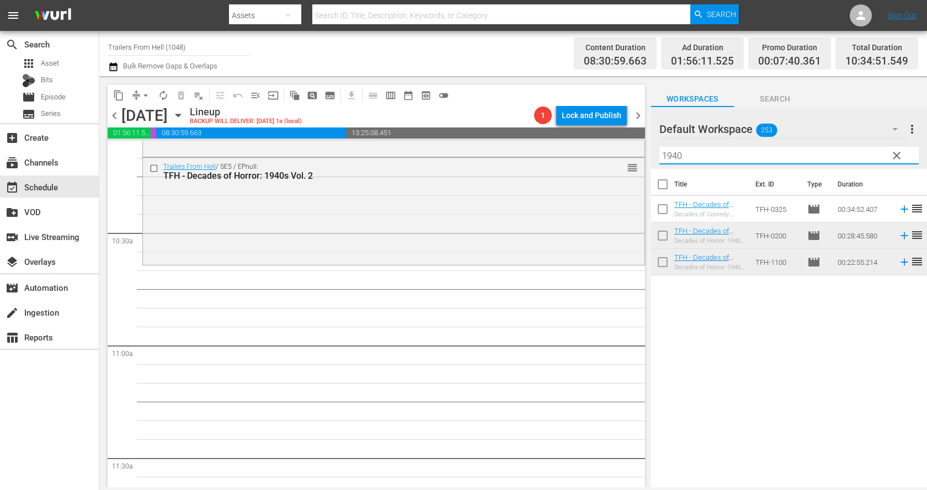
click at [680, 155] on input "1940" at bounding box center [789, 156] width 259 height 18
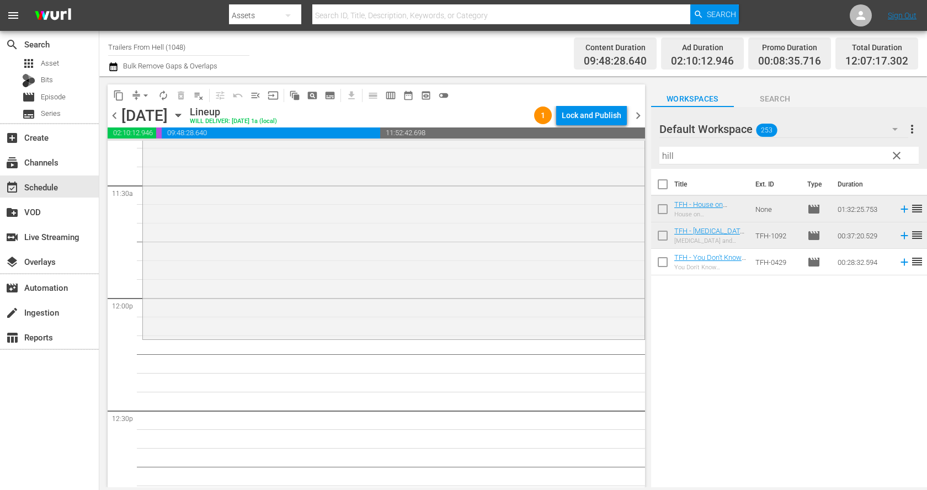
scroll to position [2551, 0]
click at [734, 157] on input "hill" at bounding box center [789, 156] width 259 height 18
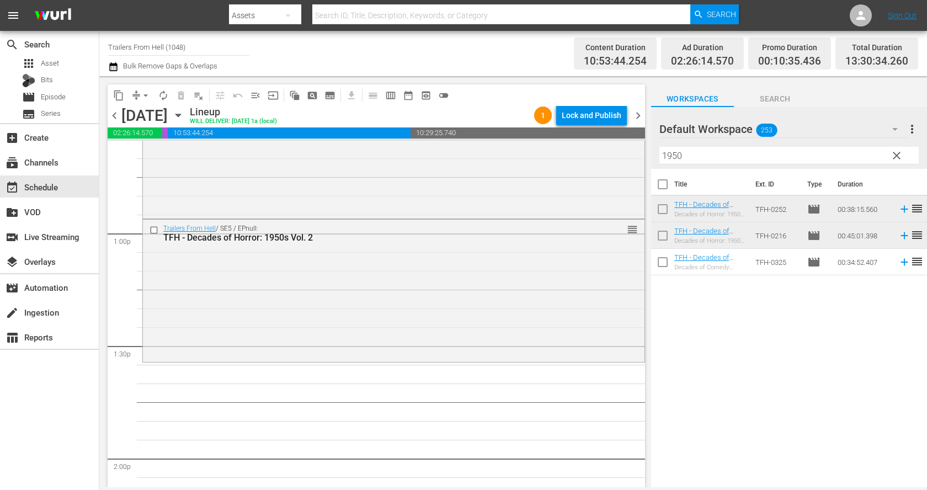
scroll to position [2835, 0]
click at [737, 158] on input "1950" at bounding box center [789, 156] width 259 height 18
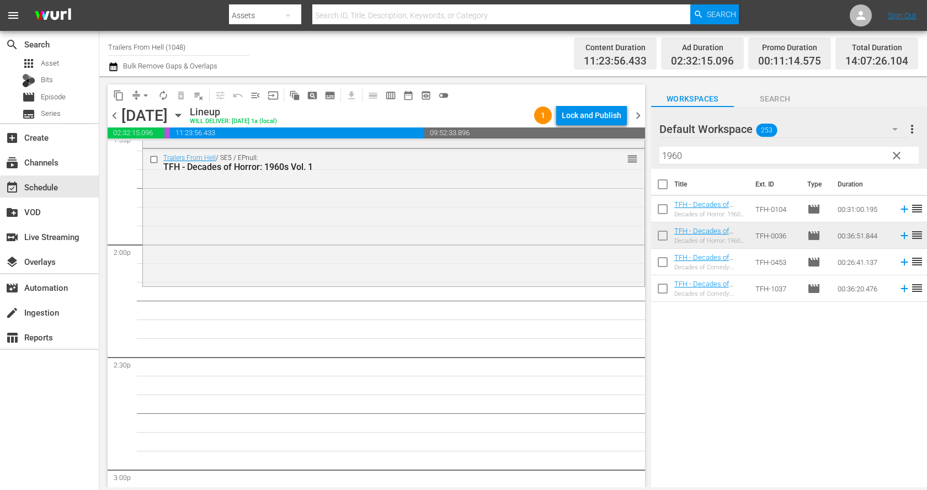
scroll to position [3095, 0]
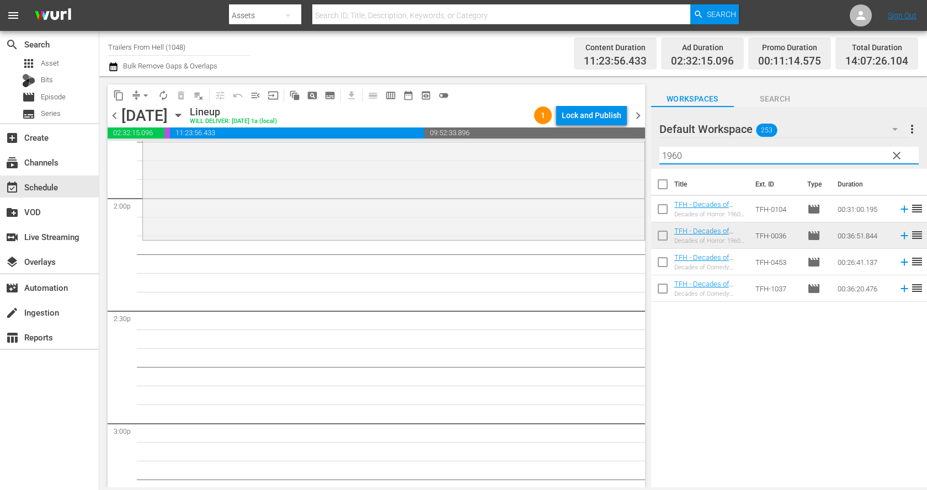
click at [718, 155] on input "1960" at bounding box center [789, 156] width 259 height 18
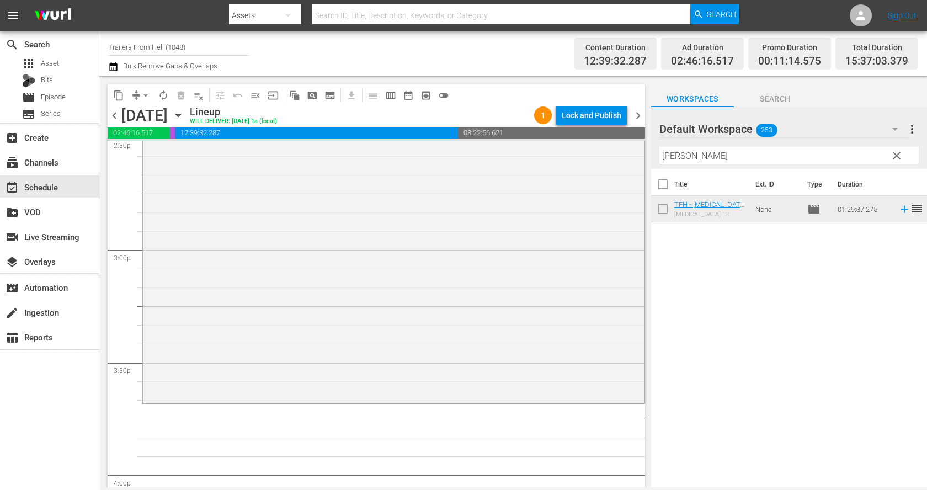
scroll to position [3274, 0]
click at [720, 146] on div "Filter by Title dement" at bounding box center [789, 155] width 259 height 26
click at [718, 148] on input "dement" at bounding box center [789, 156] width 259 height 18
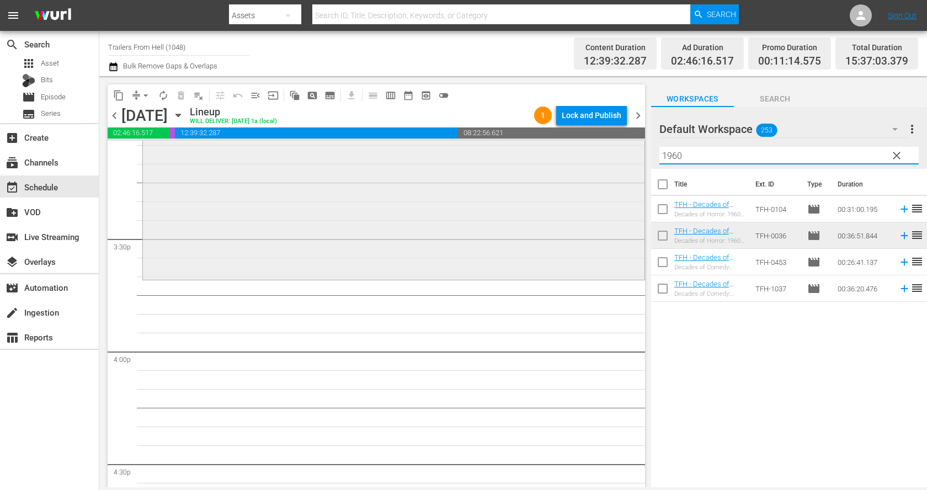
scroll to position [3435, 0]
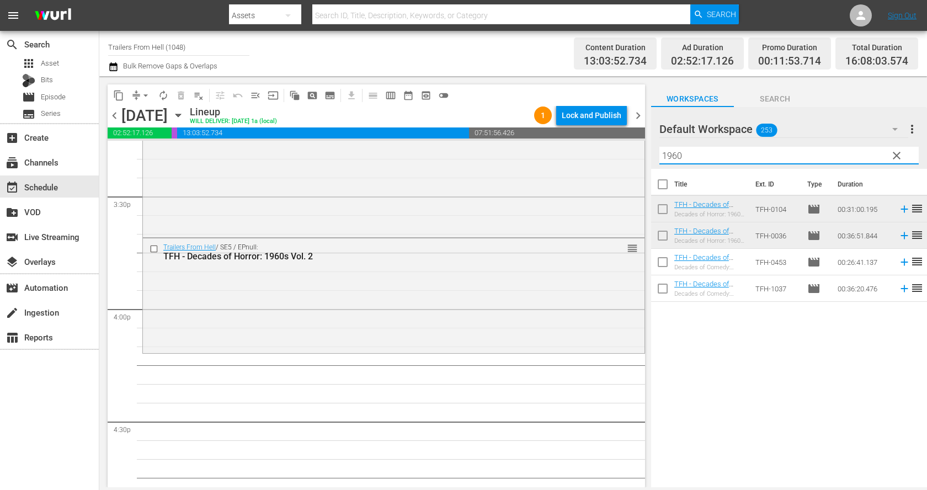
click at [696, 160] on input "1960" at bounding box center [789, 156] width 259 height 18
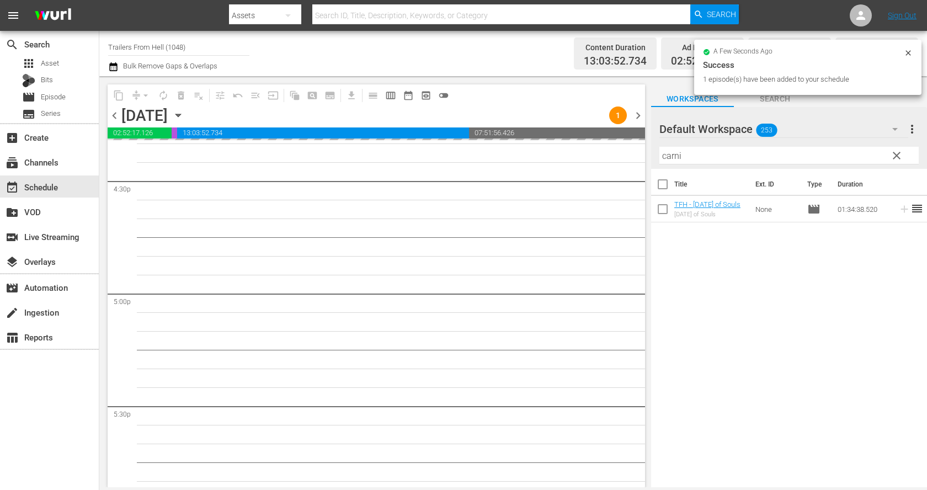
scroll to position [3717, 0]
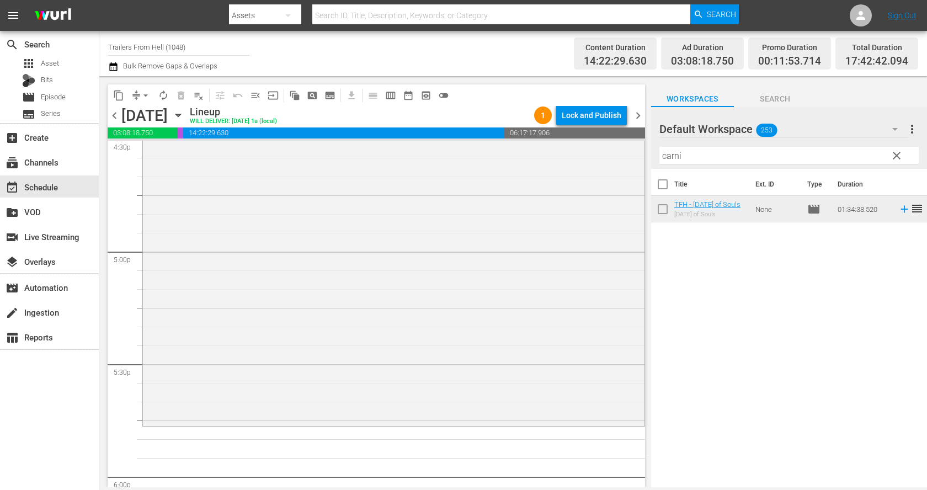
click at [699, 152] on input "carni" at bounding box center [789, 156] width 259 height 18
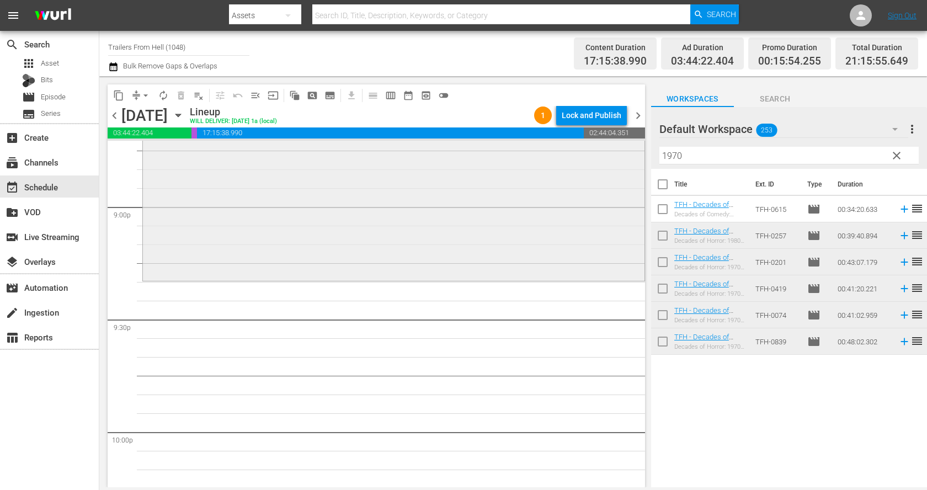
scroll to position [4684, 0]
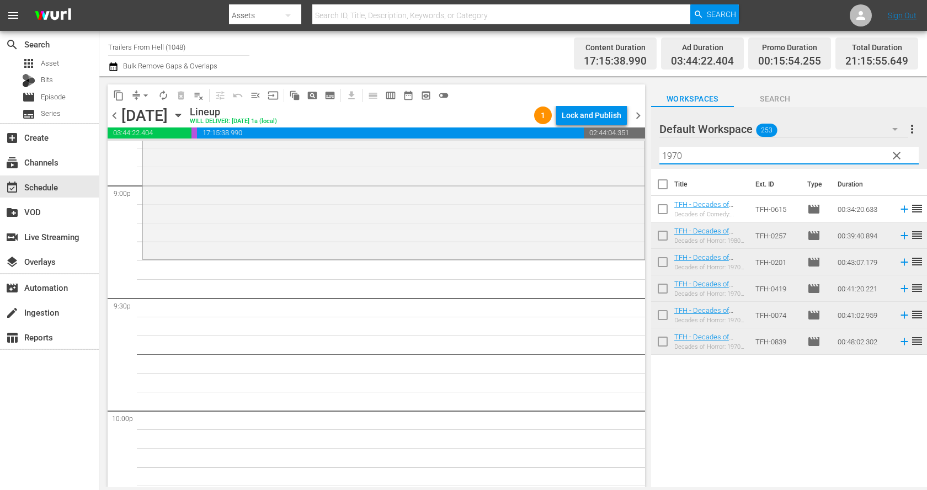
click at [696, 151] on input "1970" at bounding box center [789, 156] width 259 height 18
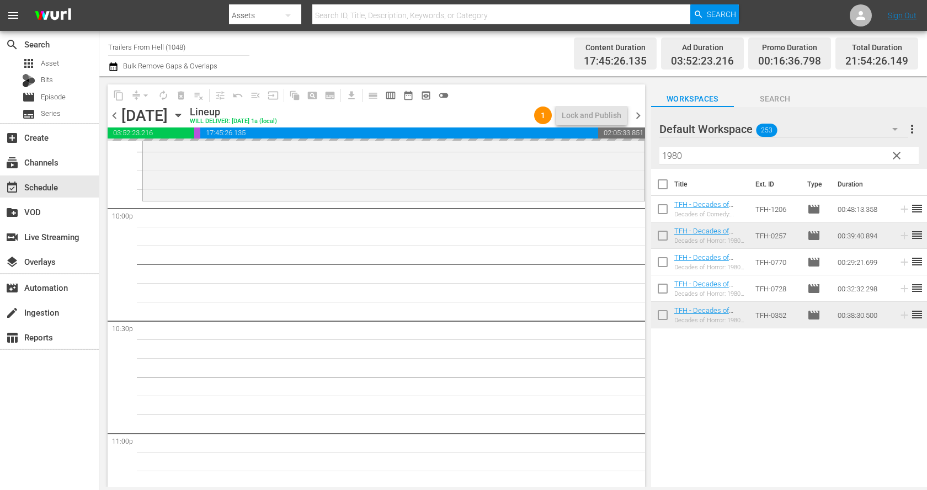
scroll to position [4909, 0]
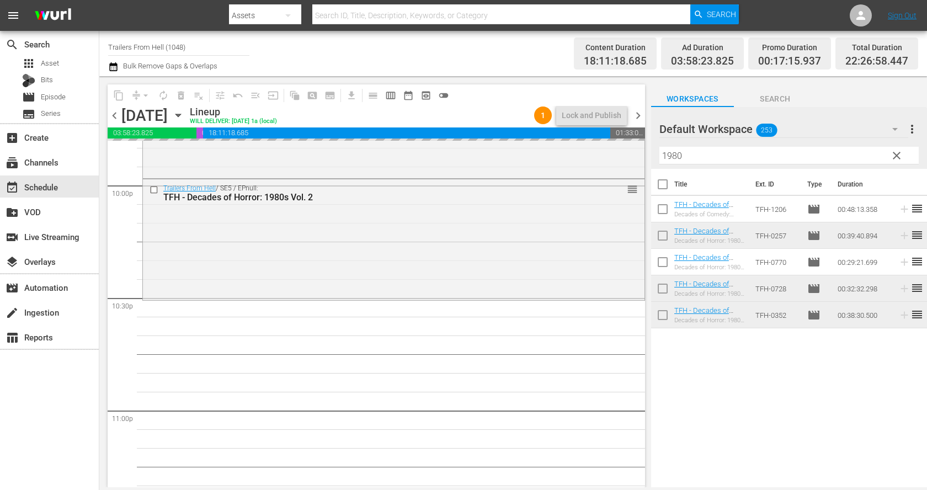
click at [712, 155] on input "1980" at bounding box center [789, 156] width 259 height 18
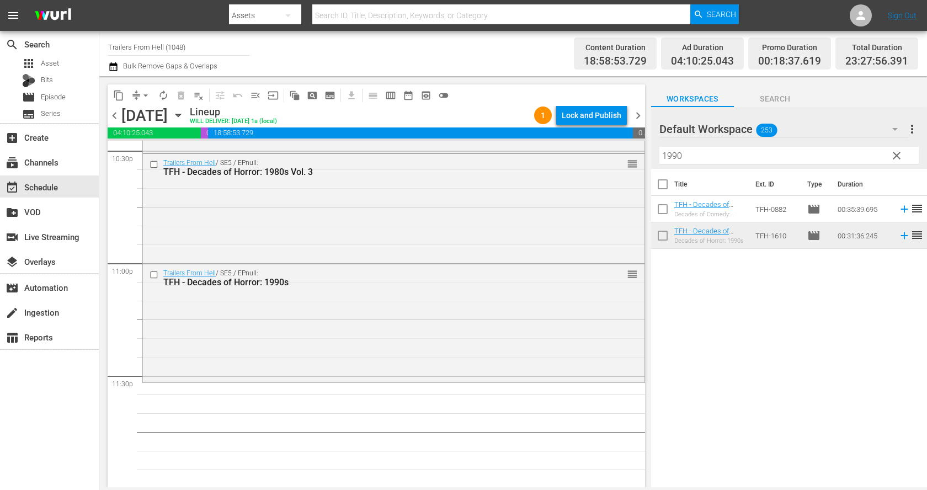
scroll to position [5057, 0]
click at [727, 157] on input "1990" at bounding box center [789, 156] width 259 height 18
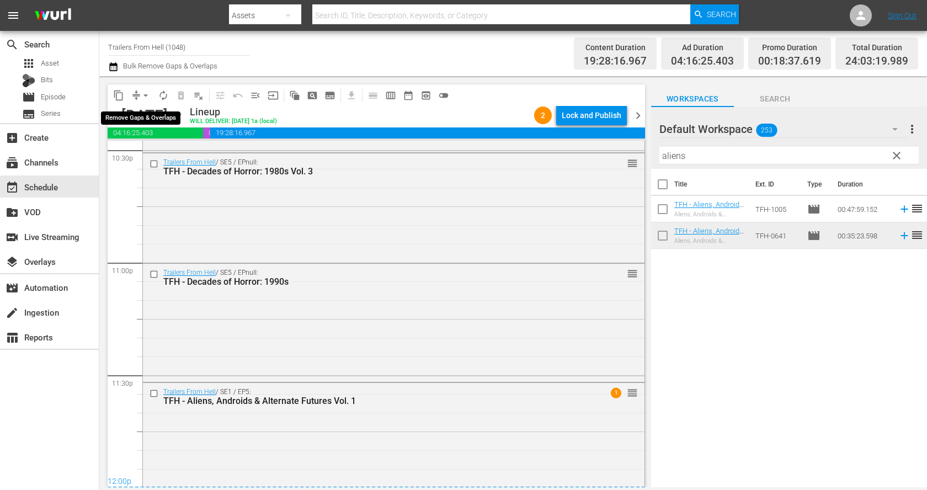
click at [137, 90] on span "compress" at bounding box center [136, 95] width 11 height 11
click at [138, 92] on button "arrow_drop_down" at bounding box center [146, 96] width 18 height 18
click at [154, 151] on li "Align to End of Previous Day" at bounding box center [146, 154] width 116 height 18
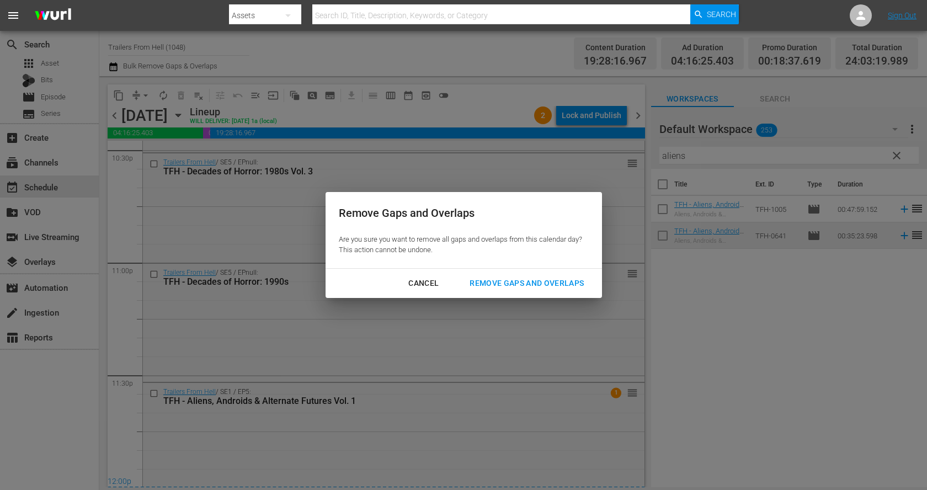
click at [546, 285] on div "Remove Gaps and Overlaps" at bounding box center [527, 284] width 132 height 14
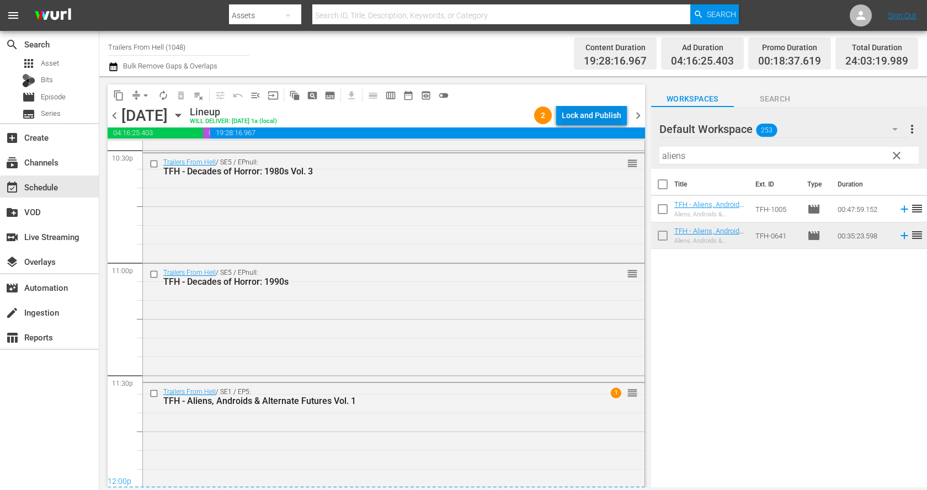
click at [589, 115] on div "Lock and Publish" at bounding box center [592, 115] width 60 height 20
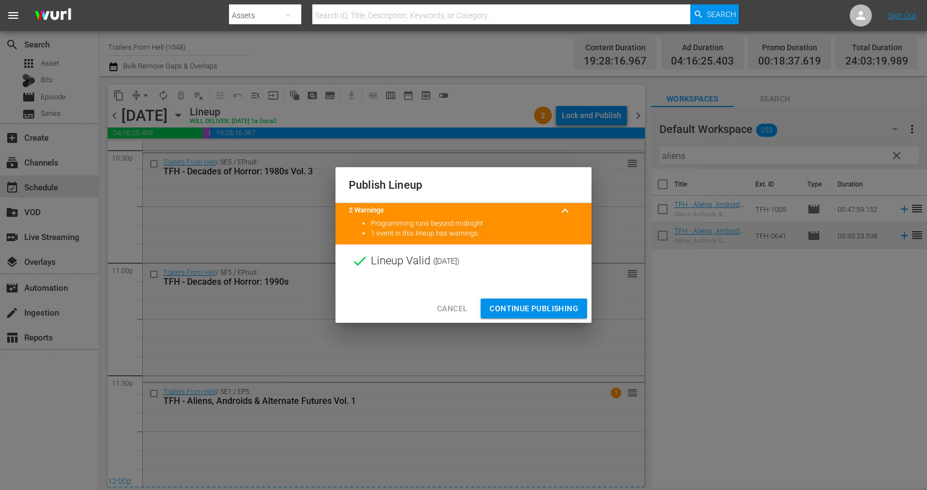
click at [538, 307] on span "Continue Publishing" at bounding box center [534, 309] width 89 height 14
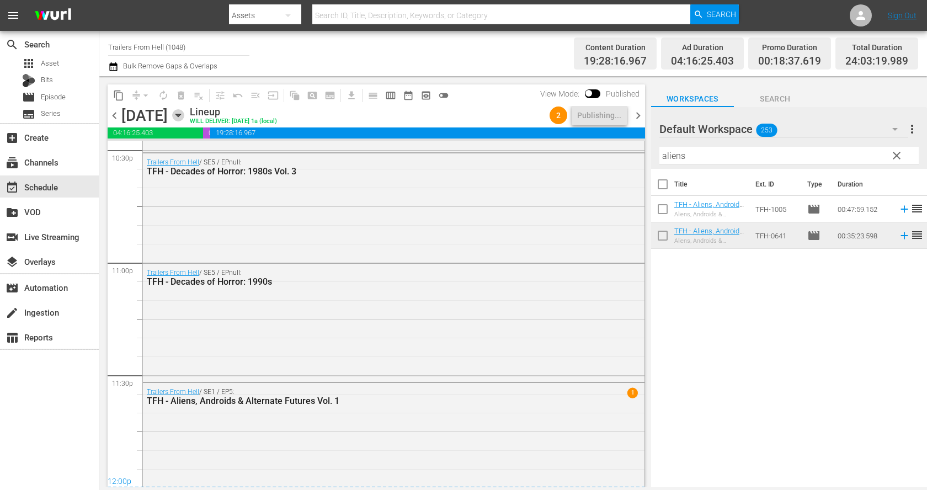
click at [184, 118] on icon "button" at bounding box center [178, 115] width 12 height 12
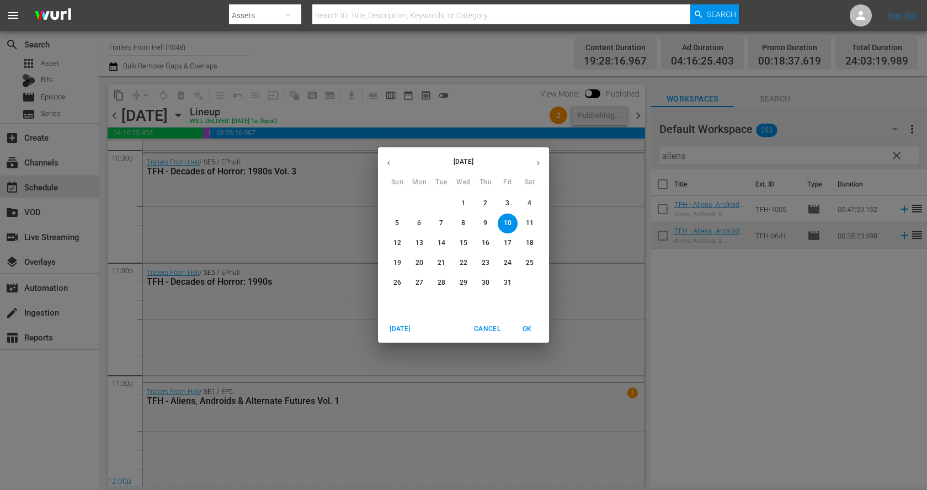
click at [534, 219] on span "11" at bounding box center [530, 223] width 20 height 9
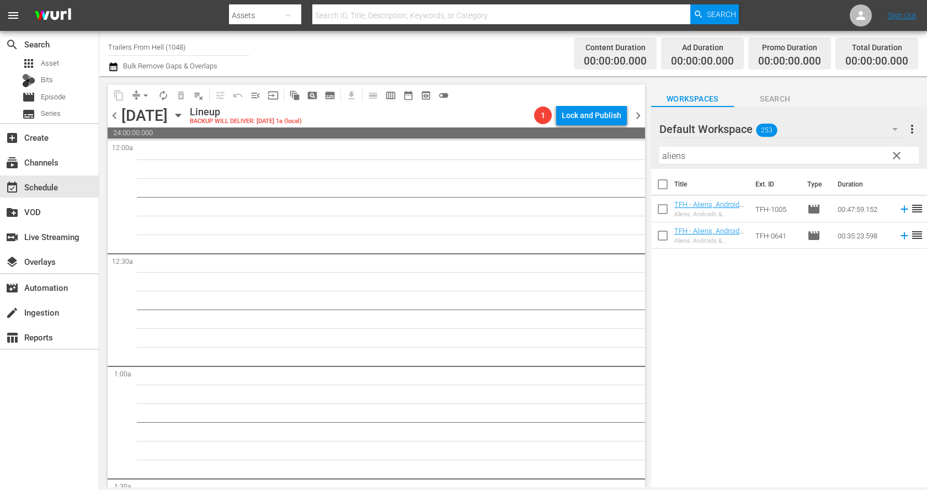
click at [639, 114] on span "chevron_right" at bounding box center [638, 116] width 14 height 14
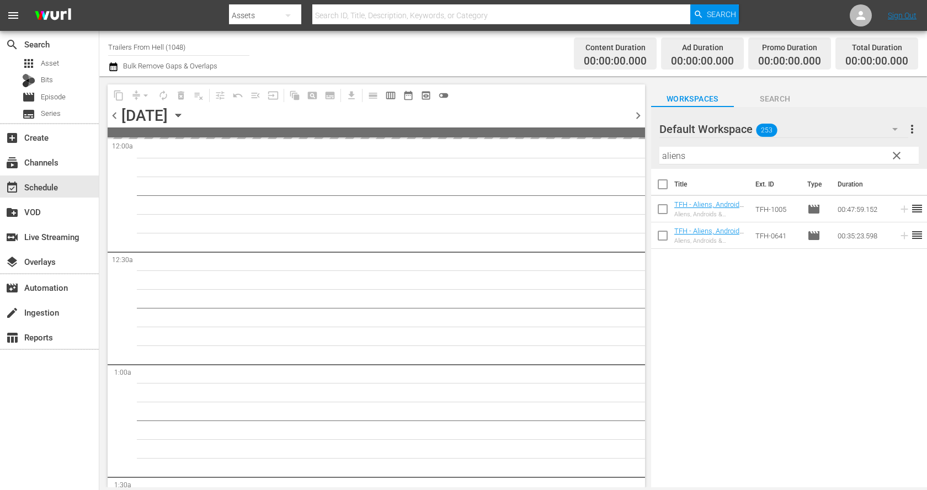
click at [115, 113] on span "chevron_left" at bounding box center [115, 116] width 14 height 14
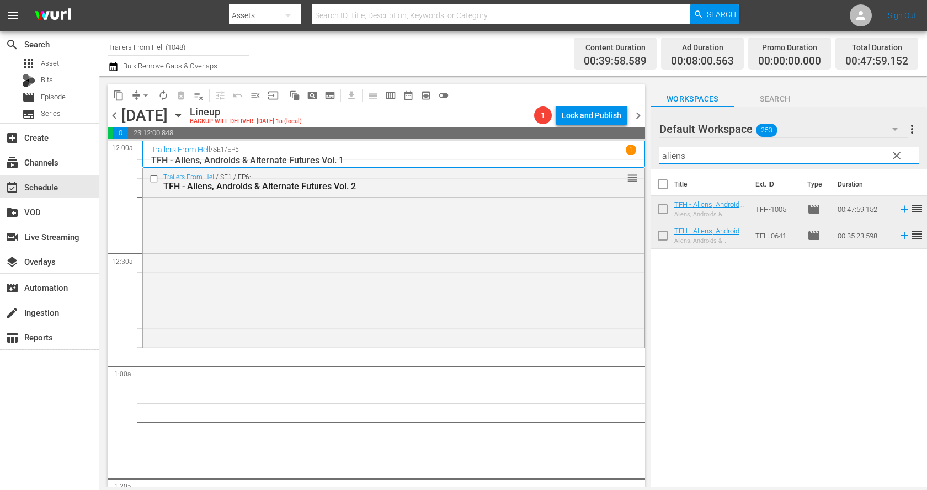
click at [708, 150] on input "aliens" at bounding box center [789, 156] width 259 height 18
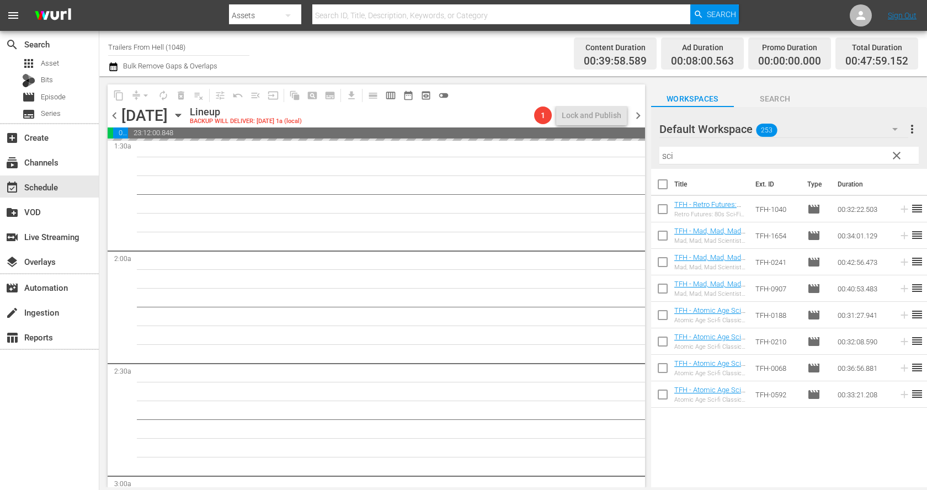
scroll to position [348, 0]
click at [679, 154] on input "sci" at bounding box center [789, 156] width 259 height 18
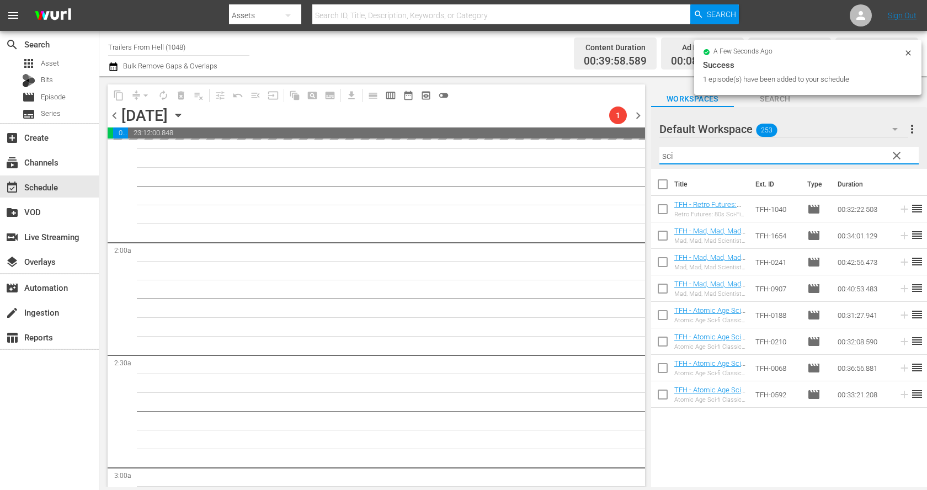
click at [679, 154] on input "sci" at bounding box center [789, 156] width 259 height 18
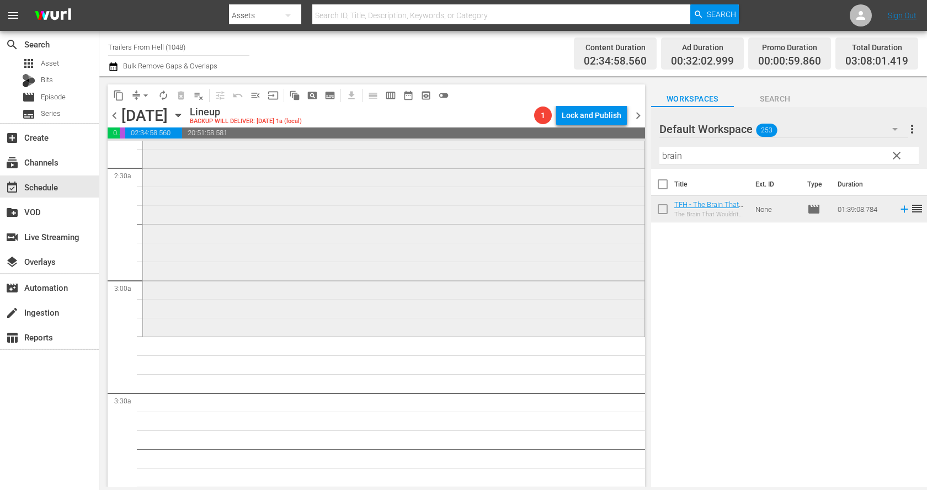
scroll to position [576, 0]
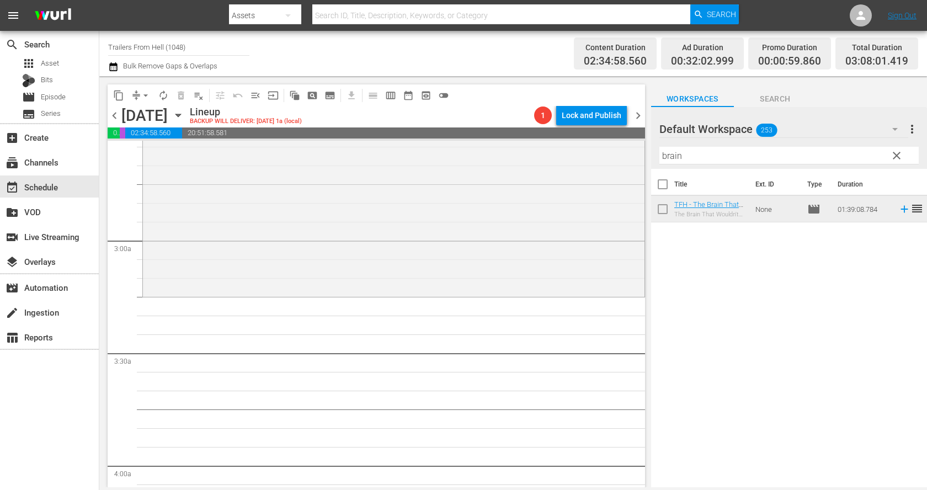
click at [719, 154] on input "brain" at bounding box center [789, 156] width 259 height 18
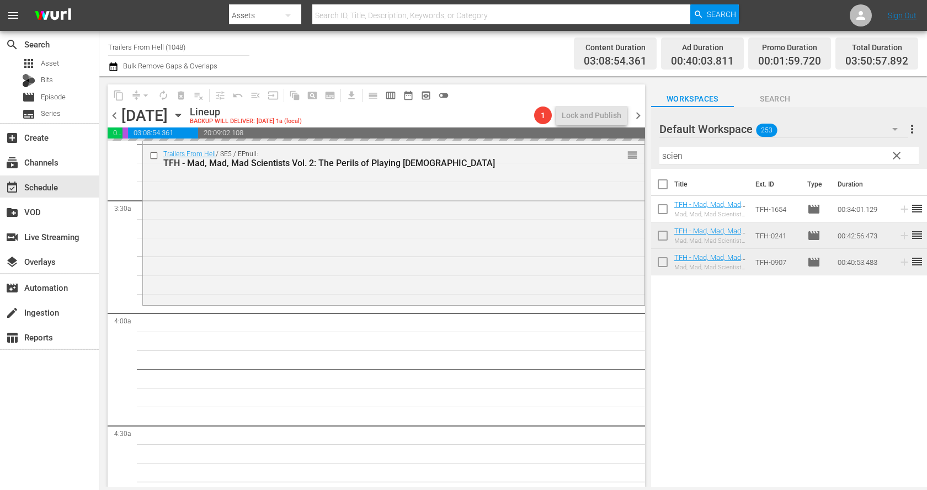
scroll to position [796, 0]
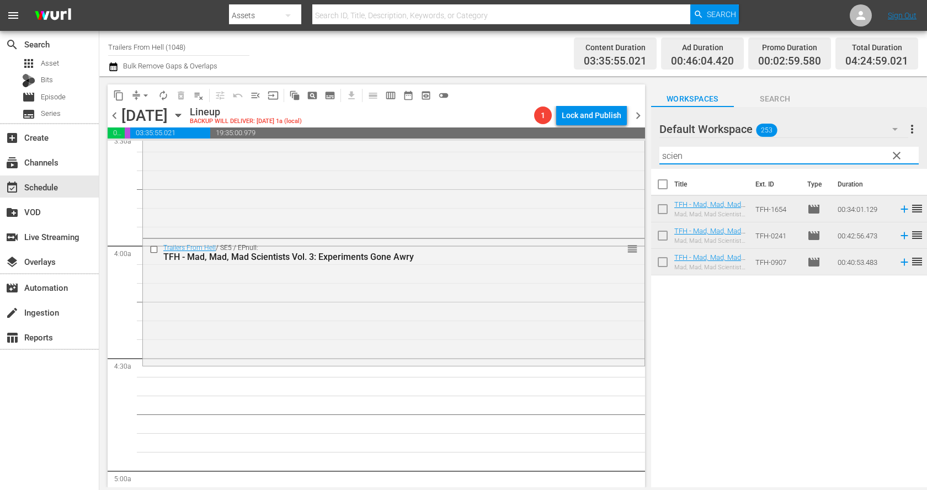
click at [732, 155] on input "scien" at bounding box center [789, 156] width 259 height 18
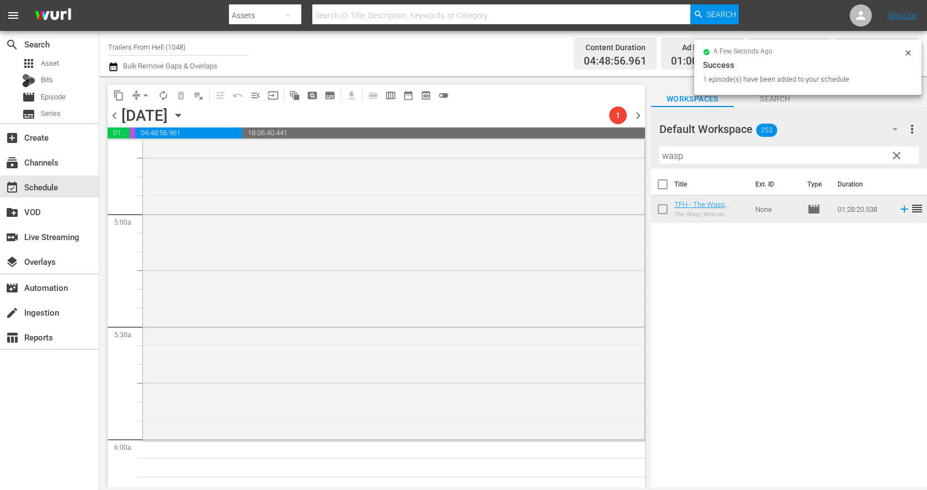
scroll to position [1052, 0]
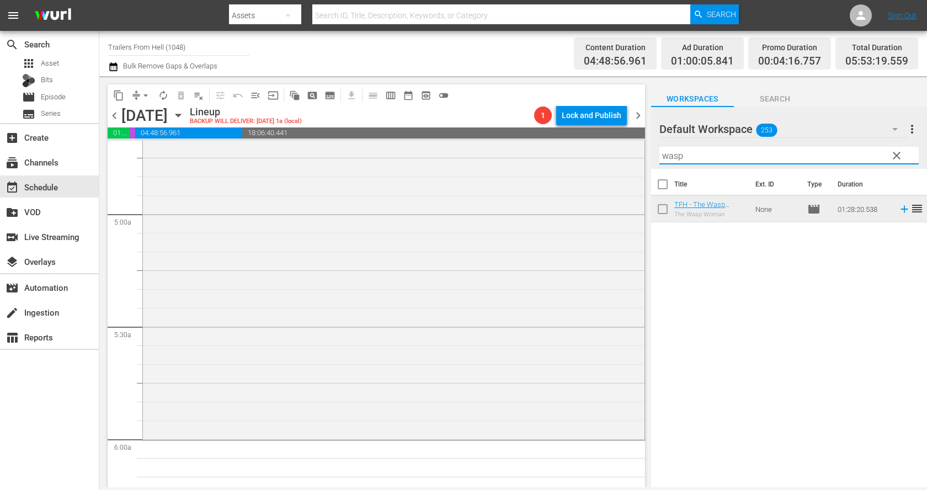
click at [708, 156] on input "wasp" at bounding box center [789, 156] width 259 height 18
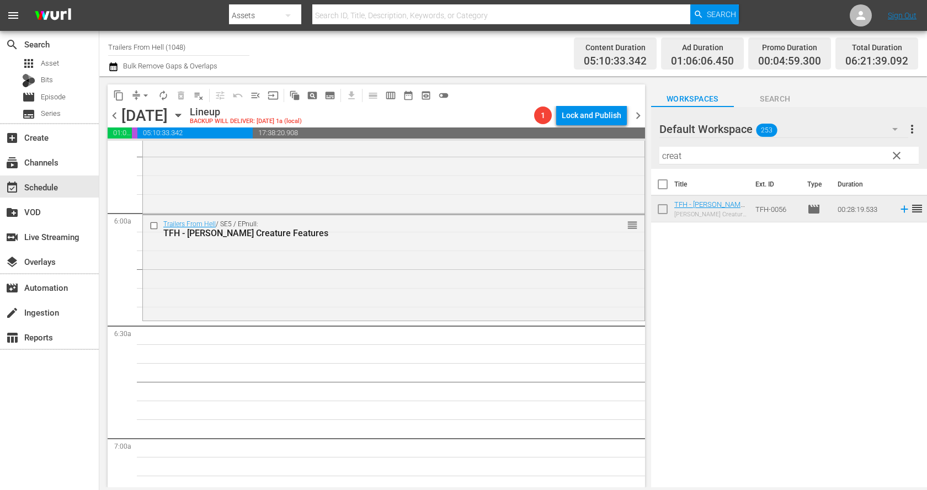
scroll to position [1299, 0]
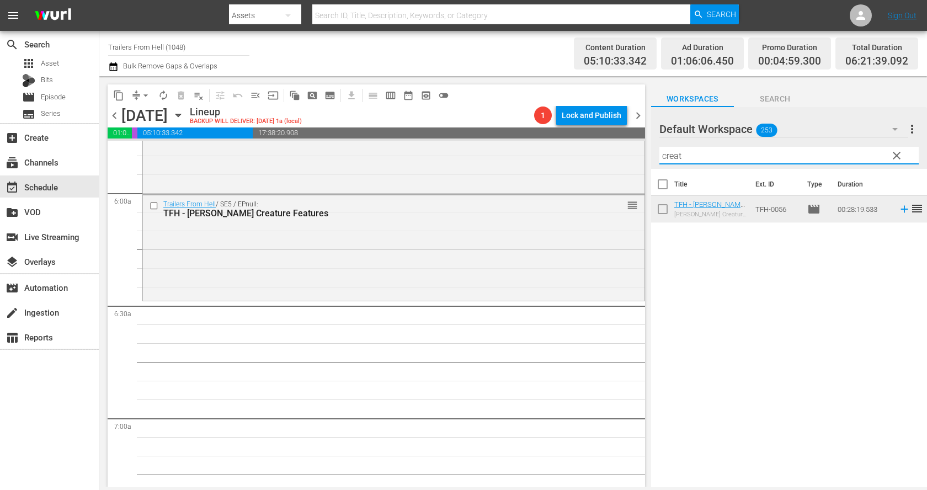
click at [700, 153] on input "creat" at bounding box center [789, 156] width 259 height 18
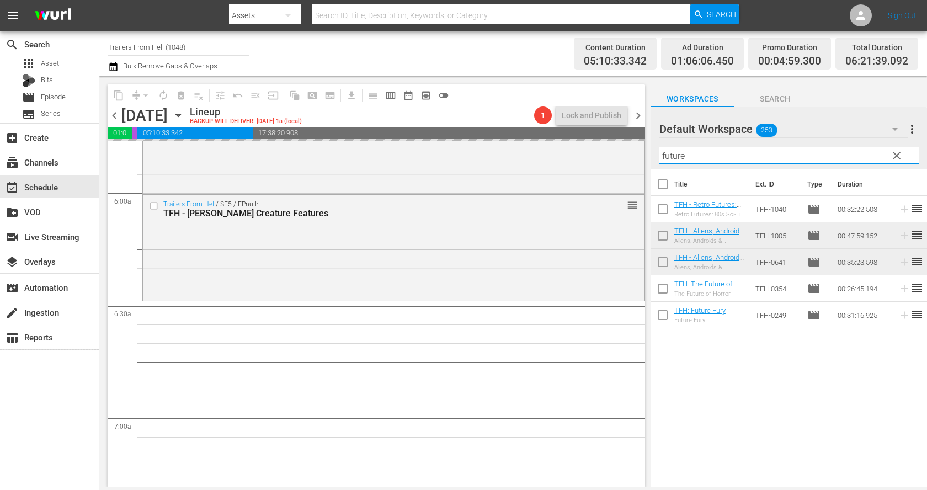
click at [776, 162] on input "future" at bounding box center [789, 156] width 259 height 18
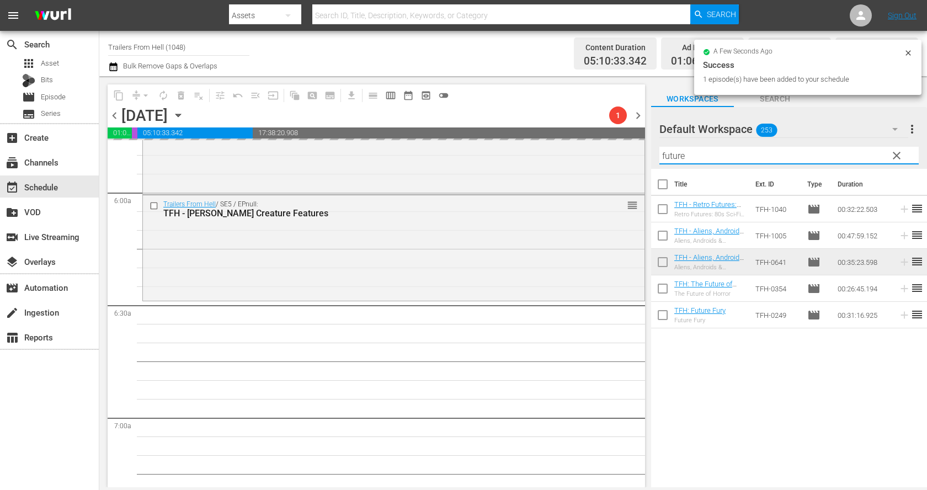
click at [776, 162] on input "future" at bounding box center [789, 156] width 259 height 18
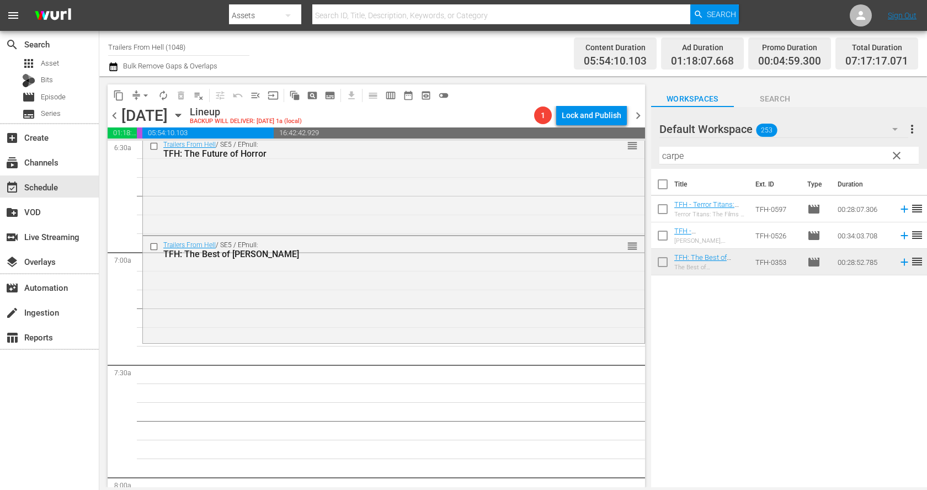
scroll to position [1483, 0]
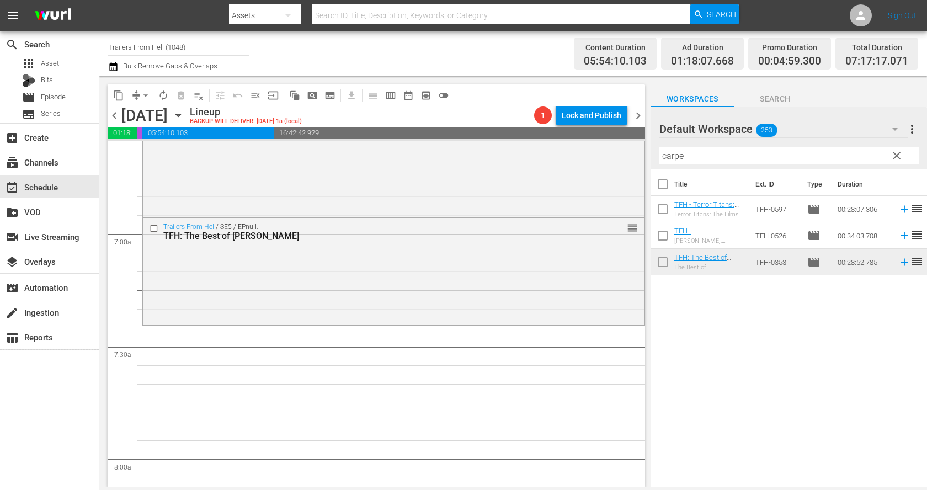
click at [689, 161] on input "carpe" at bounding box center [789, 156] width 259 height 18
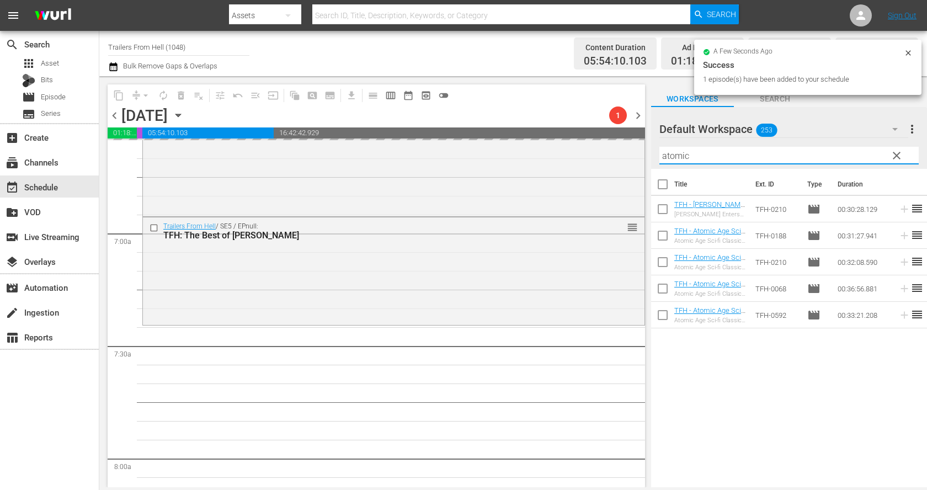
click at [713, 160] on input "atomic" at bounding box center [789, 156] width 259 height 18
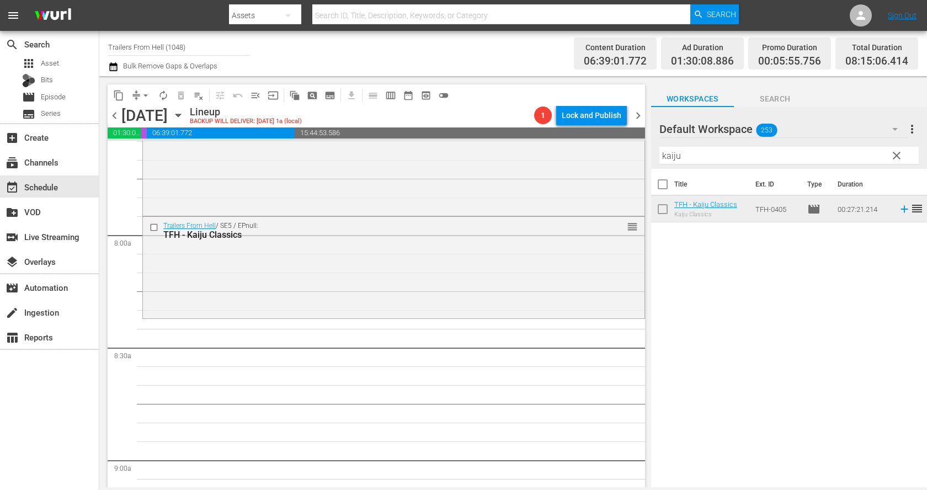
scroll to position [1713, 0]
click at [697, 149] on input "kaiju" at bounding box center [789, 156] width 259 height 18
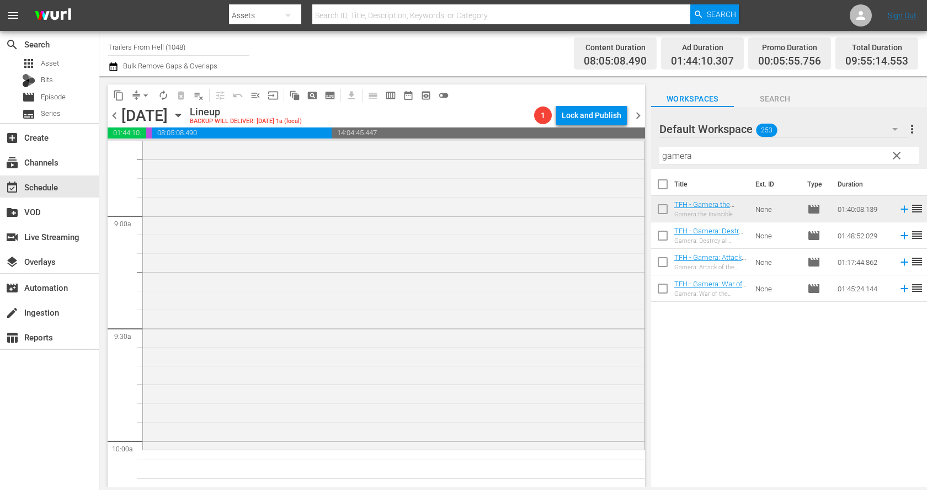
scroll to position [1960, 0]
click at [741, 155] on input "gamera" at bounding box center [789, 156] width 259 height 18
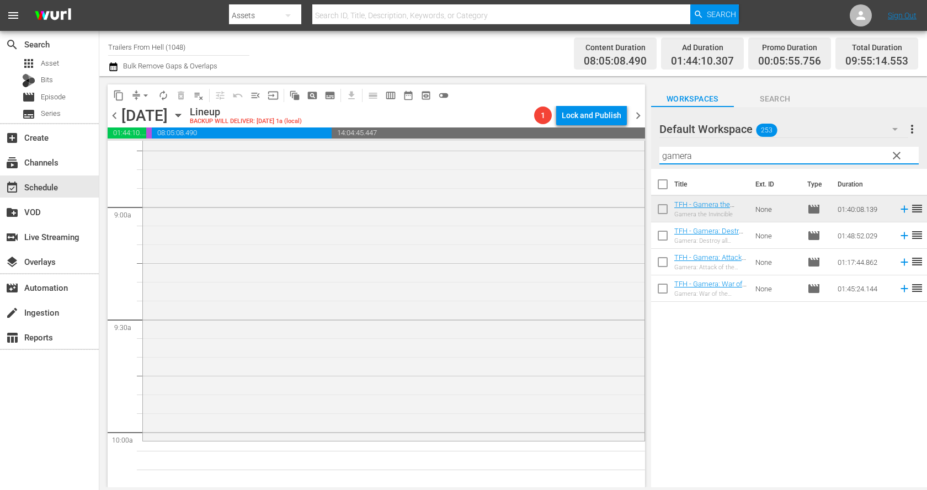
click at [741, 155] on input "gamera" at bounding box center [789, 156] width 259 height 18
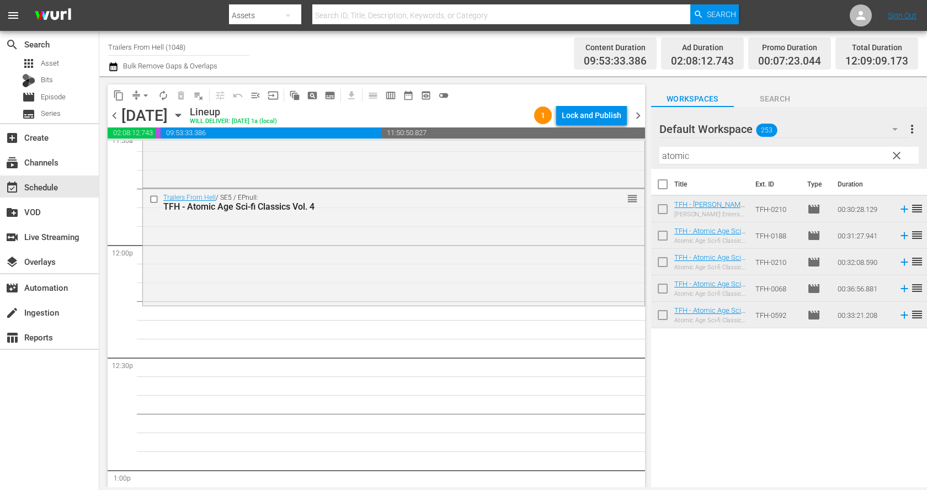
scroll to position [2680, 0]
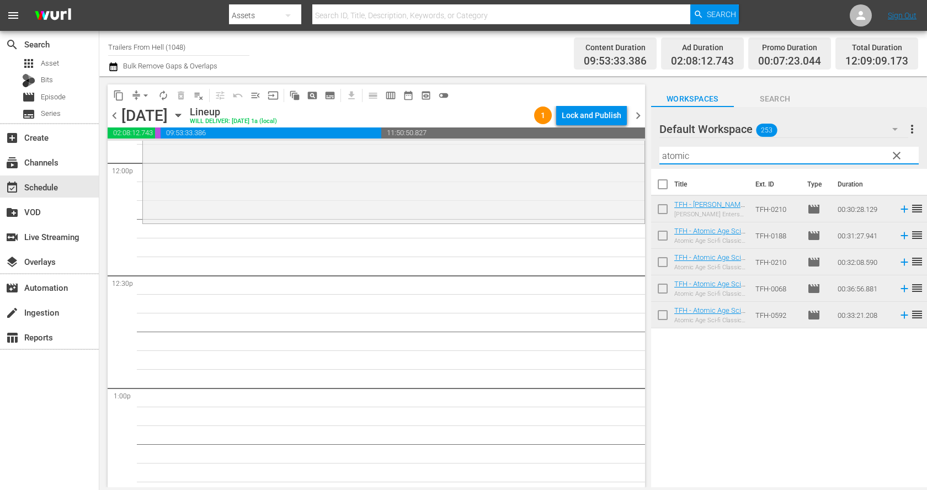
click at [695, 151] on input "atomic" at bounding box center [789, 156] width 259 height 18
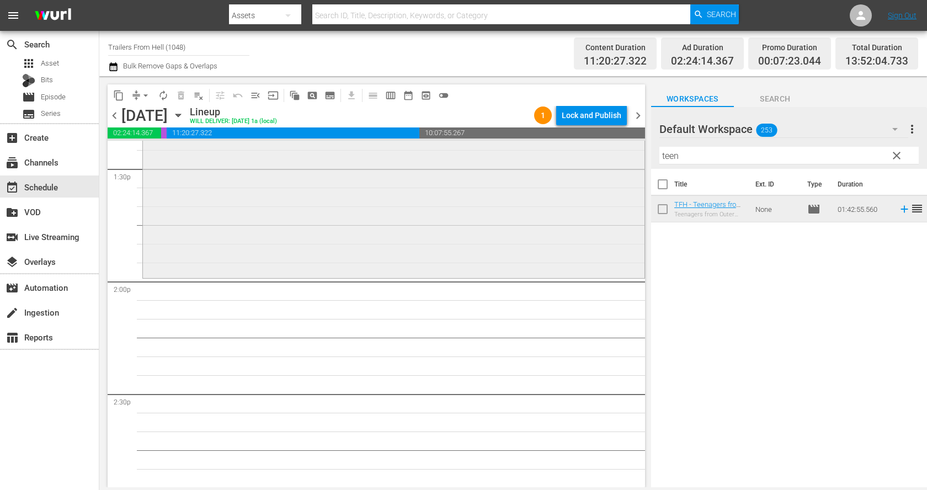
scroll to position [3036, 0]
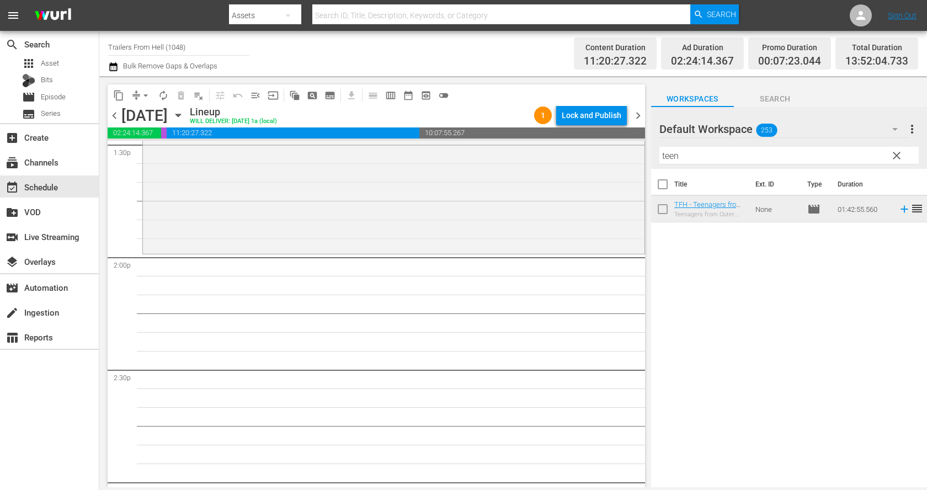
click at [746, 164] on hr at bounding box center [789, 164] width 259 height 1
click at [744, 156] on input "teen" at bounding box center [789, 156] width 259 height 18
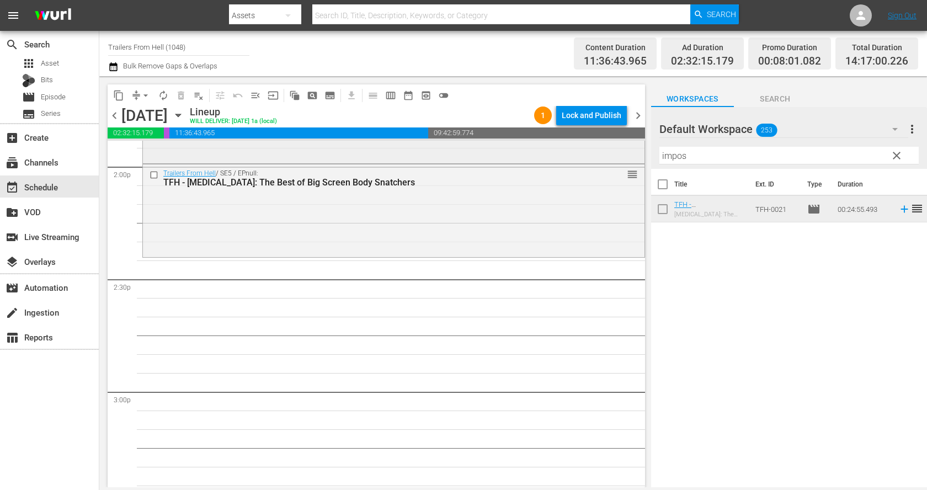
scroll to position [3134, 0]
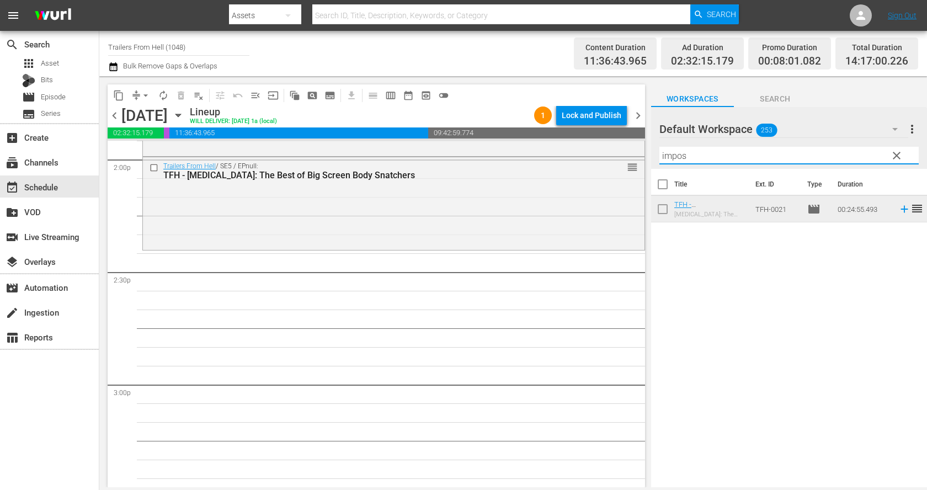
click at [707, 159] on input "impos" at bounding box center [789, 156] width 259 height 18
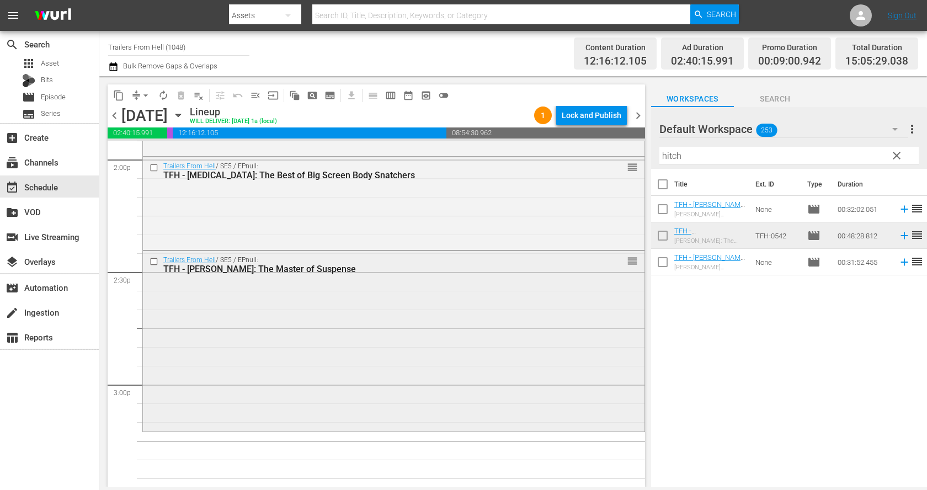
click at [153, 262] on input "checkbox" at bounding box center [156, 261] width 12 height 9
click at [184, 103] on button "delete_forever_outlined" at bounding box center [181, 96] width 18 height 18
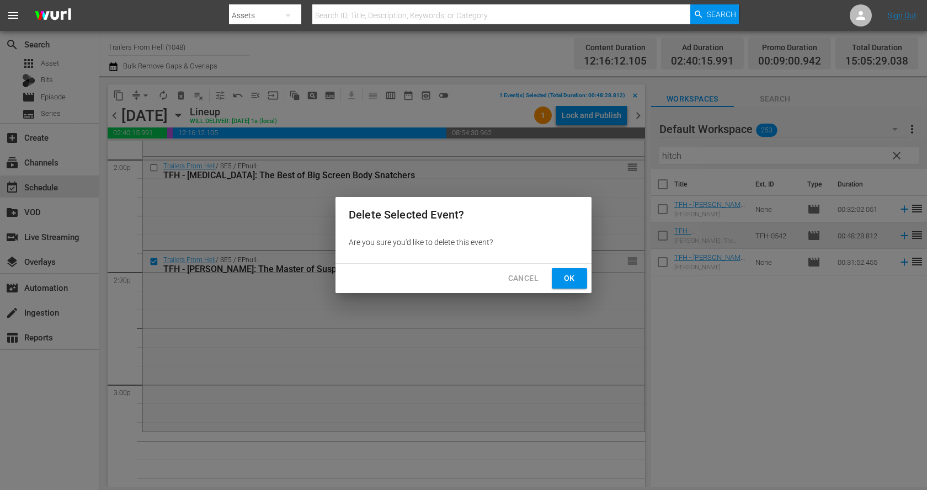
click at [573, 274] on span "Ok" at bounding box center [570, 279] width 18 height 14
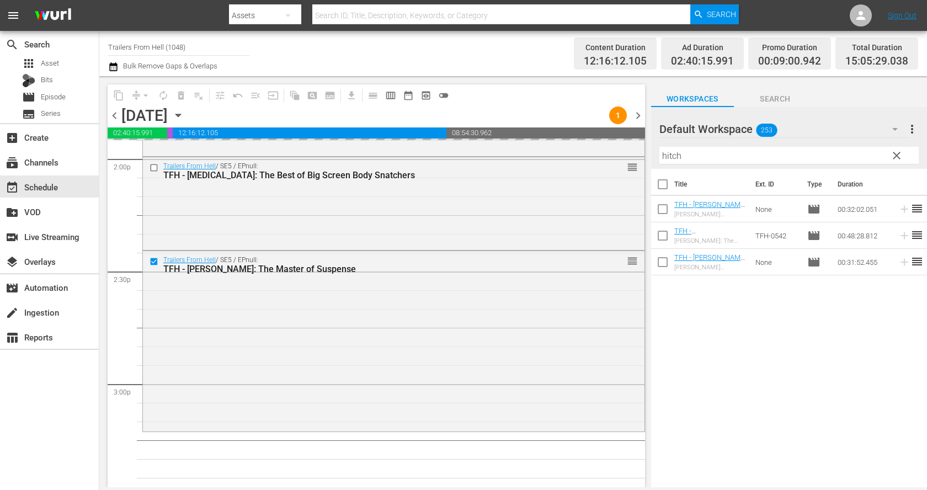
click at [758, 153] on input "hitch" at bounding box center [789, 156] width 259 height 18
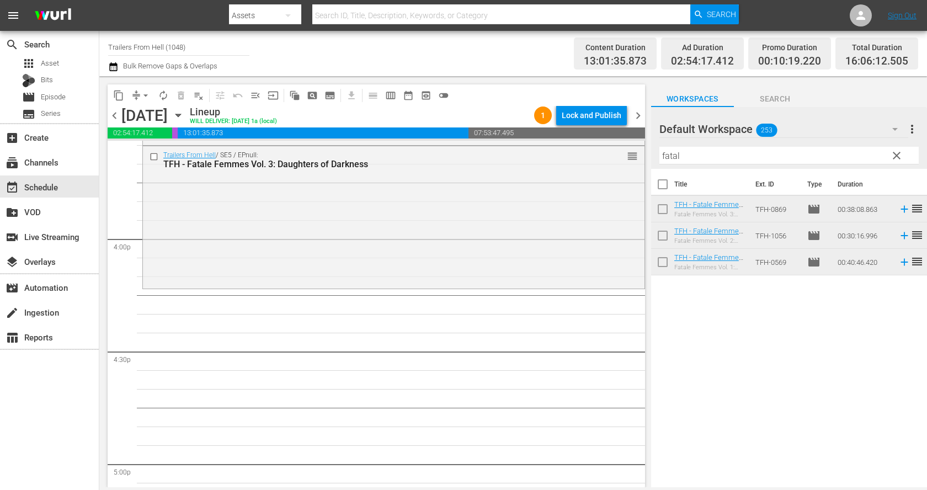
scroll to position [3511, 0]
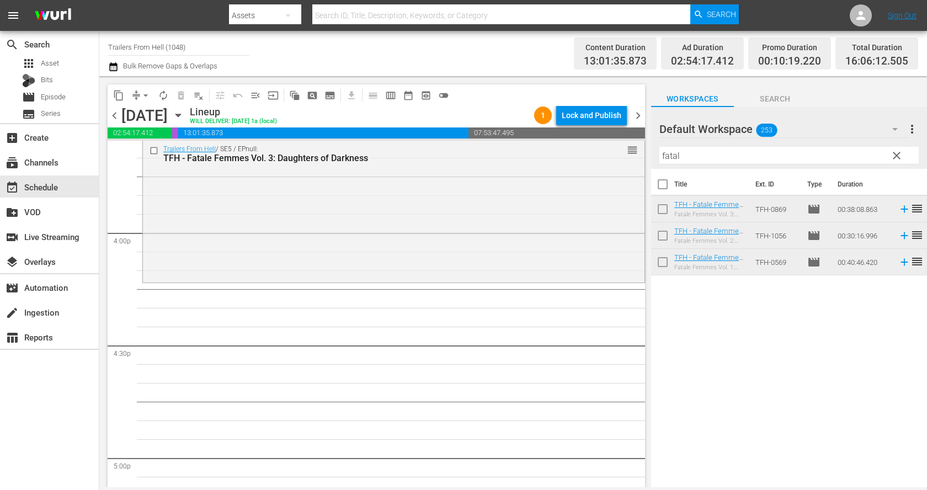
click at [732, 155] on input "fatal" at bounding box center [789, 156] width 259 height 18
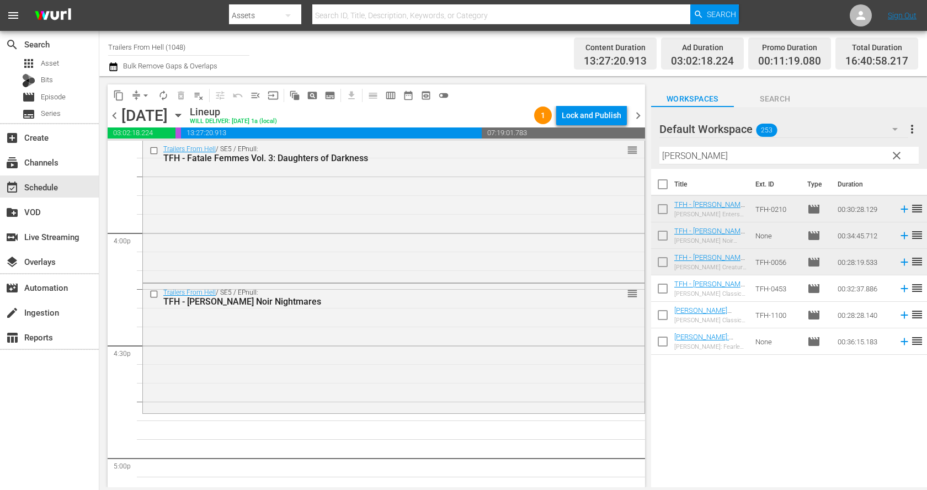
click at [675, 147] on input "dant" at bounding box center [789, 156] width 259 height 18
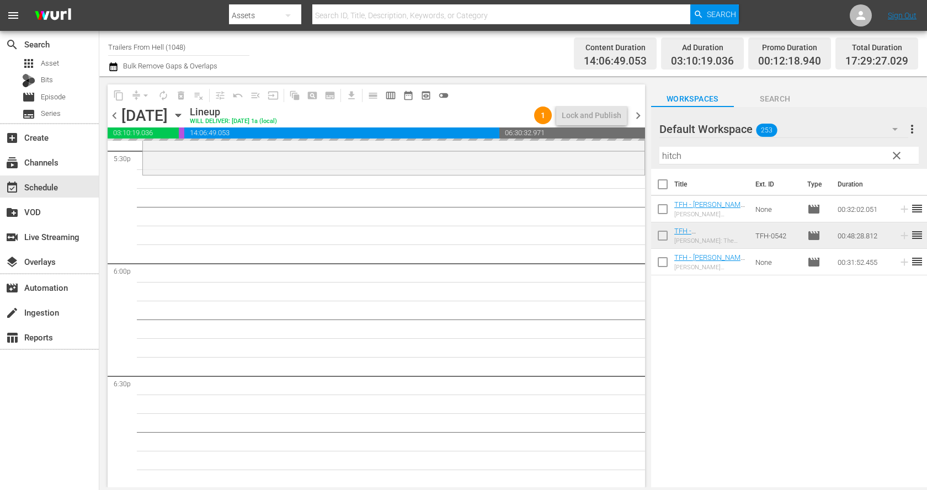
scroll to position [3932, 0]
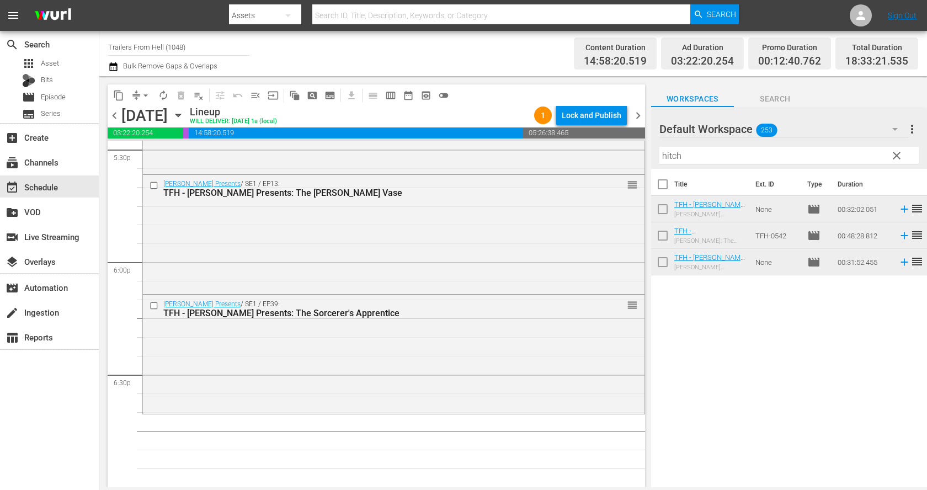
click at [731, 156] on input "hitch" at bounding box center [789, 156] width 259 height 18
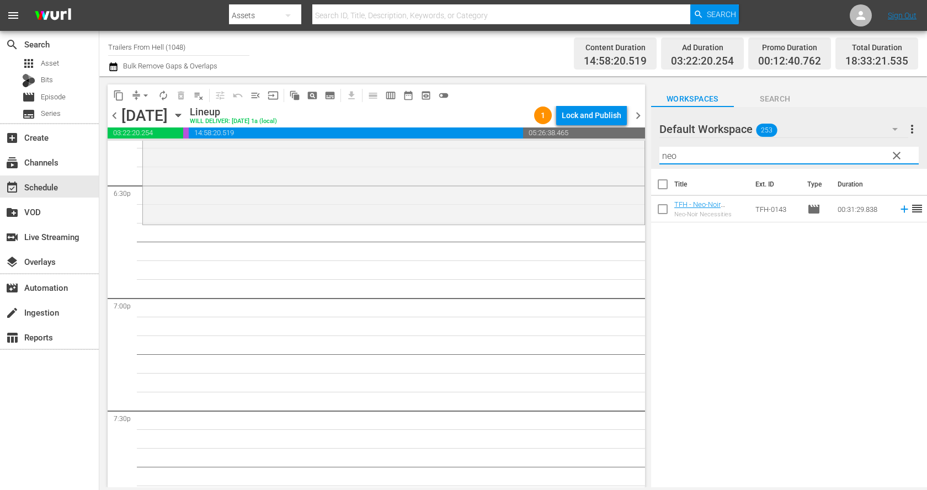
scroll to position [4130, 0]
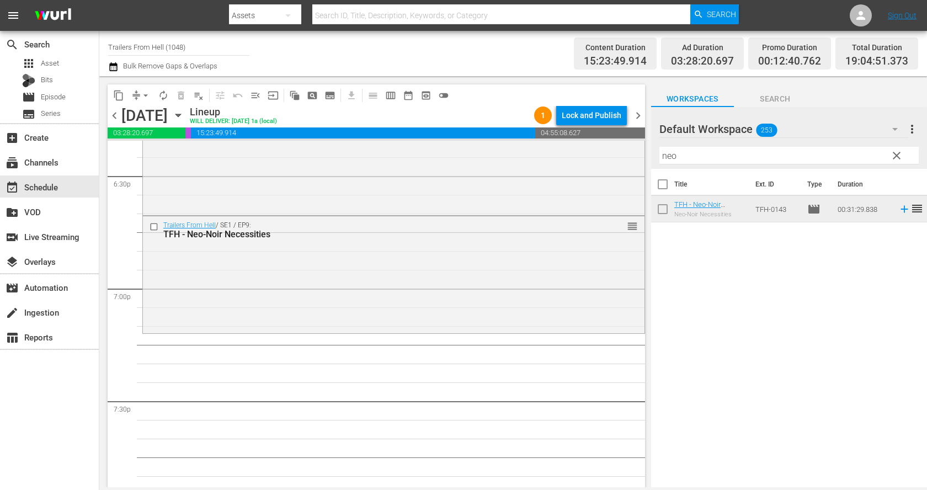
click at [756, 153] on input "neo" at bounding box center [789, 156] width 259 height 18
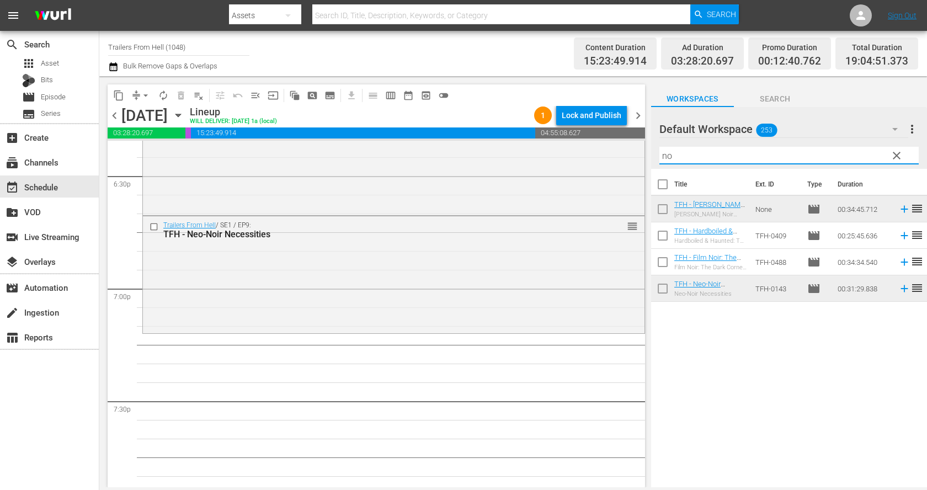
type input "n"
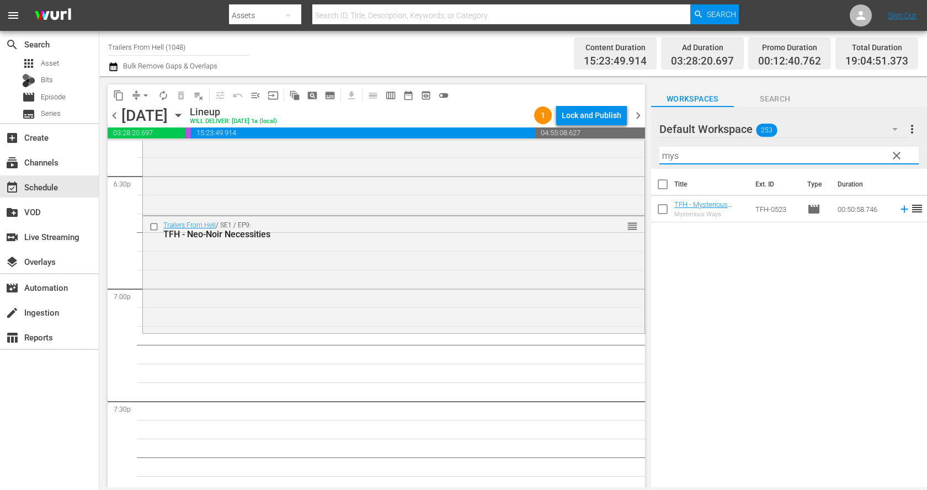
click at [765, 159] on input "mys" at bounding box center [789, 156] width 259 height 18
type input "pric"
click at [899, 152] on span "clear" at bounding box center [896, 155] width 13 height 13
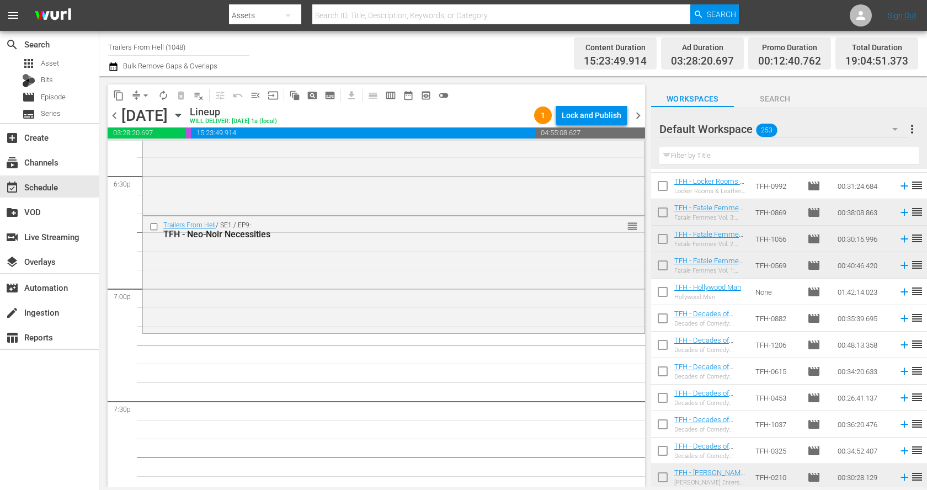
scroll to position [212, 0]
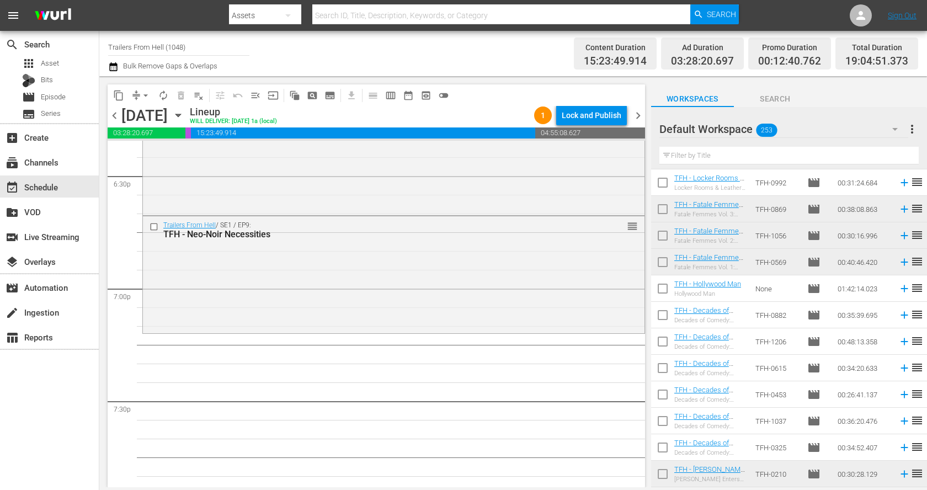
click at [713, 159] on input "text" at bounding box center [789, 156] width 259 height 18
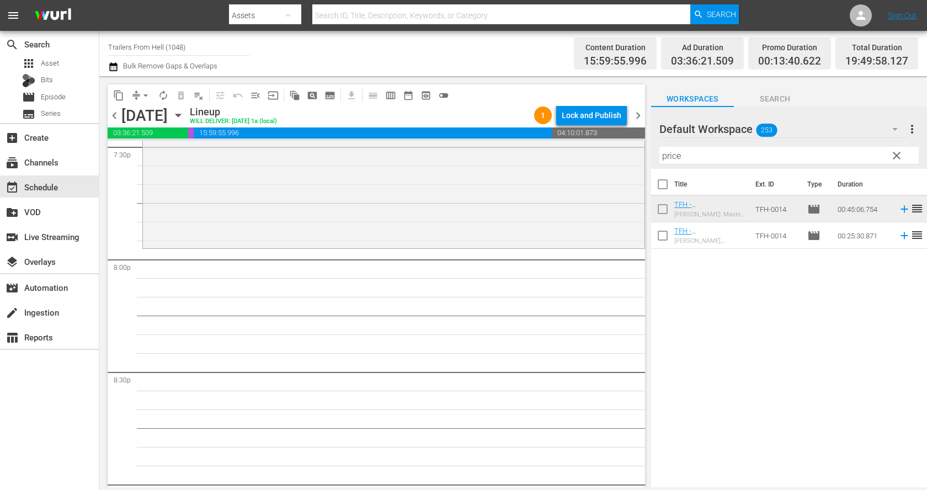
scroll to position [4401, 0]
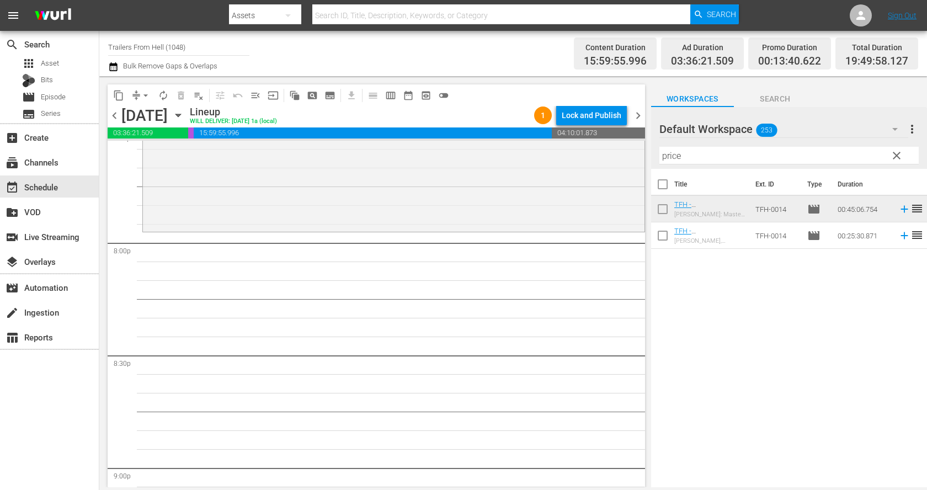
click at [703, 153] on input "price" at bounding box center [789, 156] width 259 height 18
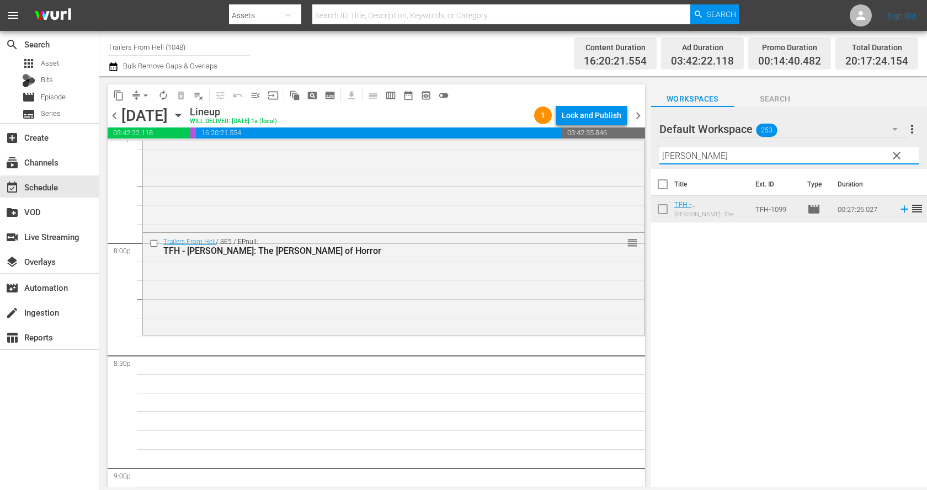
click at [683, 160] on input "[PERSON_NAME]" at bounding box center [789, 156] width 259 height 18
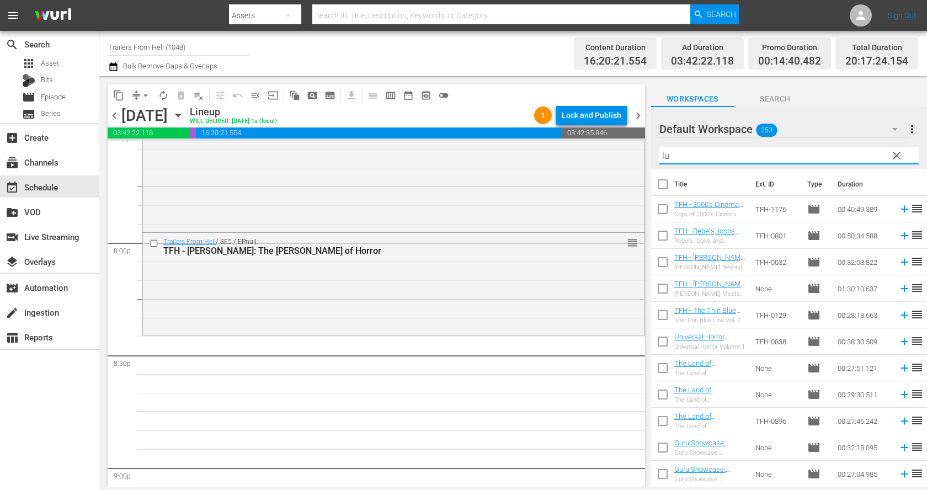
type input "l"
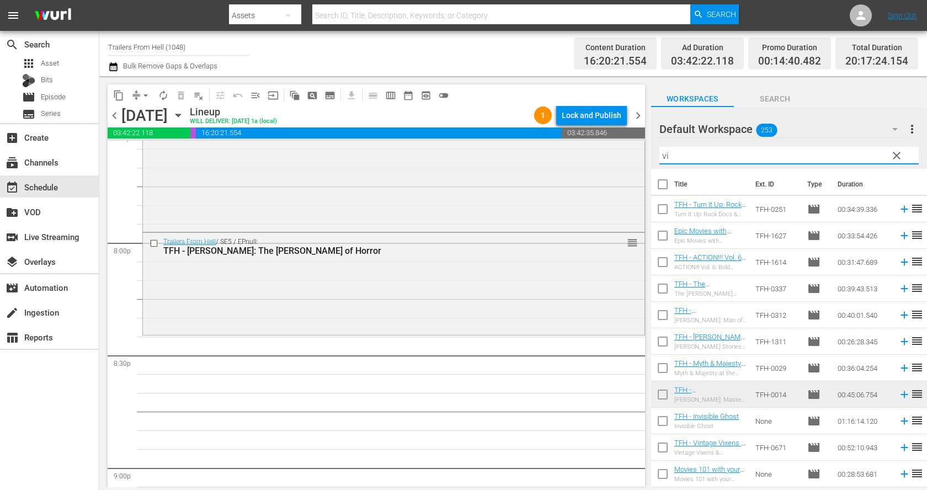
type input "v"
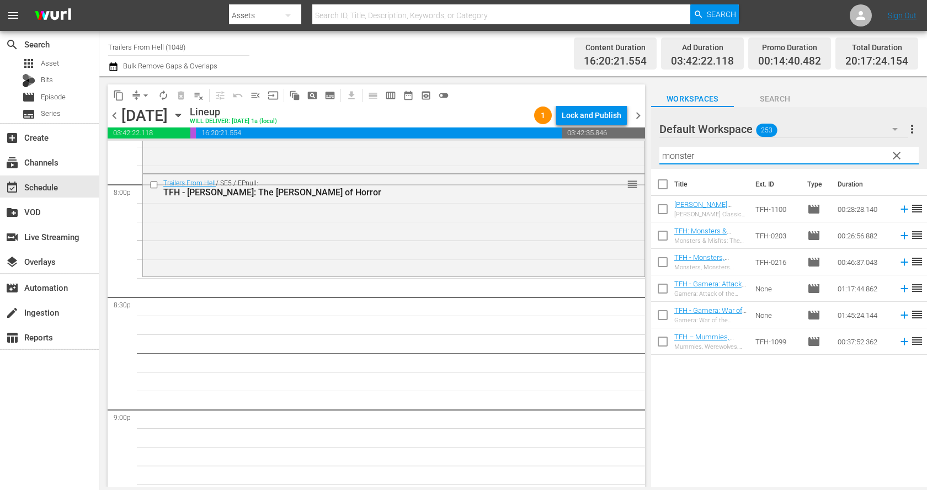
scroll to position [4467, 0]
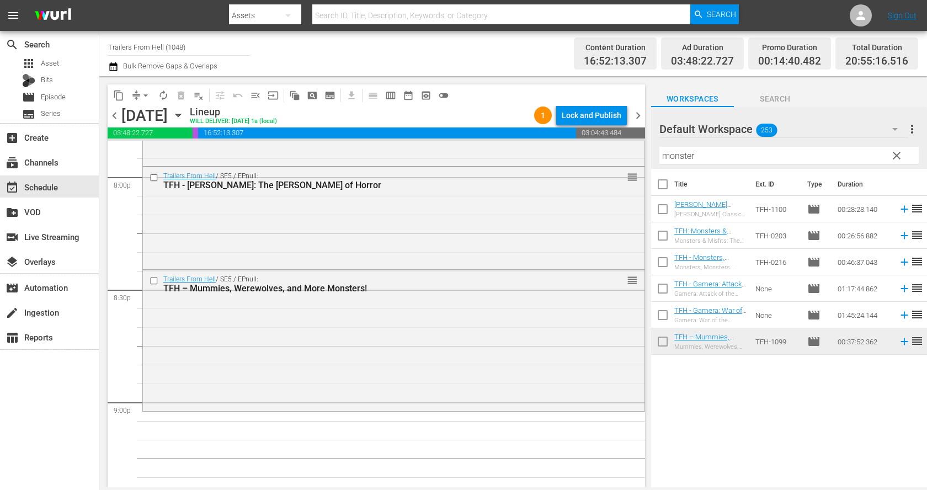
click at [705, 157] on input "monster" at bounding box center [789, 156] width 259 height 18
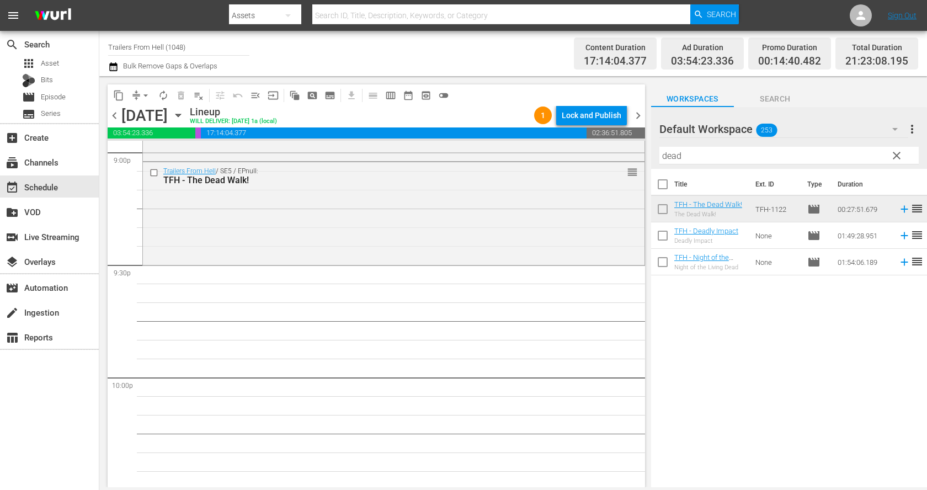
scroll to position [4723, 0]
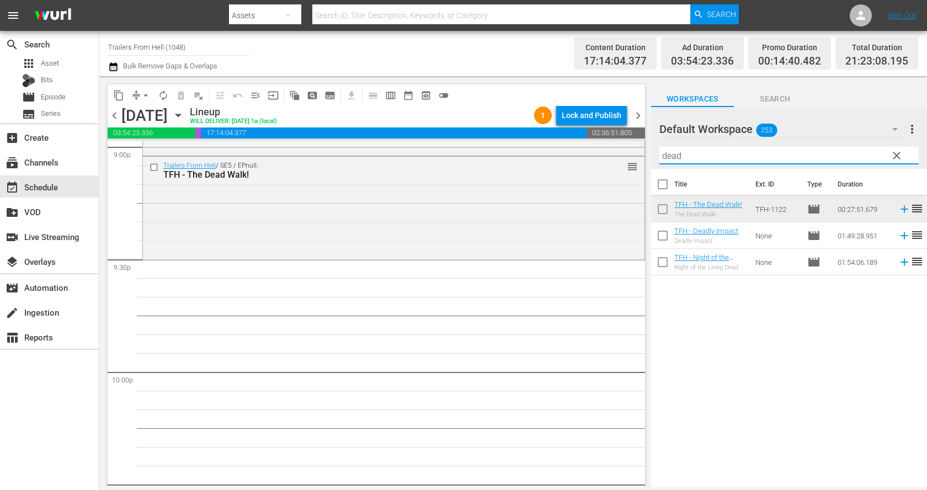
click at [698, 160] on input "dead" at bounding box center [789, 156] width 259 height 18
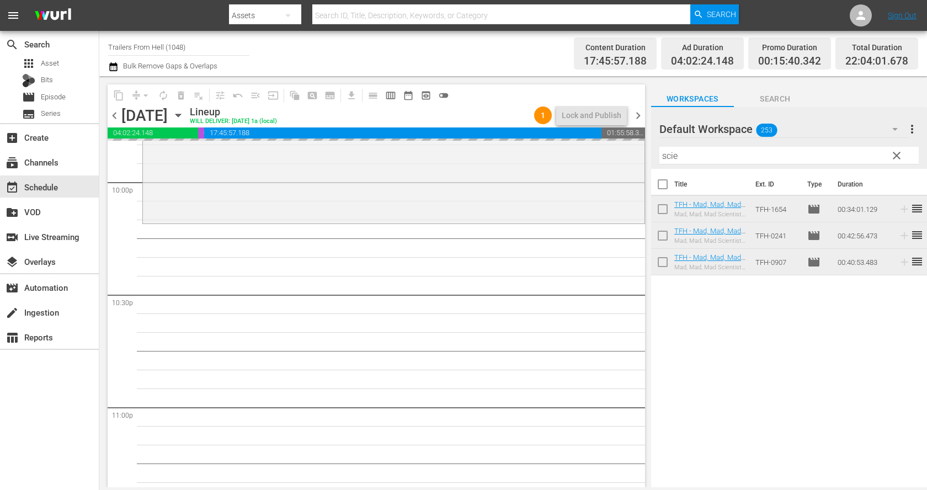
scroll to position [5057, 0]
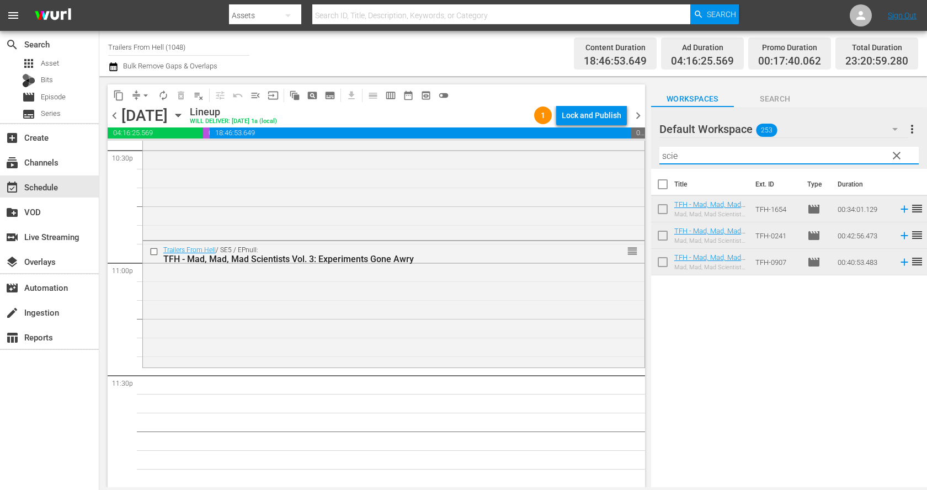
click at [685, 156] on input "scie" at bounding box center [789, 156] width 259 height 18
click at [733, 152] on input "scie" at bounding box center [789, 156] width 259 height 18
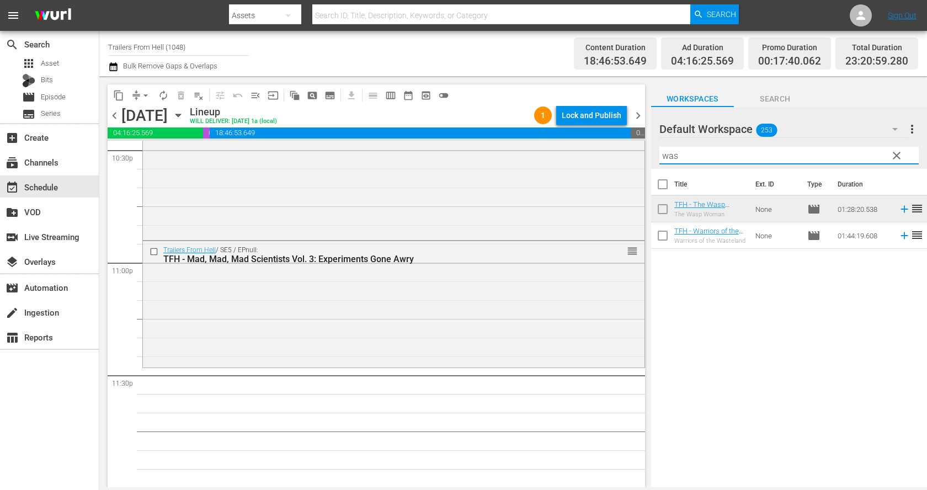
click at [746, 152] on input "was" at bounding box center [789, 156] width 259 height 18
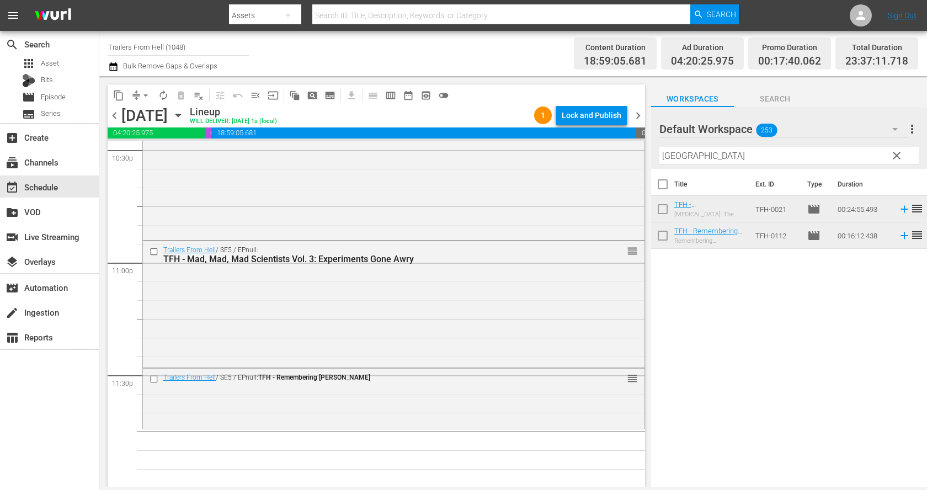
click at [757, 161] on input "[GEOGRAPHIC_DATA]" at bounding box center [789, 156] width 259 height 18
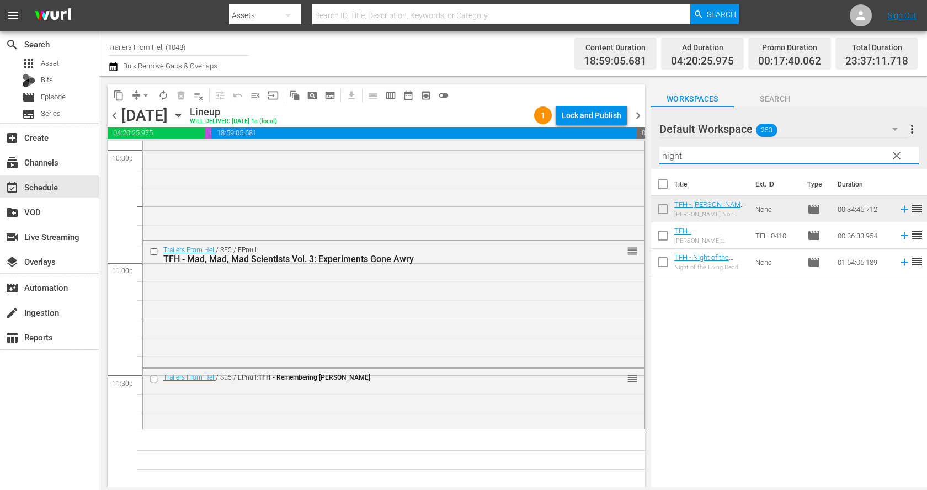
type input "night"
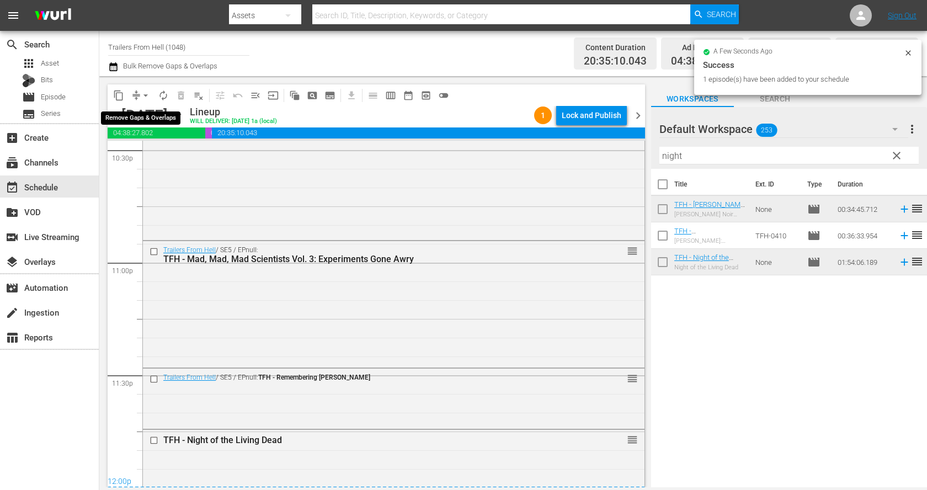
click at [141, 95] on span "arrow_drop_down" at bounding box center [145, 95] width 11 height 11
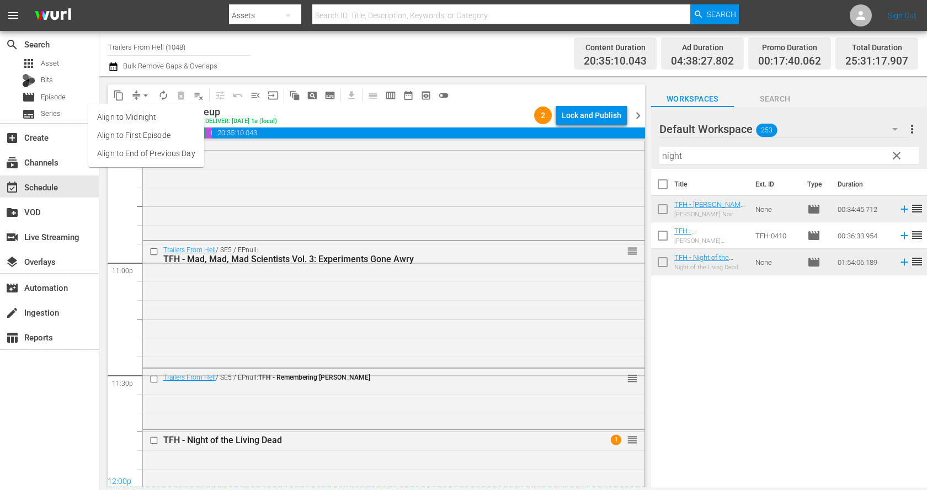
click at [155, 148] on li "Align to End of Previous Day" at bounding box center [146, 154] width 116 height 18
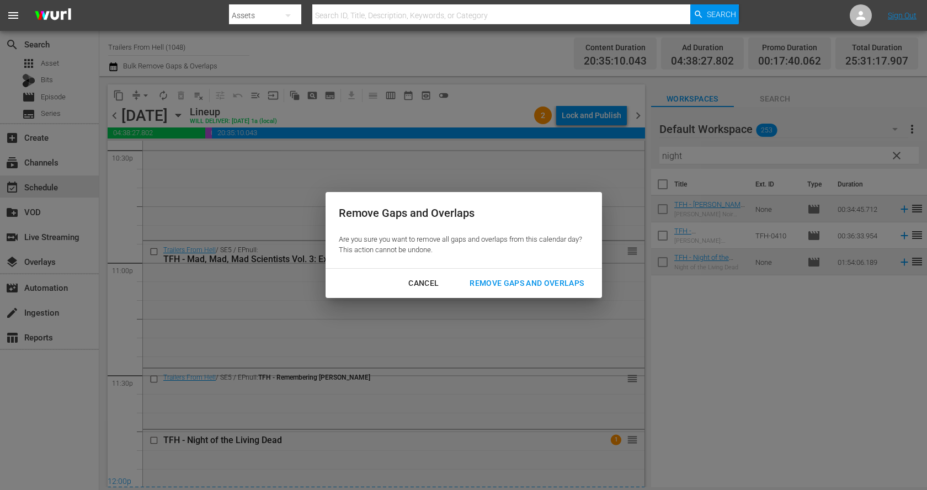
click at [500, 282] on div "Remove Gaps and Overlaps" at bounding box center [527, 284] width 132 height 14
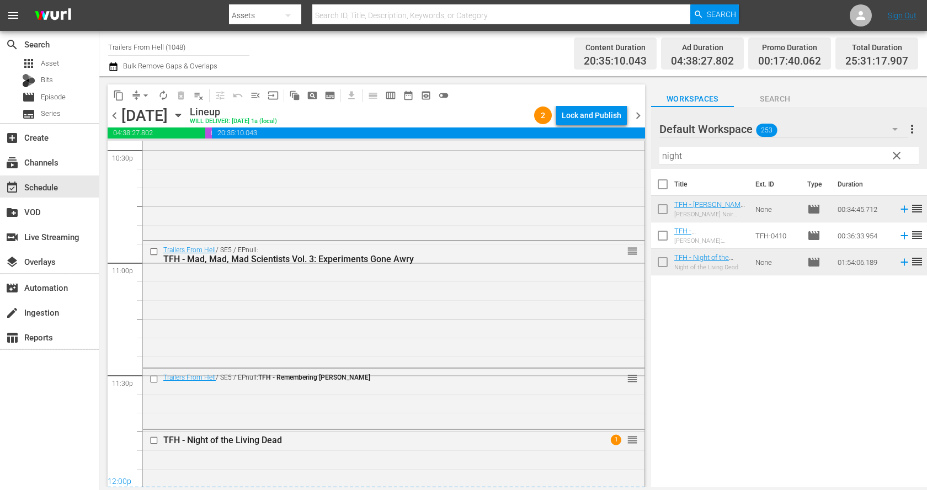
click at [588, 111] on div "Lock and Publish" at bounding box center [592, 115] width 60 height 20
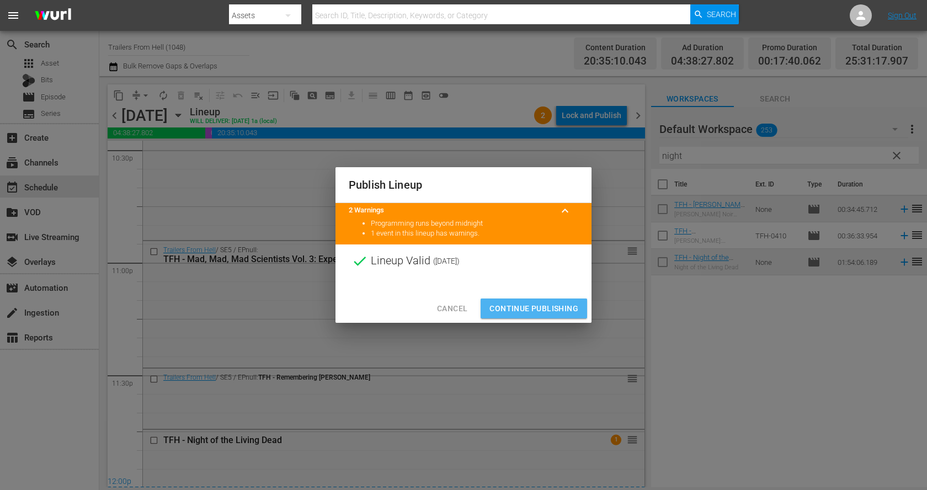
click at [548, 306] on span "Continue Publishing" at bounding box center [534, 309] width 89 height 14
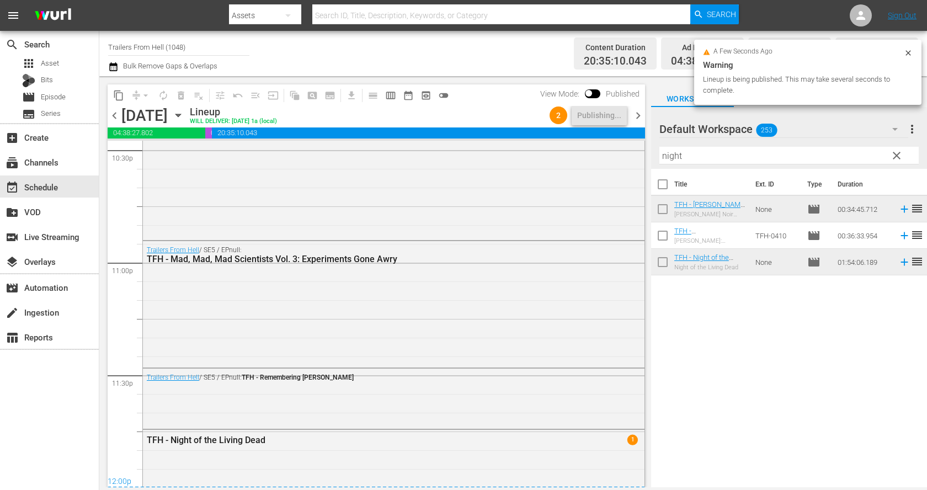
click at [640, 116] on span "chevron_right" at bounding box center [638, 116] width 14 height 14
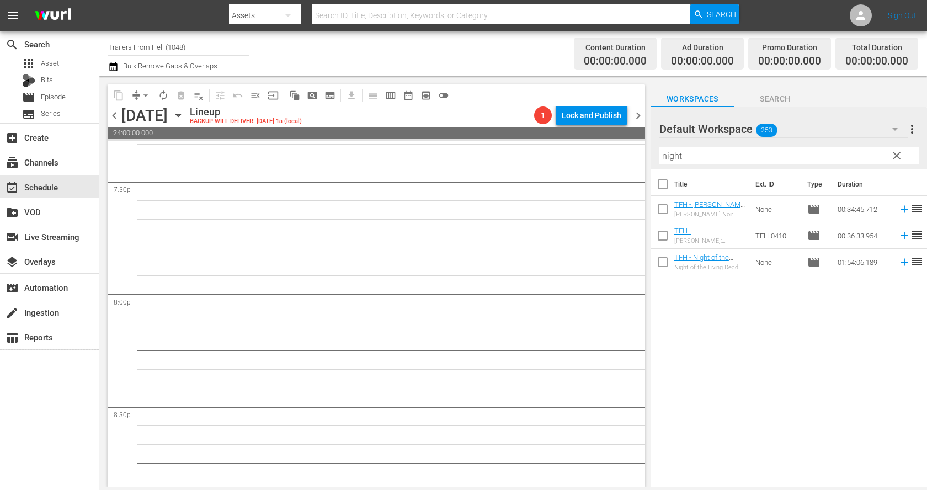
scroll to position [3686, 0]
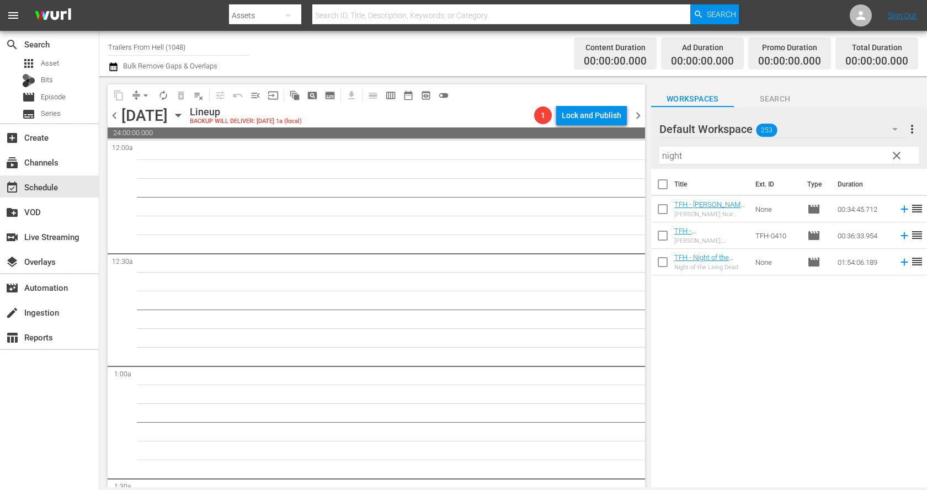
click at [113, 113] on span "chevron_left" at bounding box center [115, 116] width 14 height 14
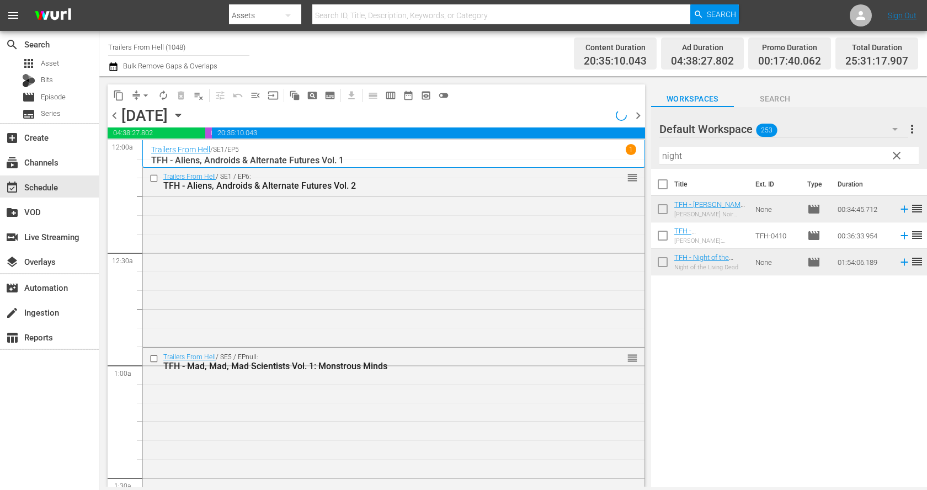
click at [637, 110] on span "chevron_right" at bounding box center [638, 116] width 14 height 14
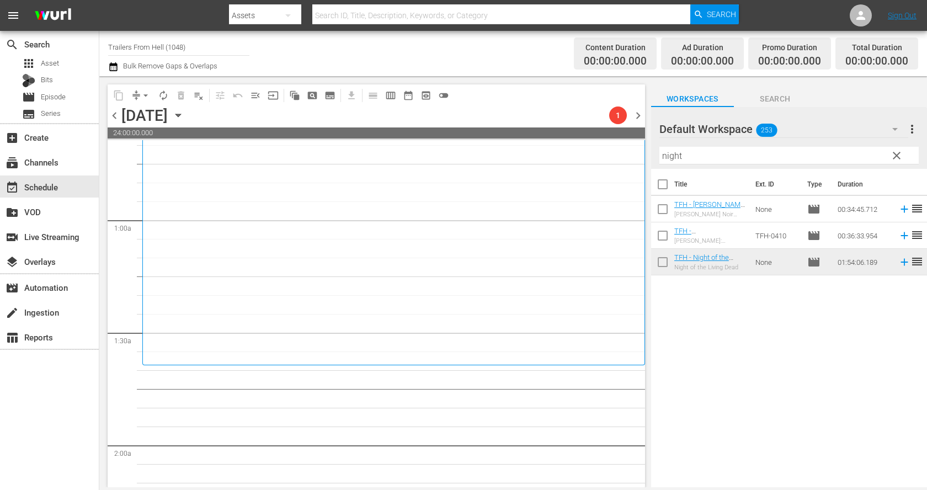
scroll to position [151, 0]
